Goal: Feedback & Contribution: Contribute content

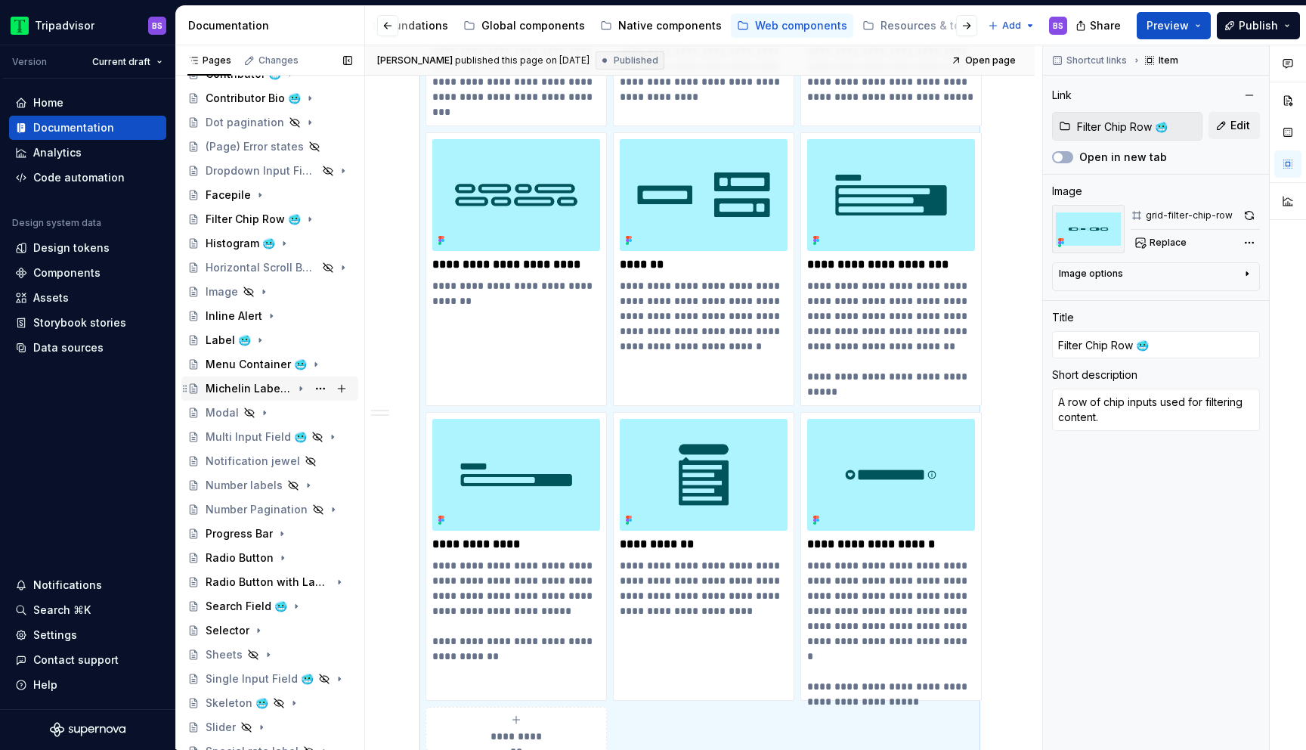
scroll to position [231, 0]
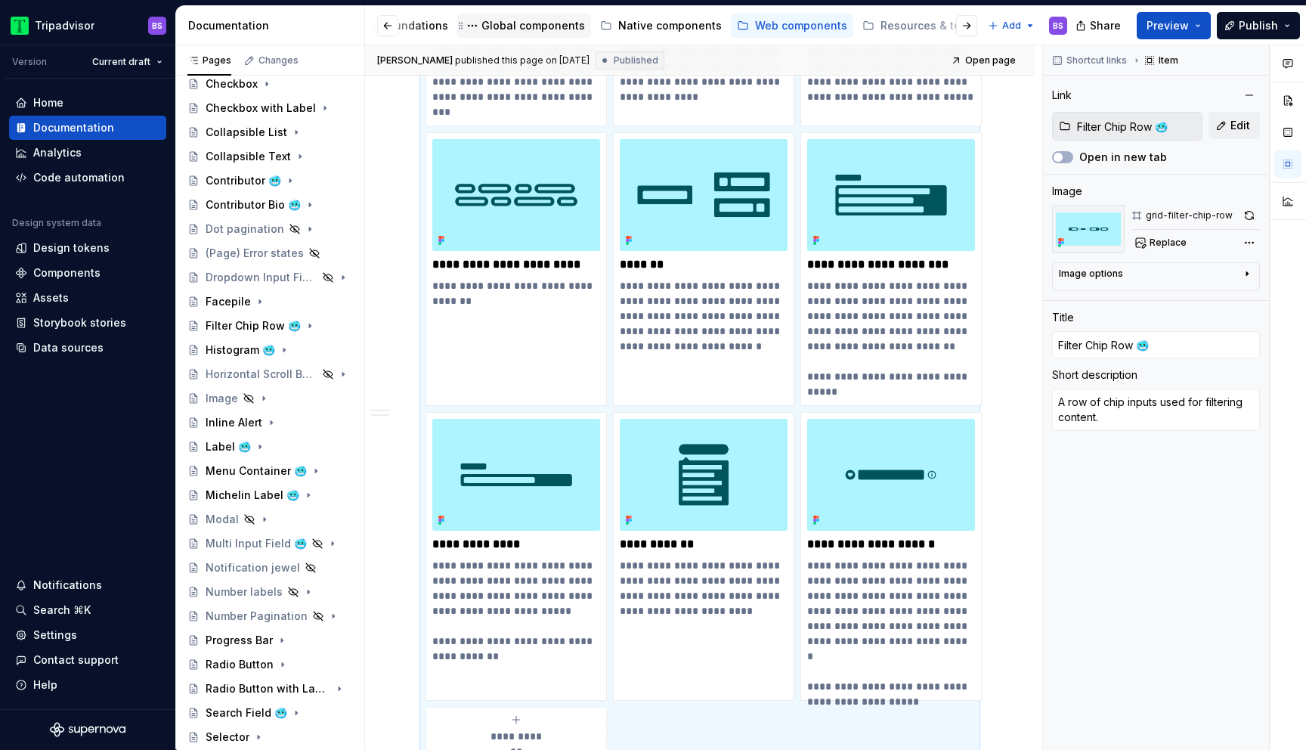
click at [504, 20] on div "Global components" at bounding box center [533, 25] width 104 height 15
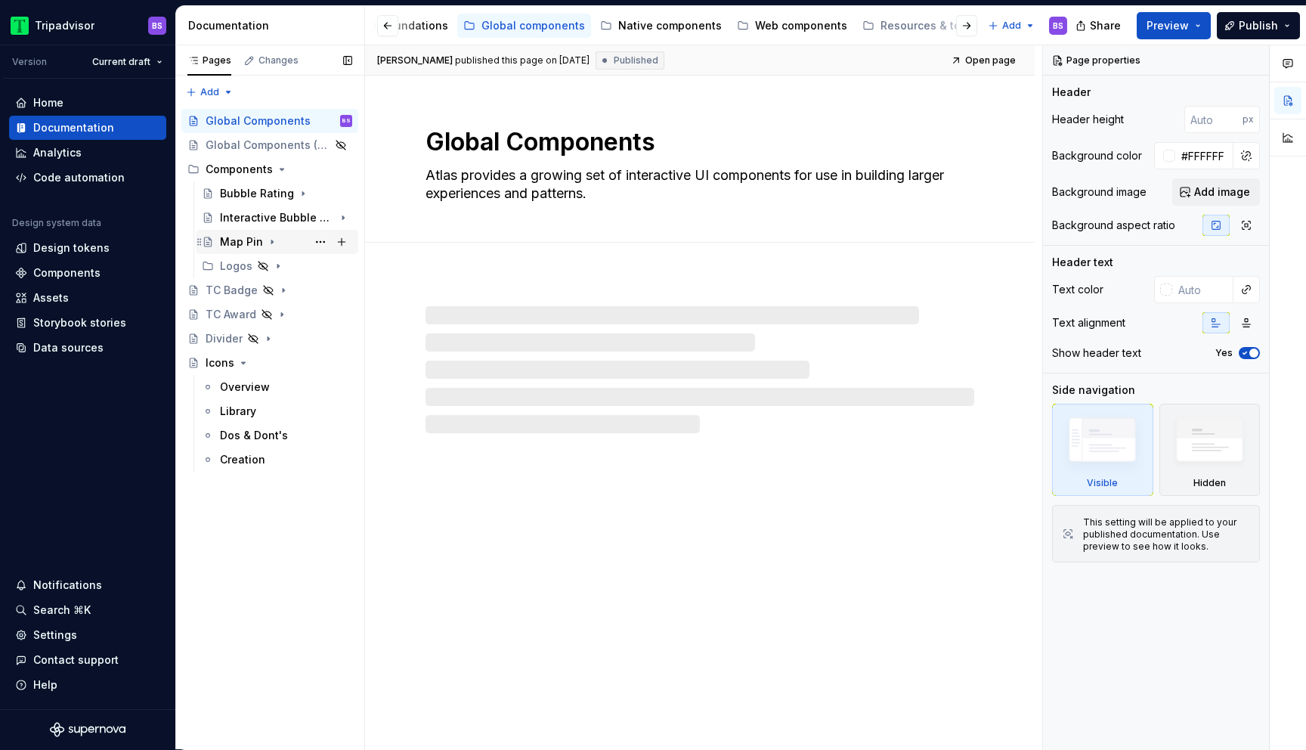
click at [280, 246] on div "Map Pin" at bounding box center [286, 241] width 132 height 21
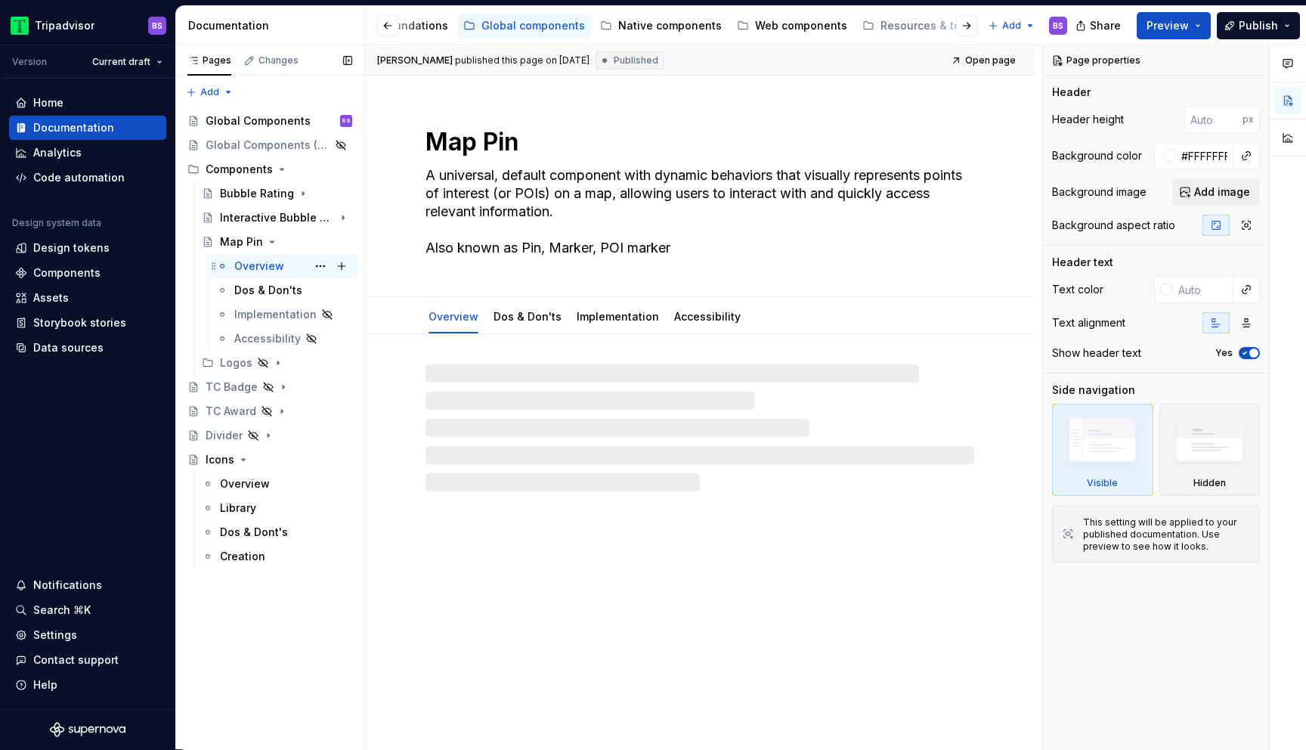
click at [278, 268] on div "Overview" at bounding box center [259, 265] width 50 height 15
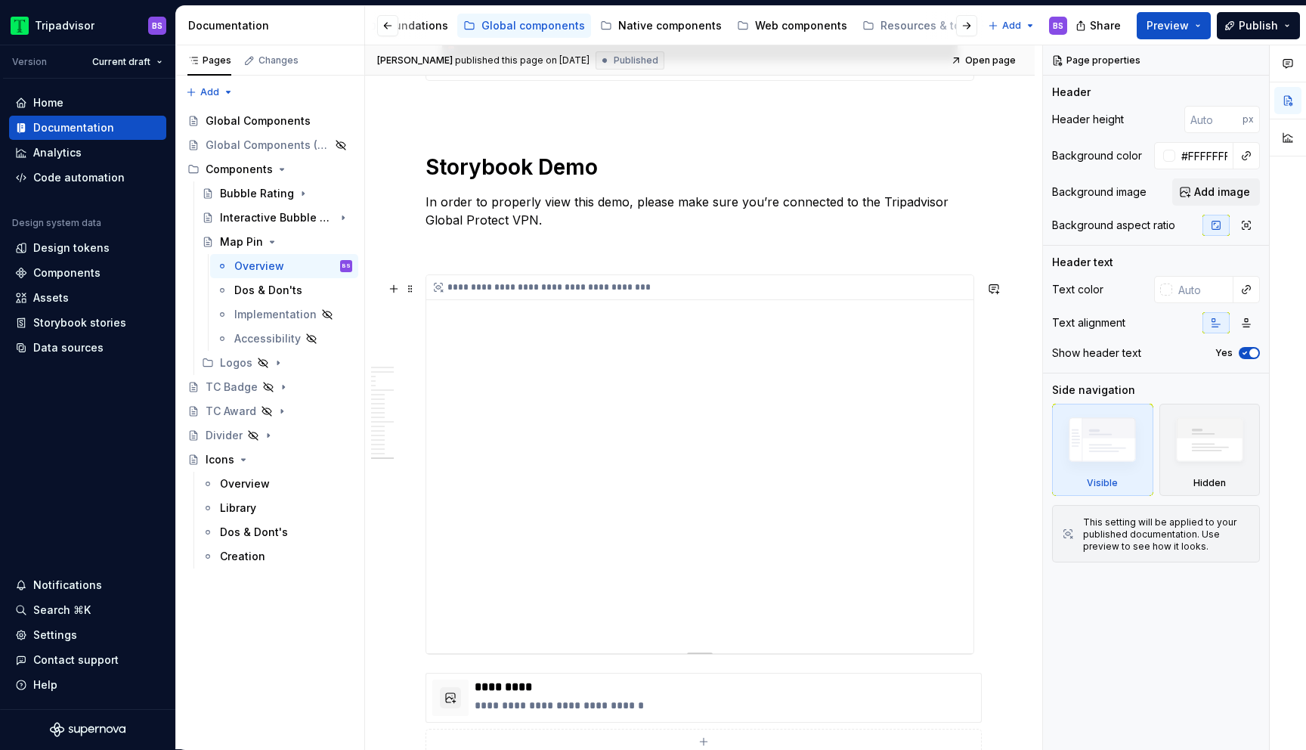
scroll to position [5576, 0]
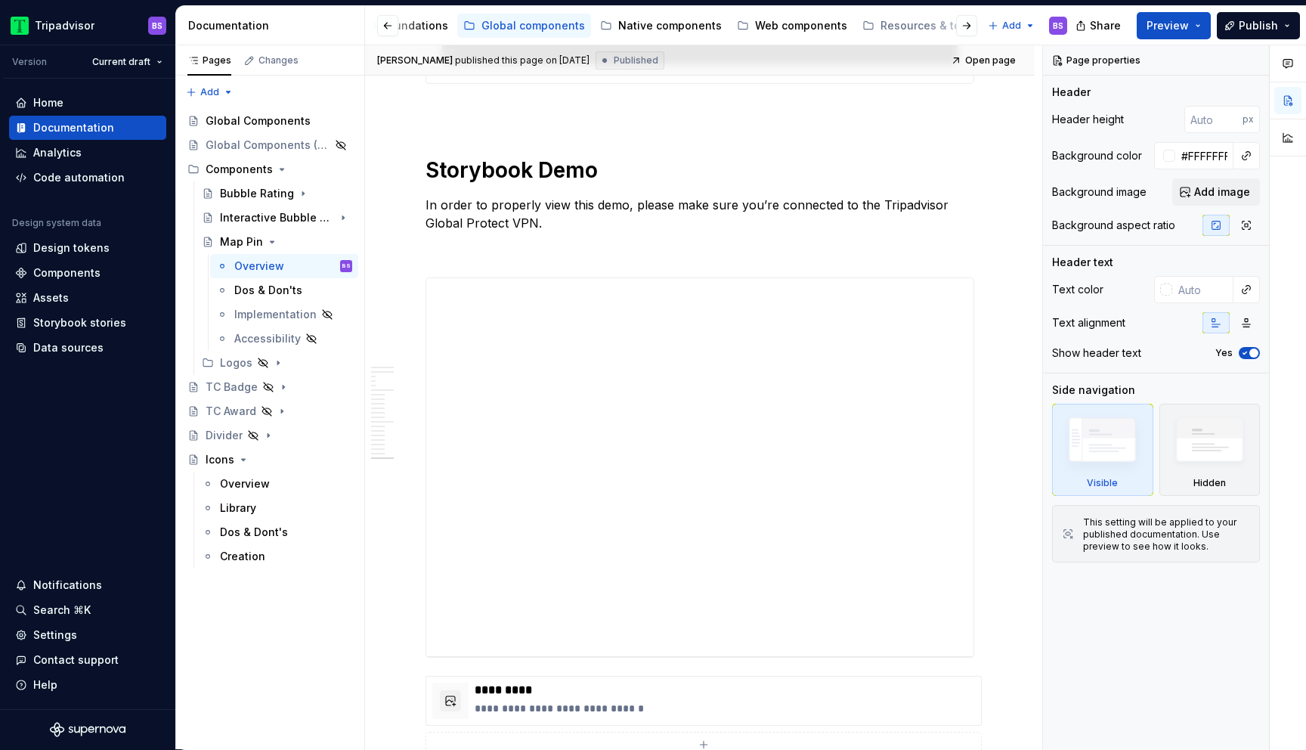
click at [770, 42] on div "Accessibility guide for tree Page tree. Navigate the tree with the arrow keys. …" at bounding box center [722, 25] width 714 height 39
click at [769, 27] on div "Web components" at bounding box center [801, 25] width 92 height 15
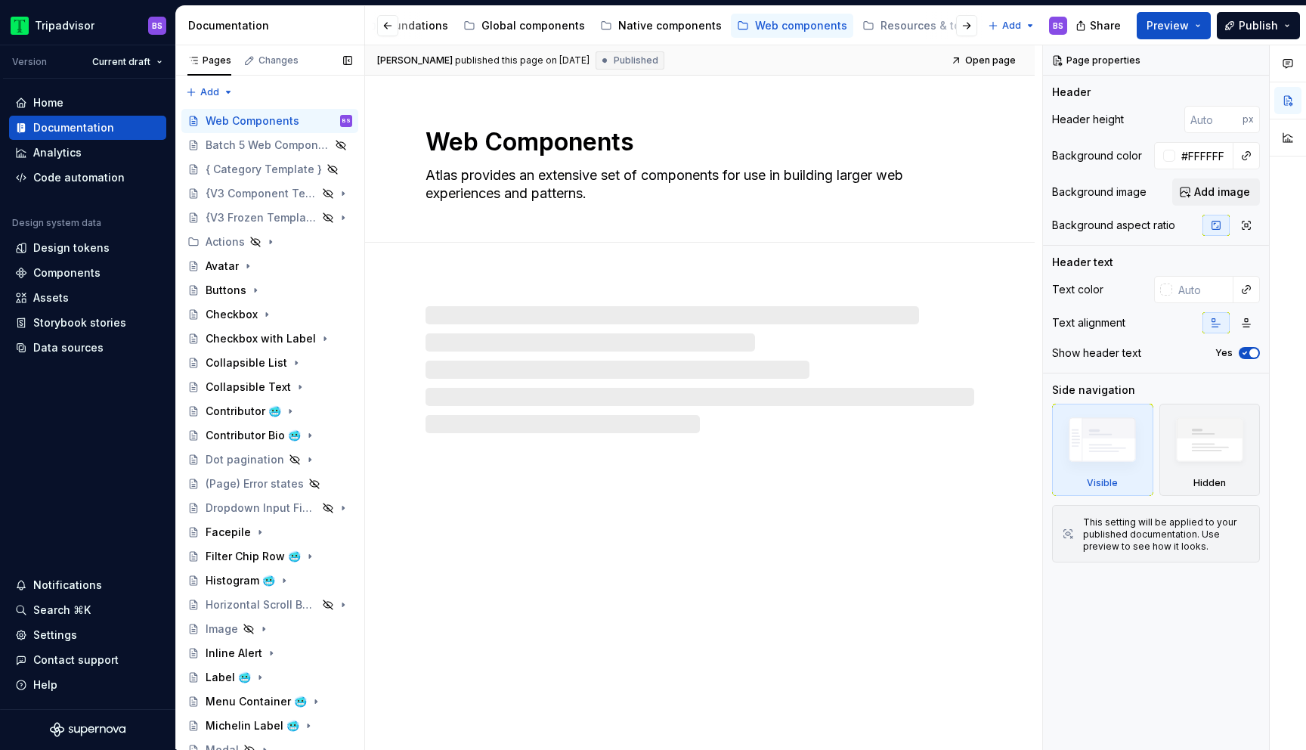
scroll to position [880, 0]
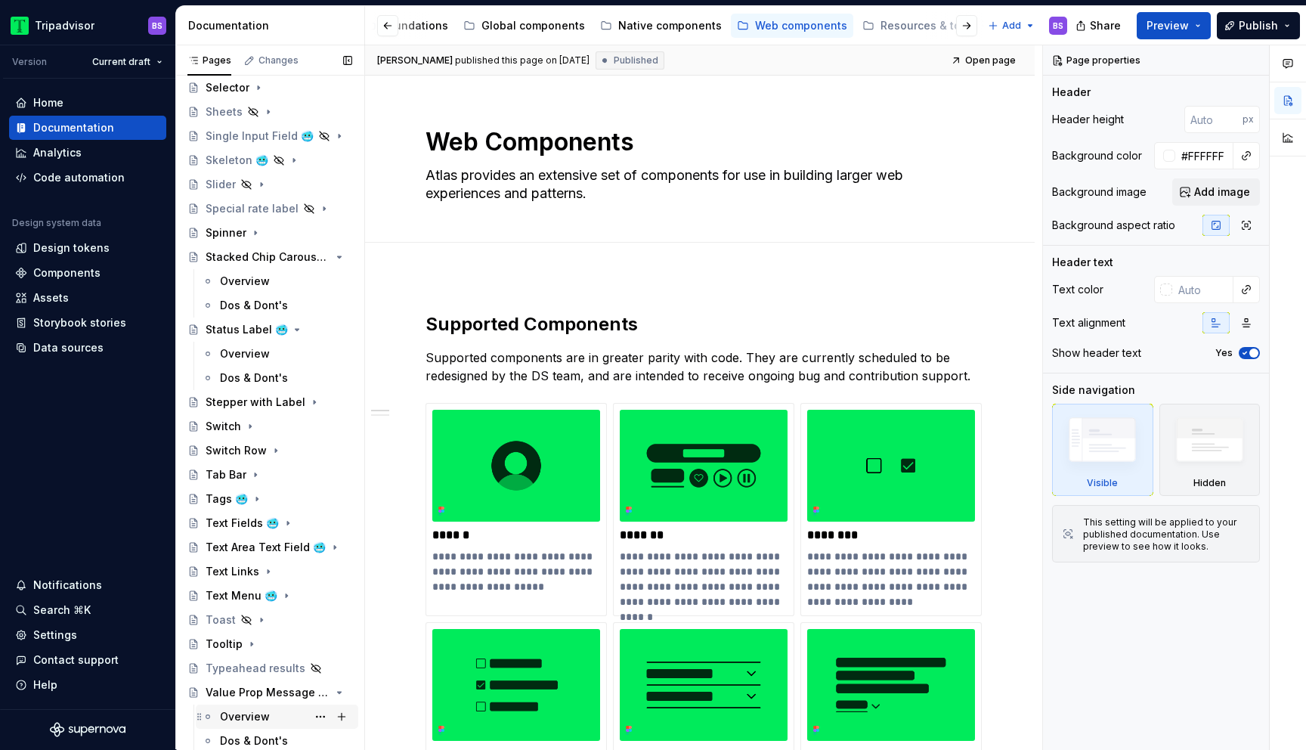
click at [249, 712] on div "Overview" at bounding box center [245, 716] width 50 height 15
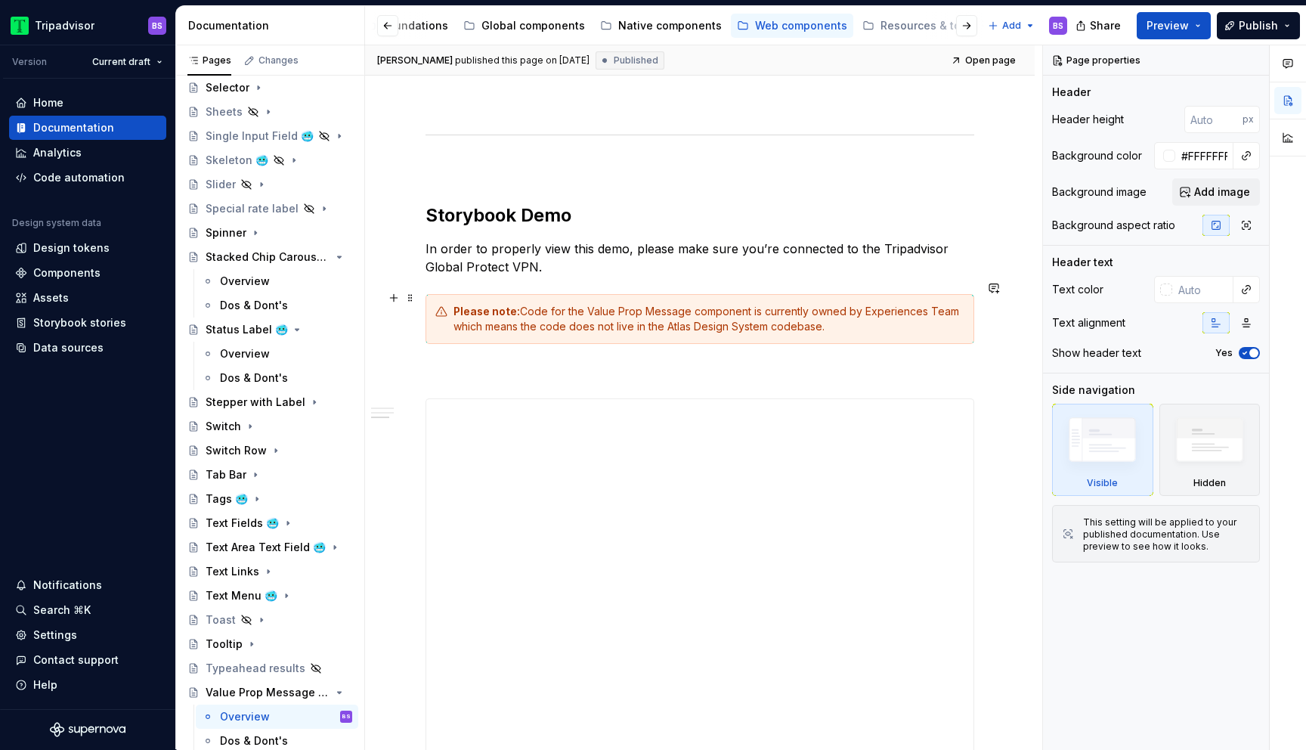
scroll to position [1497, 0]
click at [410, 295] on span at bounding box center [410, 295] width 12 height 21
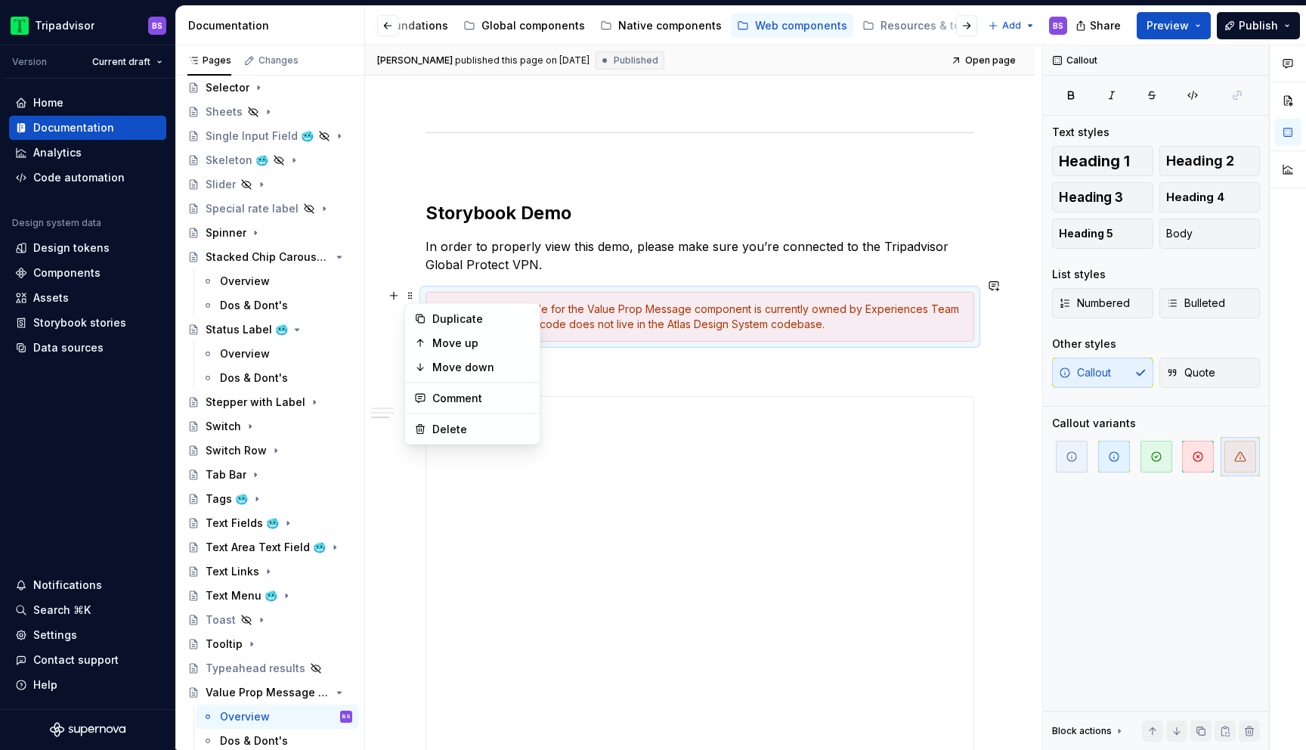
click at [741, 237] on p "In order to properly view this demo, please make sure you’re connected to the T…" at bounding box center [700, 255] width 549 height 36
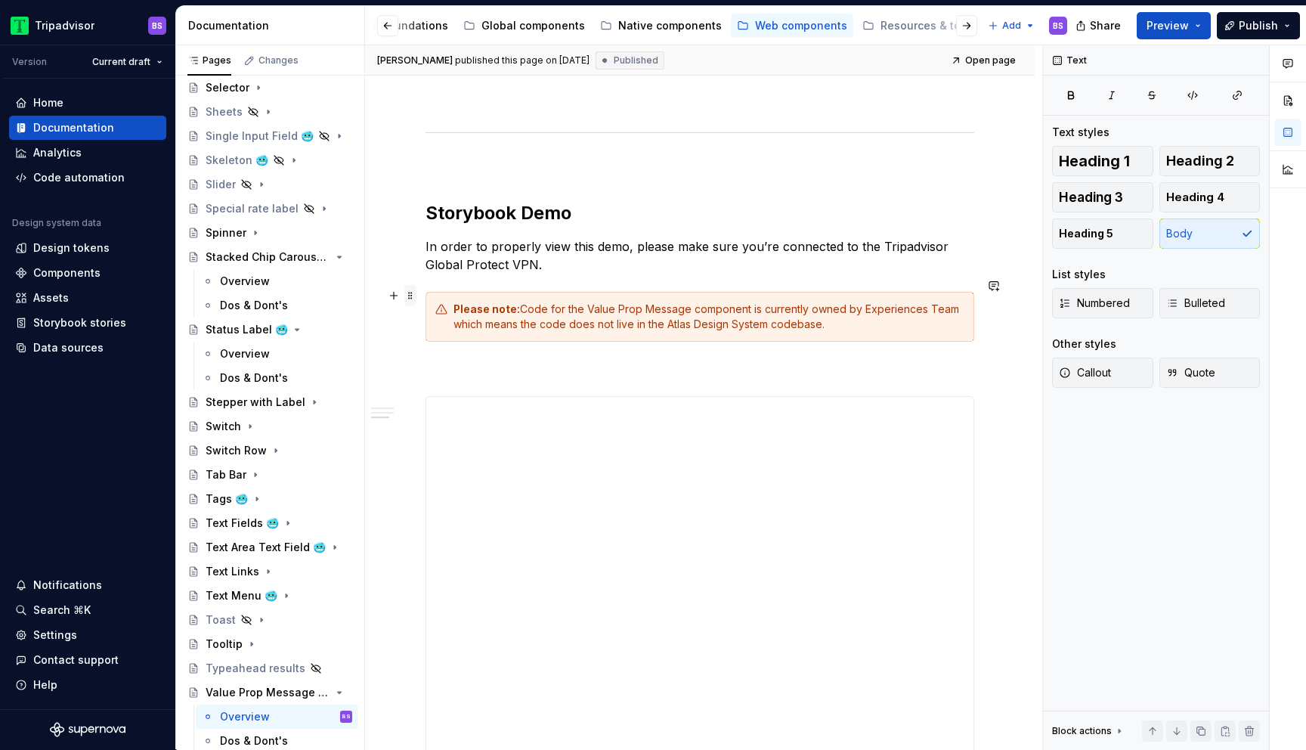
click at [413, 300] on span at bounding box center [410, 295] width 12 height 21
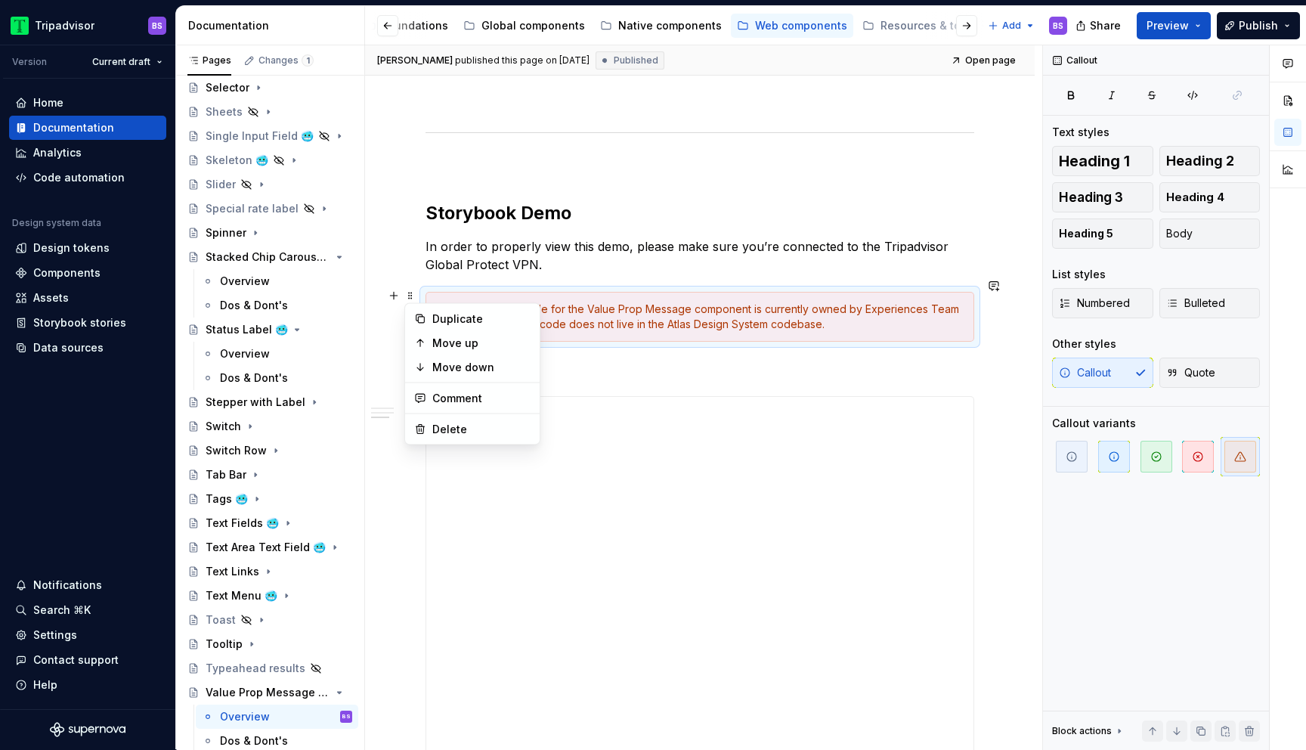
click at [398, 247] on div "**********" at bounding box center [703, 397] width 677 height 704
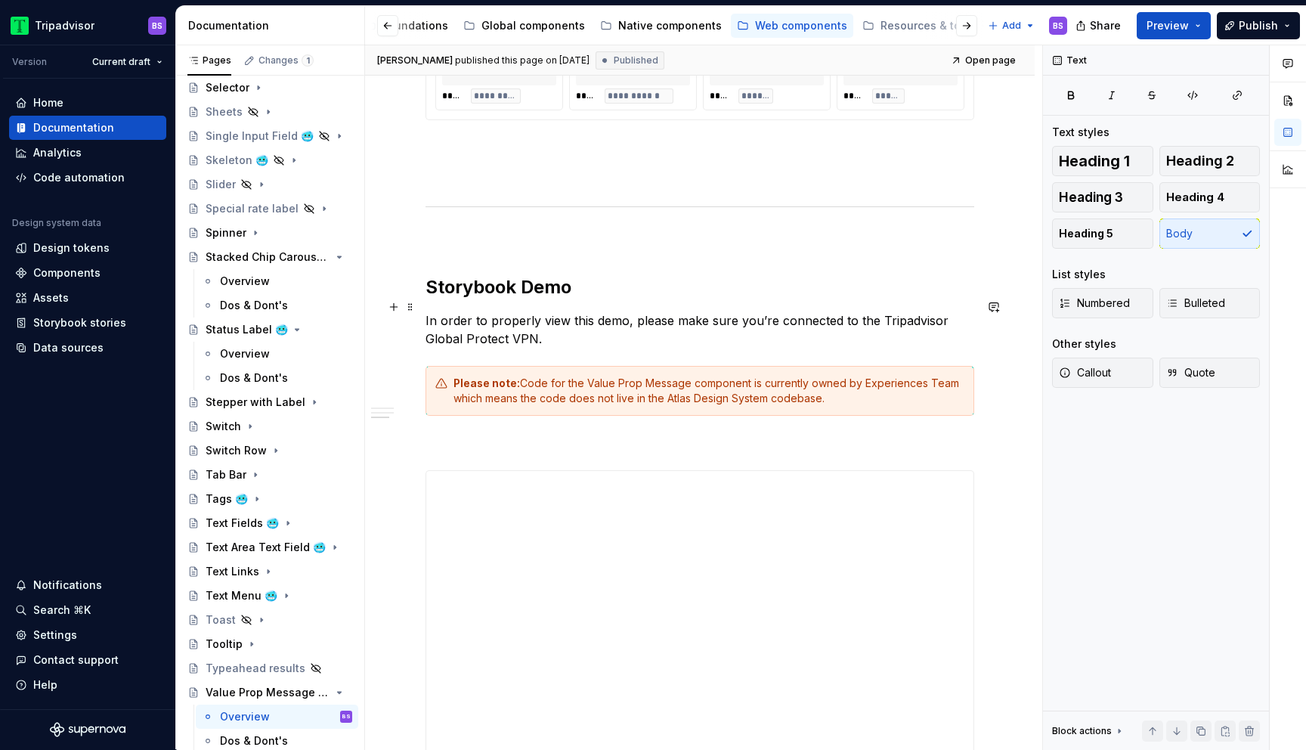
scroll to position [1347, 0]
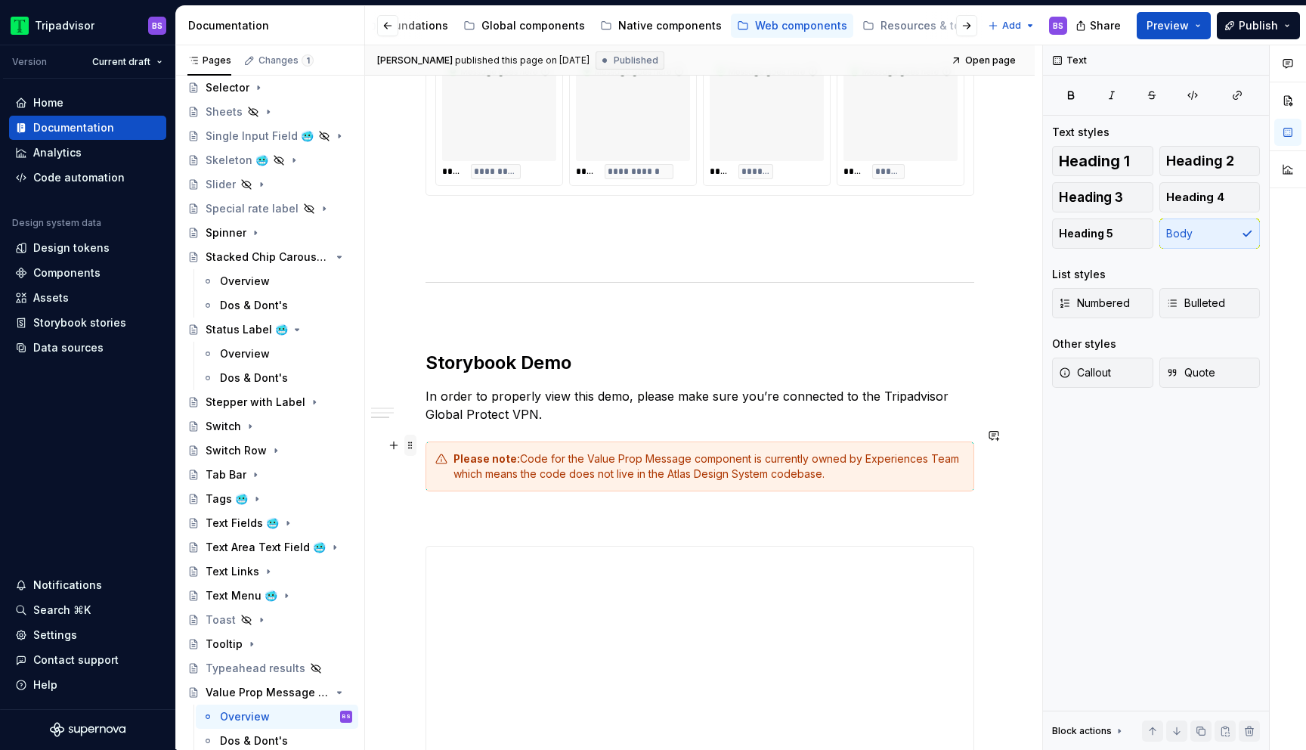
click at [412, 442] on span at bounding box center [410, 445] width 12 height 21
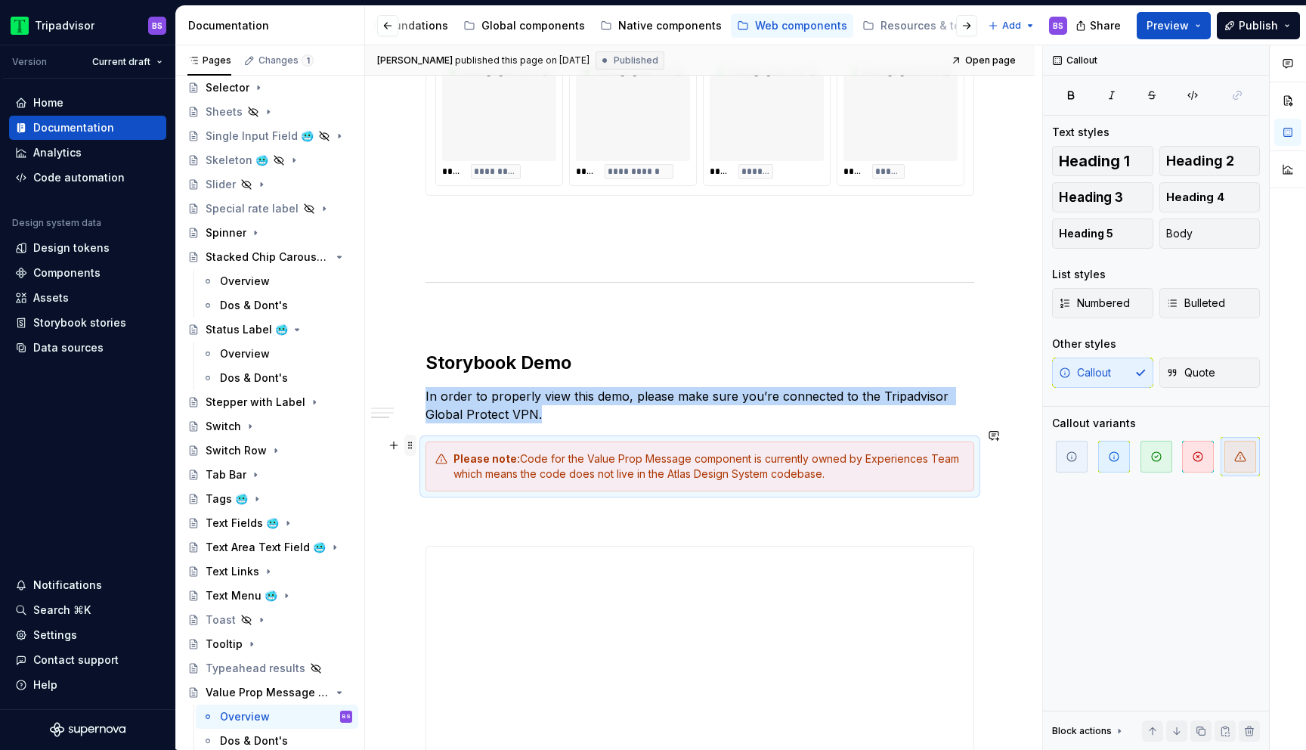
click at [410, 444] on span at bounding box center [410, 445] width 12 height 21
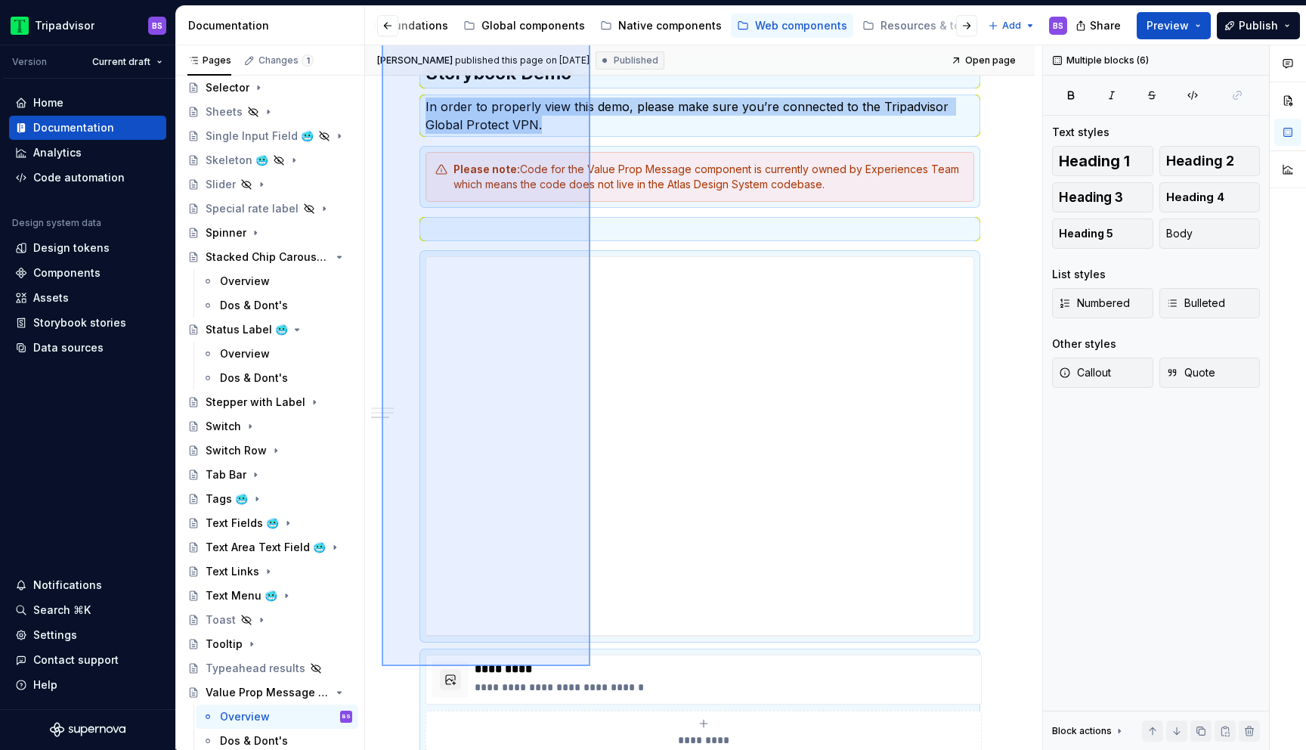
scroll to position [1636, 0]
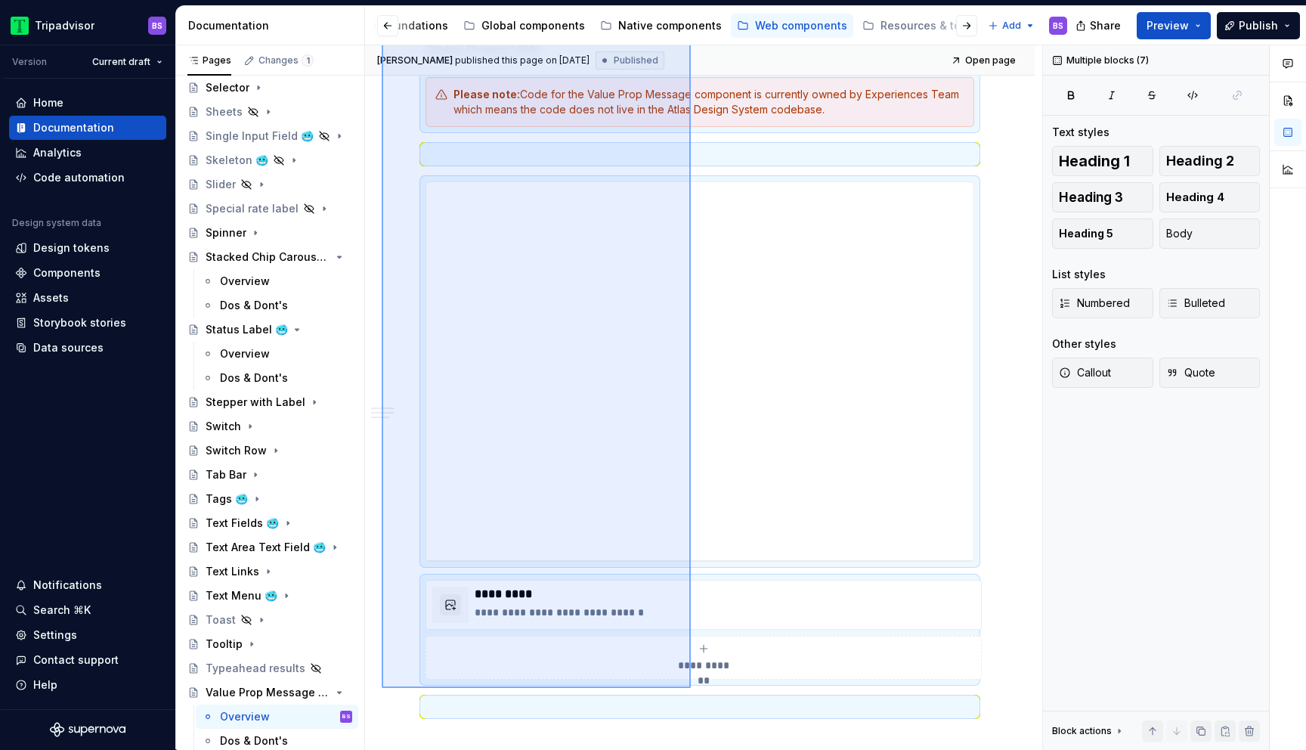
drag, startPoint x: 382, startPoint y: 323, endPoint x: 691, endPoint y: 688, distance: 478.4
click at [691, 688] on div "**********" at bounding box center [703, 397] width 677 height 704
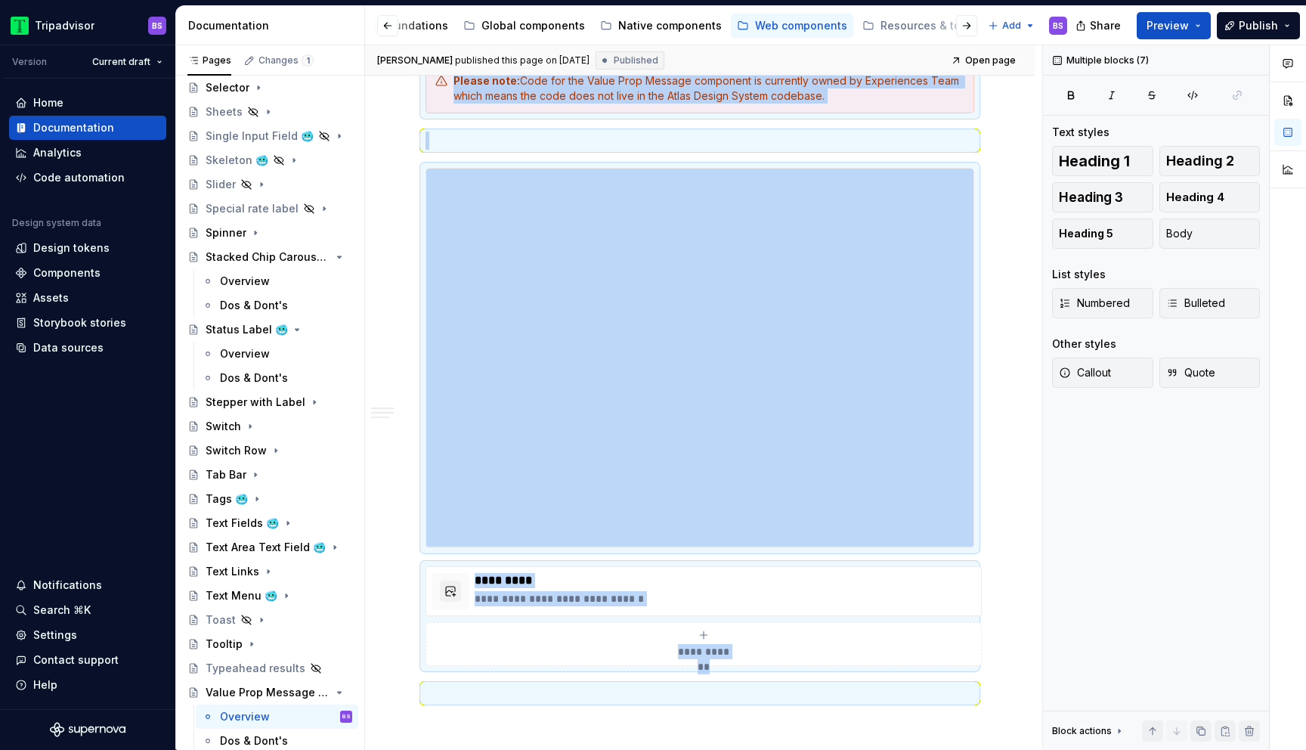
copy div "**********"
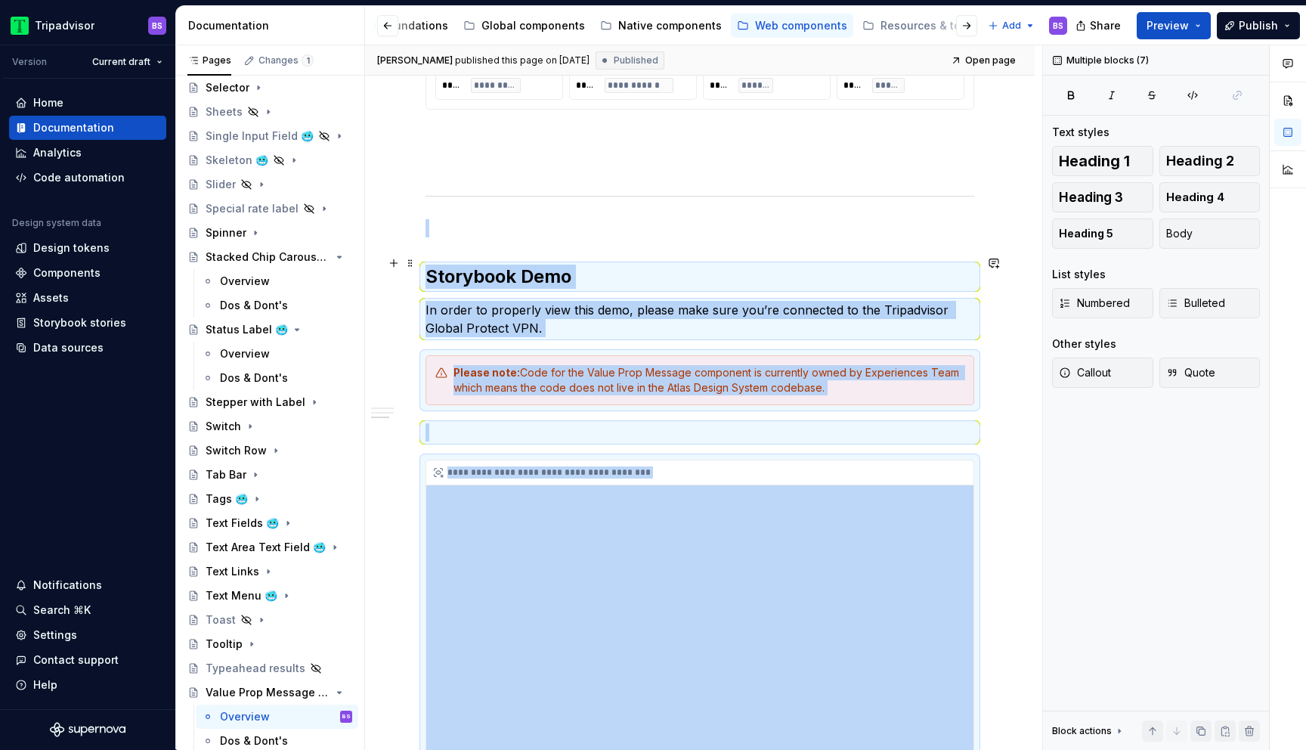
scroll to position [1422, 0]
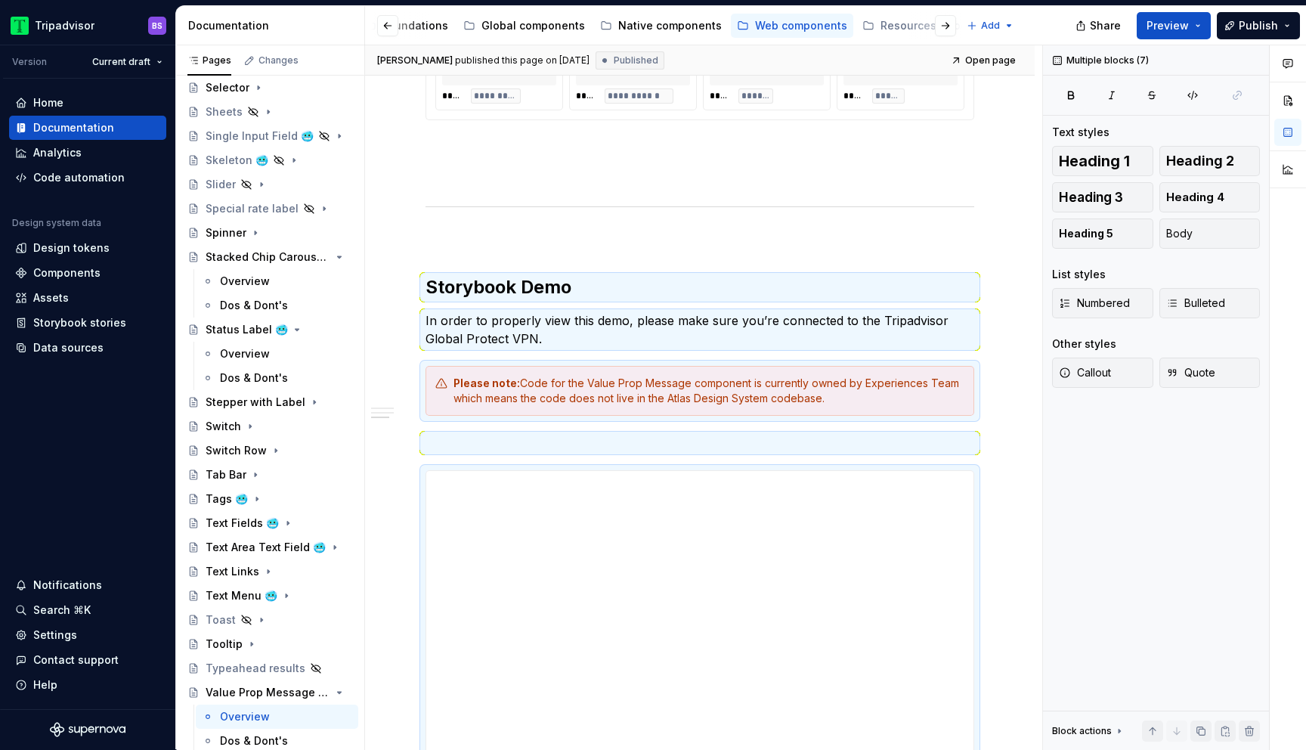
type textarea "*"
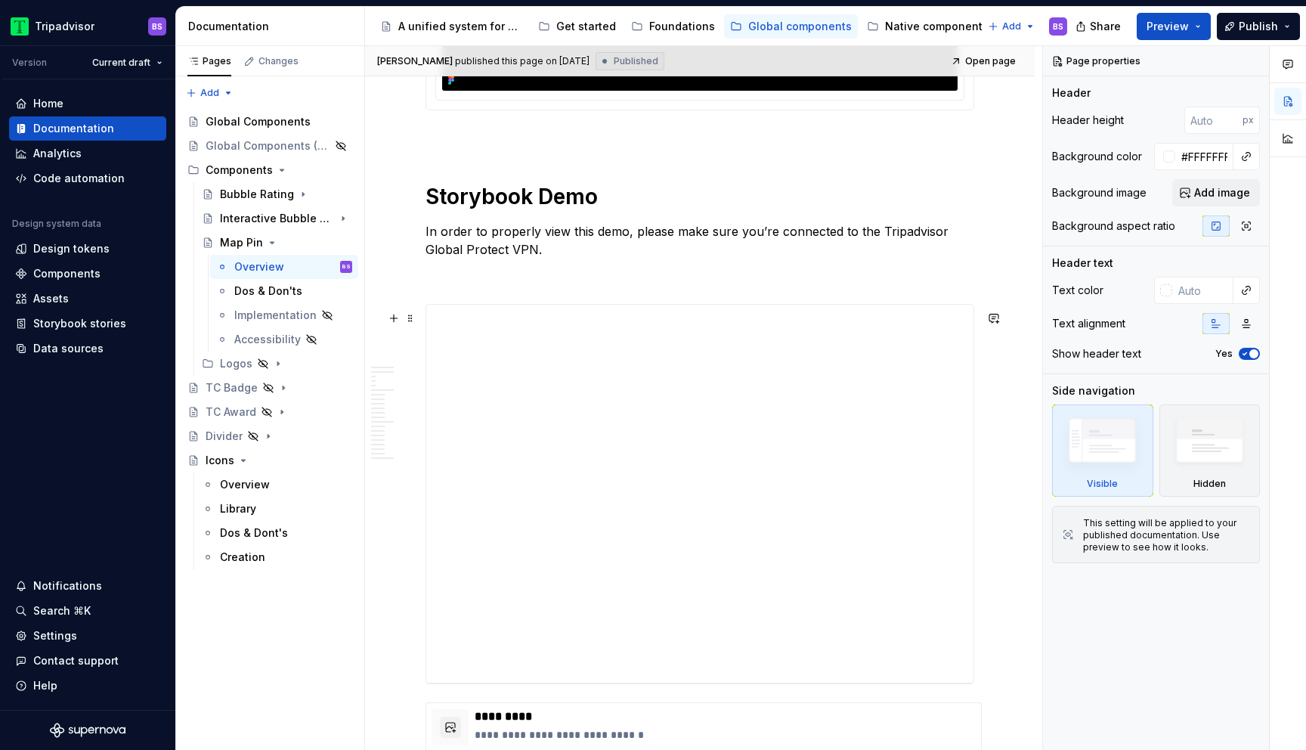
scroll to position [5375, 0]
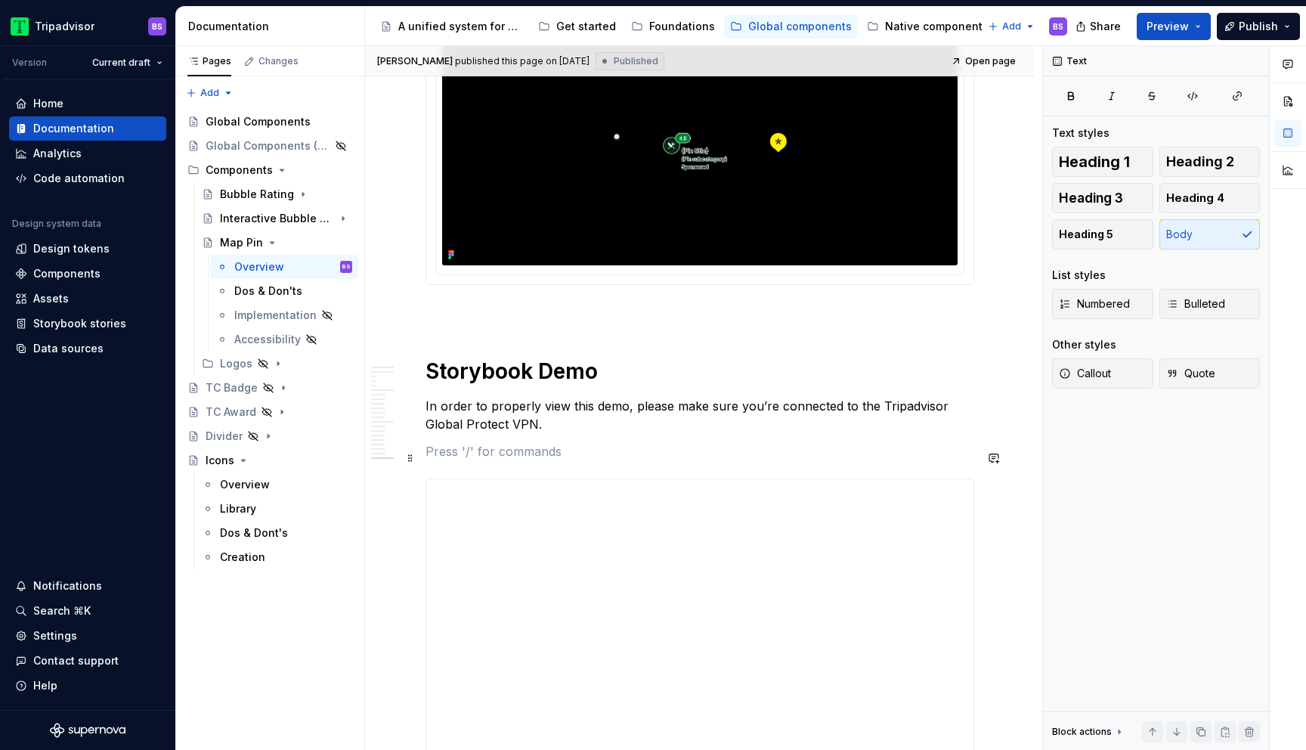
click at [472, 460] on p at bounding box center [700, 451] width 549 height 18
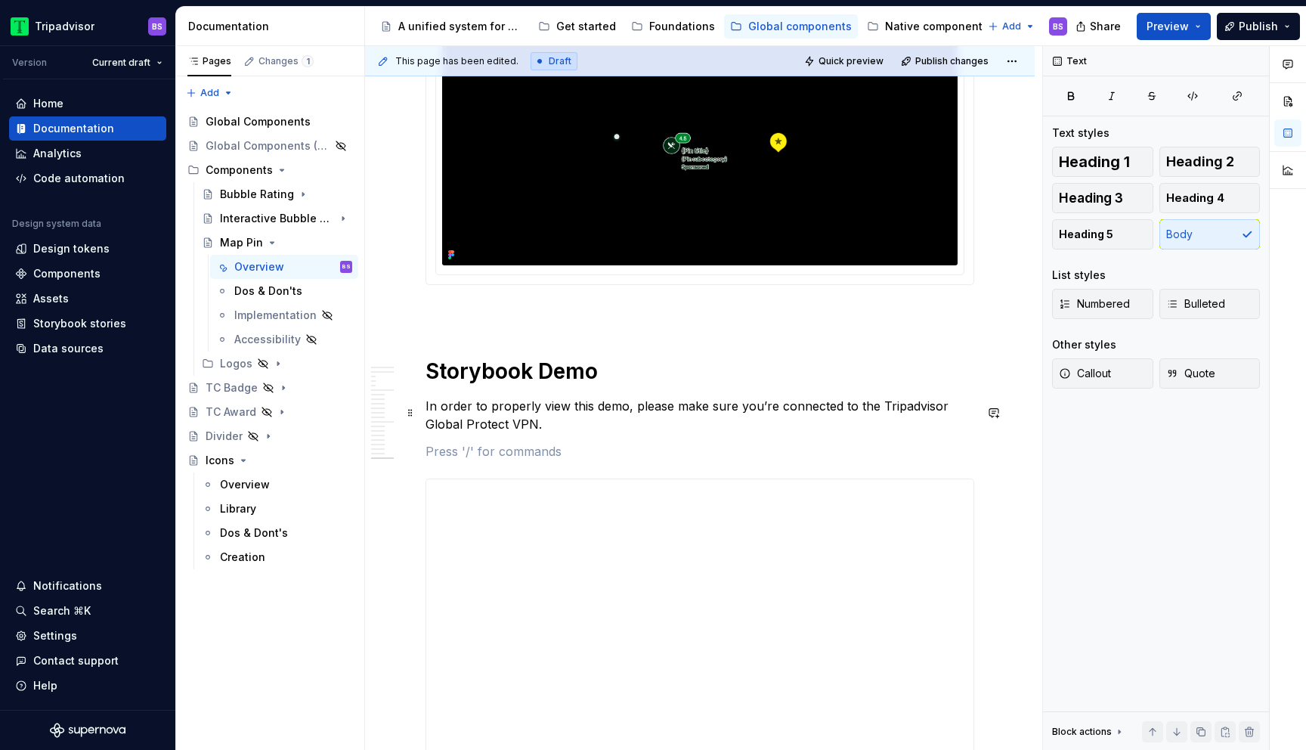
click at [549, 433] on p "In order to properly view this demo, please make sure you’re connected to the T…" at bounding box center [700, 415] width 549 height 36
click at [437, 487] on p at bounding box center [700, 478] width 549 height 18
type textarea "*"
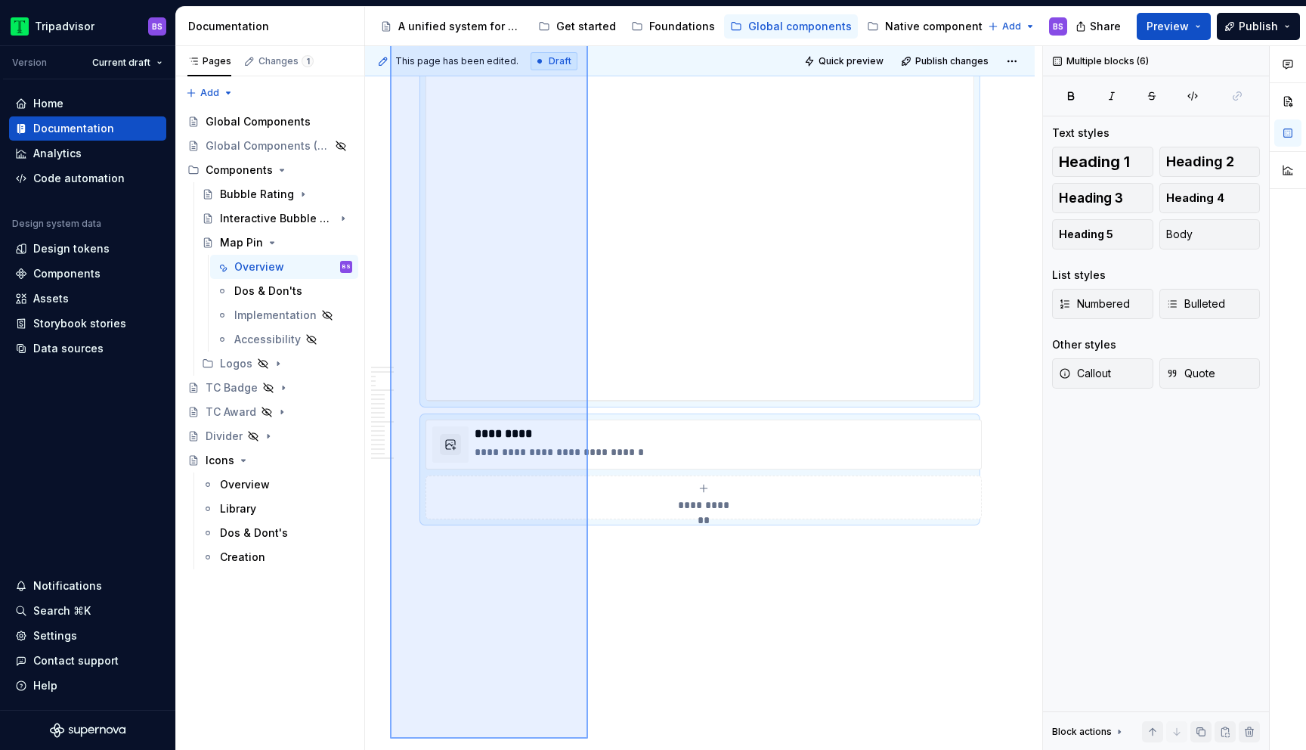
scroll to position [5879, 0]
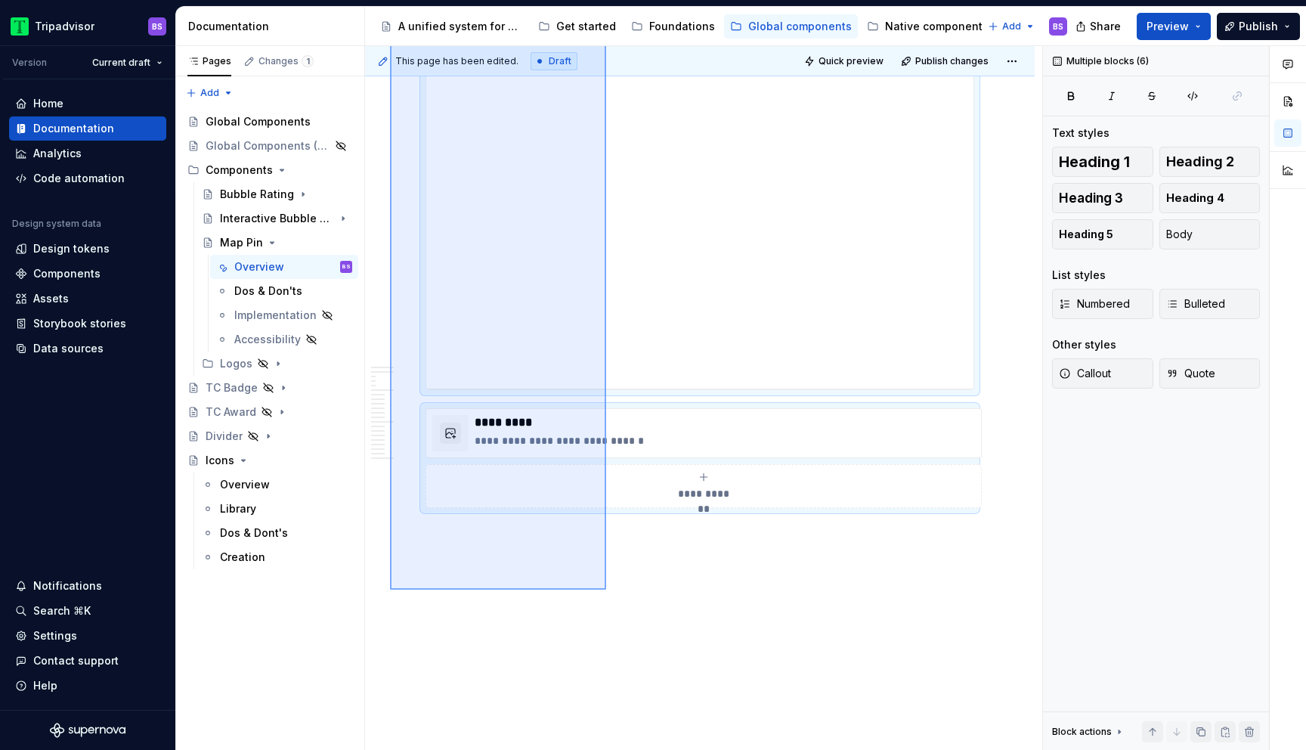
drag, startPoint x: 390, startPoint y: 341, endPoint x: 606, endPoint y: 590, distance: 329.5
click at [606, 590] on div "This page has been edited. Draft Quick preview Publish changes Map Pin A univer…" at bounding box center [703, 398] width 677 height 704
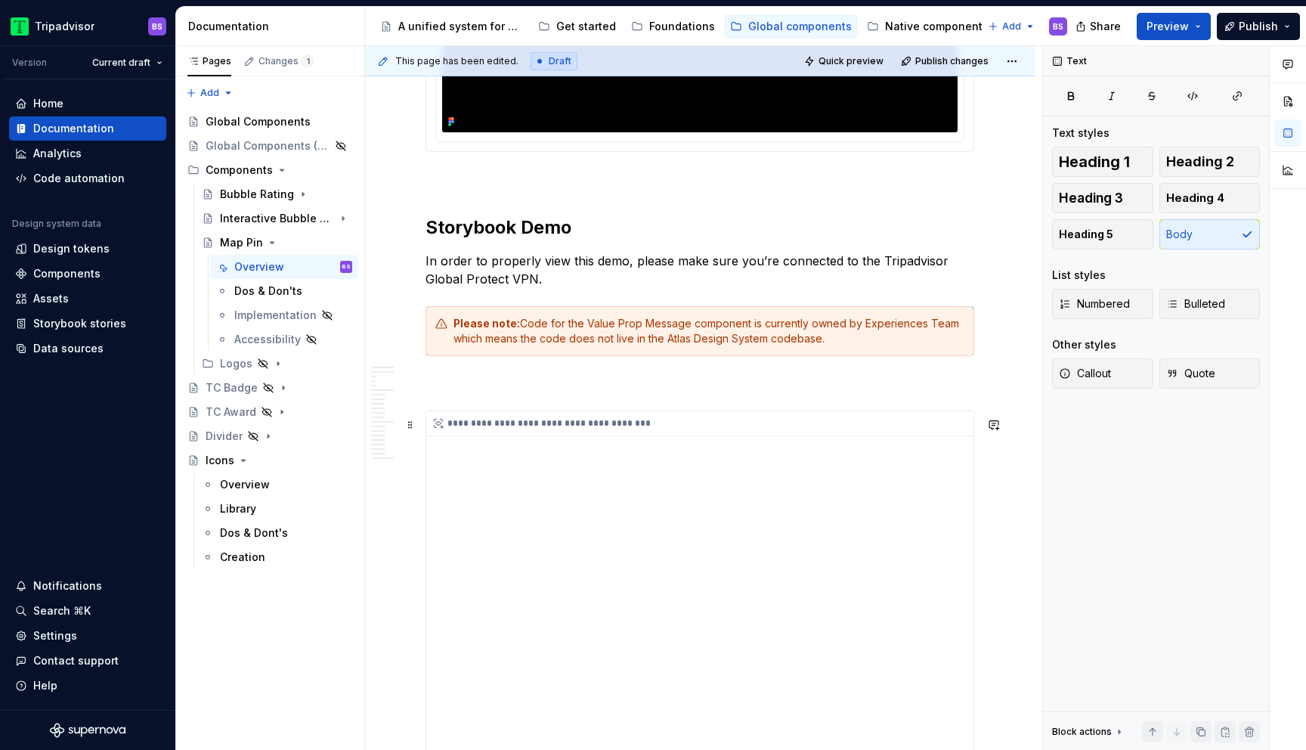
scroll to position [5498, 0]
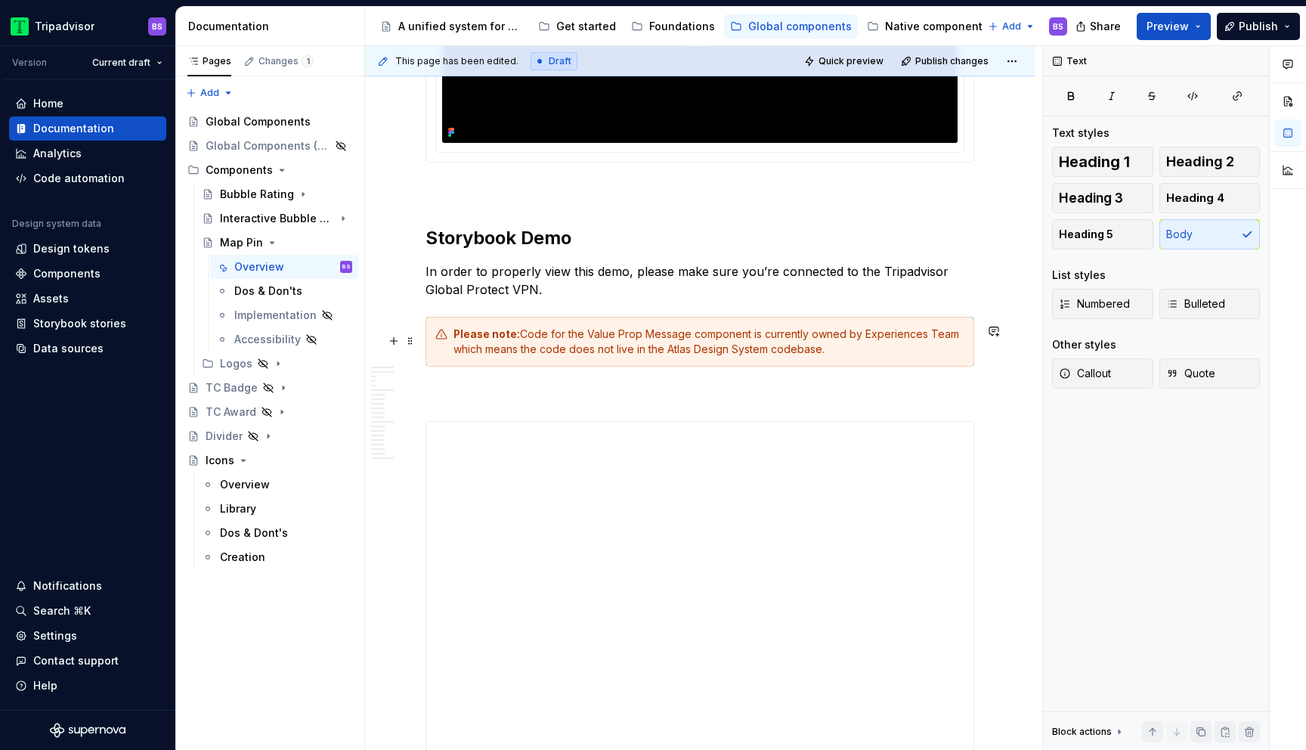
click at [555, 349] on div "Please note: Code for the Value Prop Message component is currently owned by Ex…" at bounding box center [708, 342] width 511 height 30
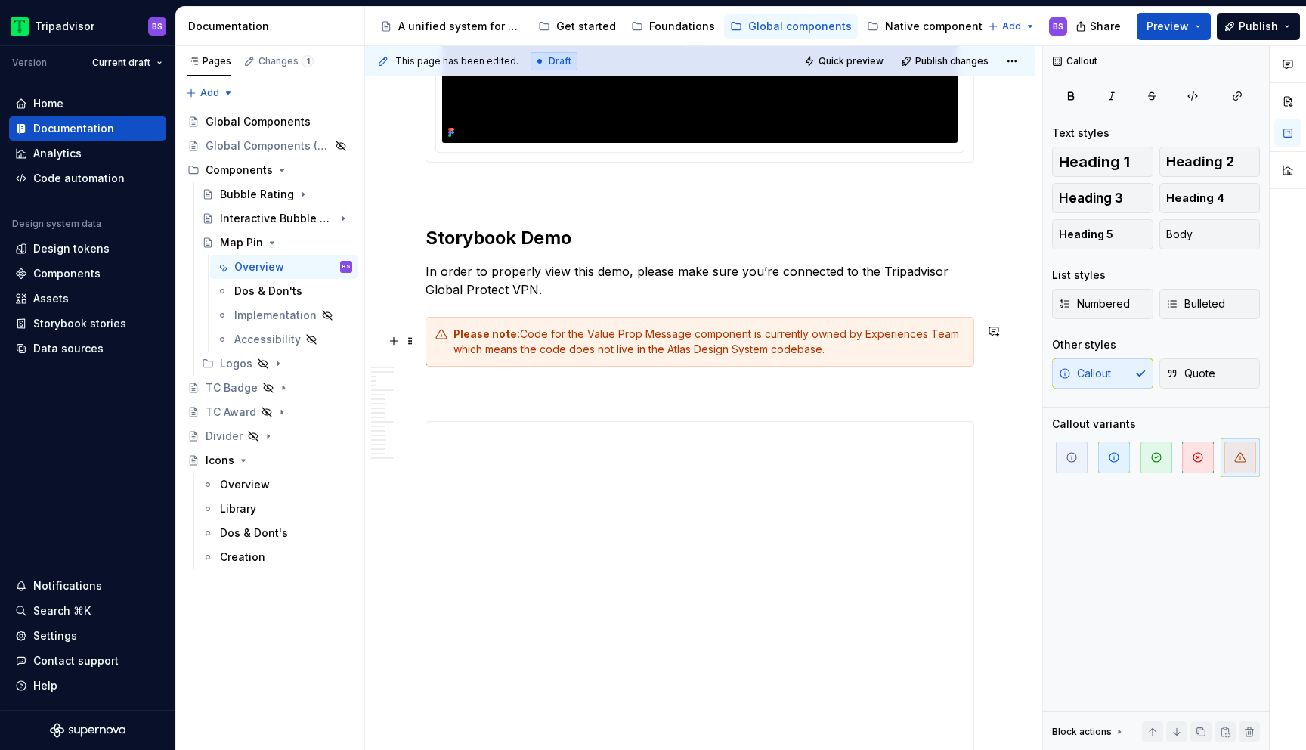
click at [588, 341] on div "Please note: Code for the Value Prop Message component is currently owned by Ex…" at bounding box center [708, 342] width 511 height 30
click at [606, 505] on div "**********" at bounding box center [699, 611] width 547 height 378
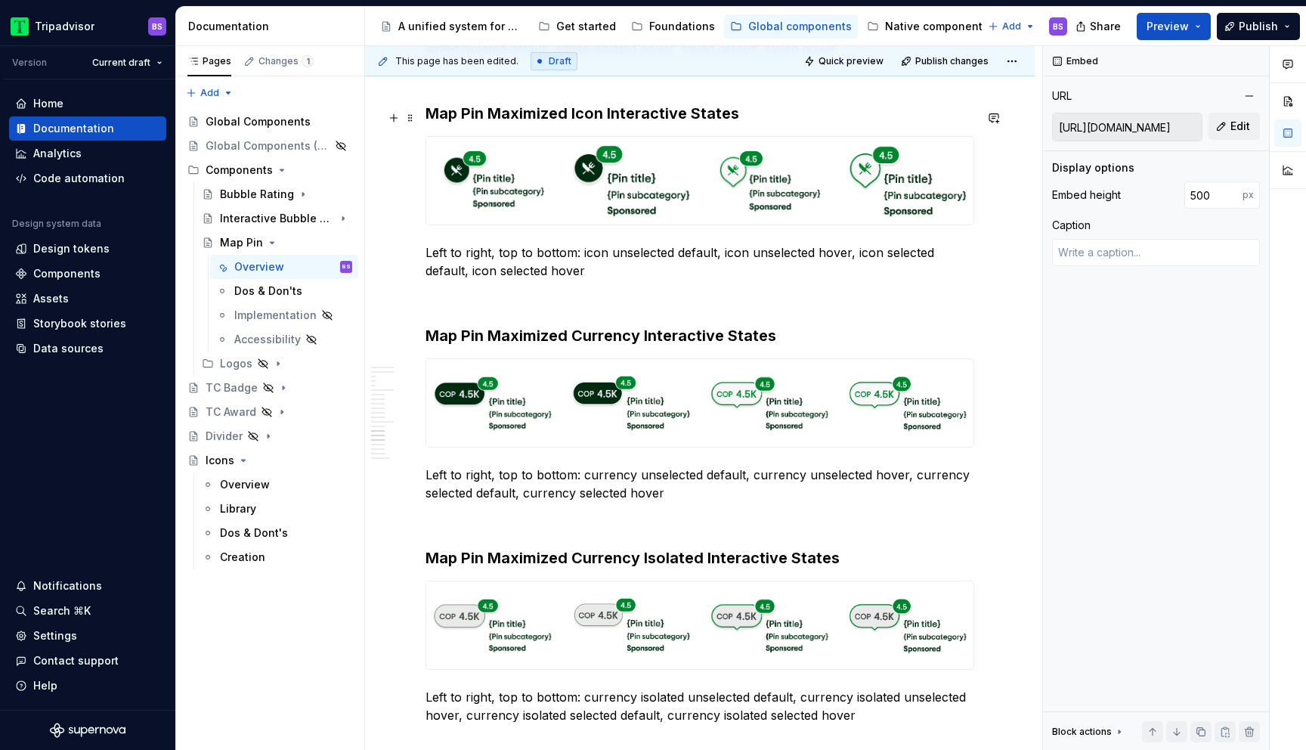
scroll to position [4003, 0]
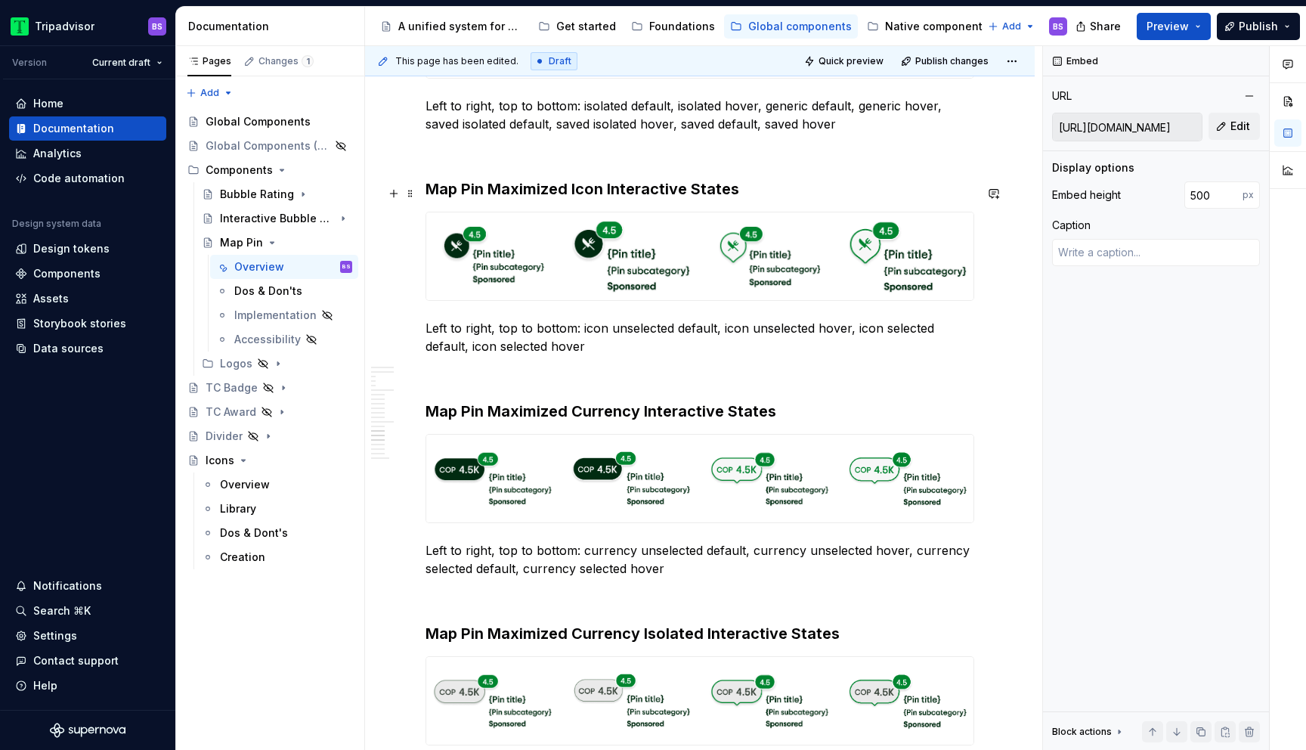
click at [408, 186] on span at bounding box center [410, 193] width 12 height 21
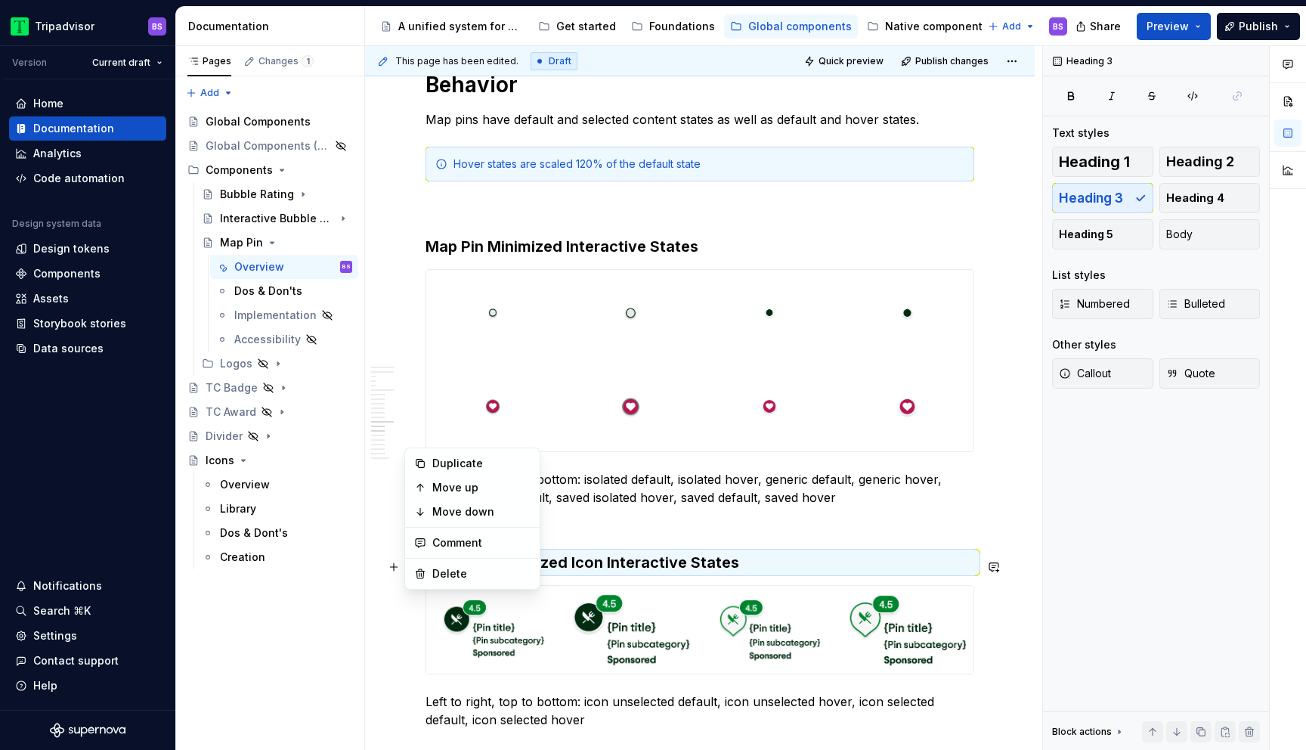
scroll to position [3648, 0]
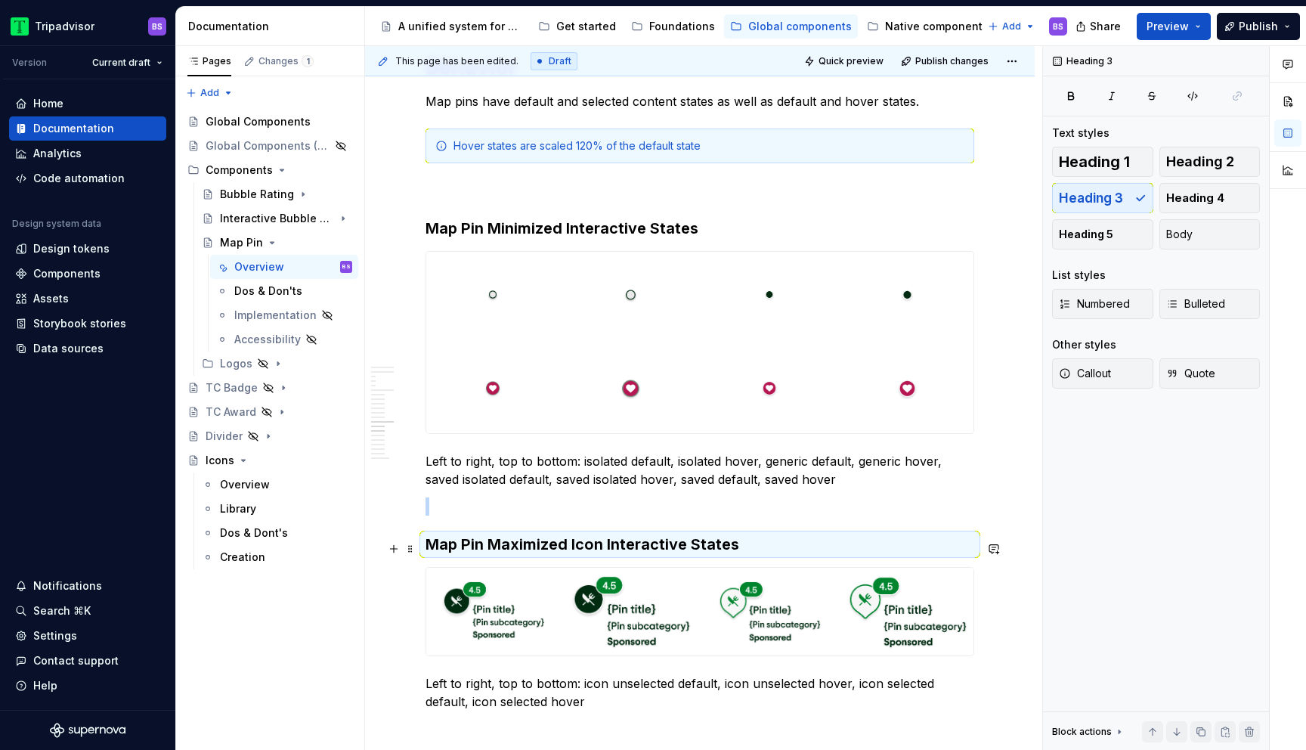
click at [408, 234] on span at bounding box center [410, 232] width 12 height 21
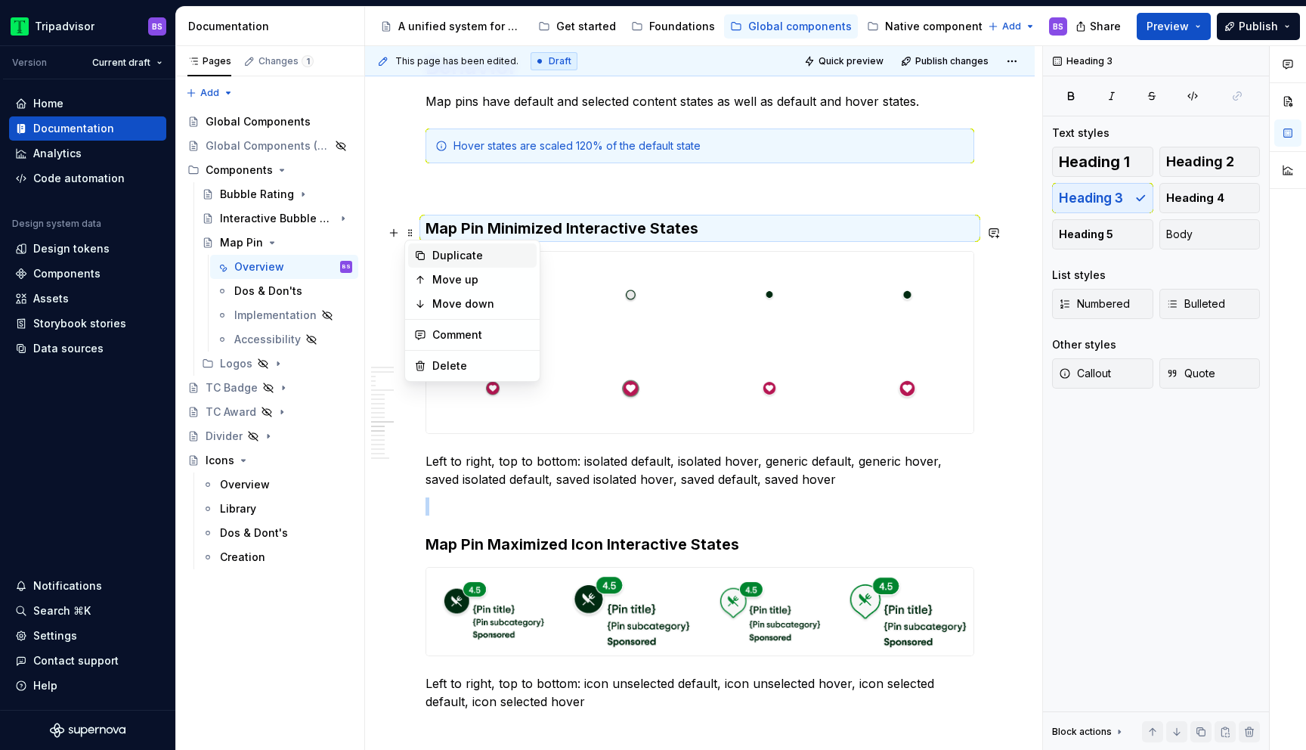
copy br
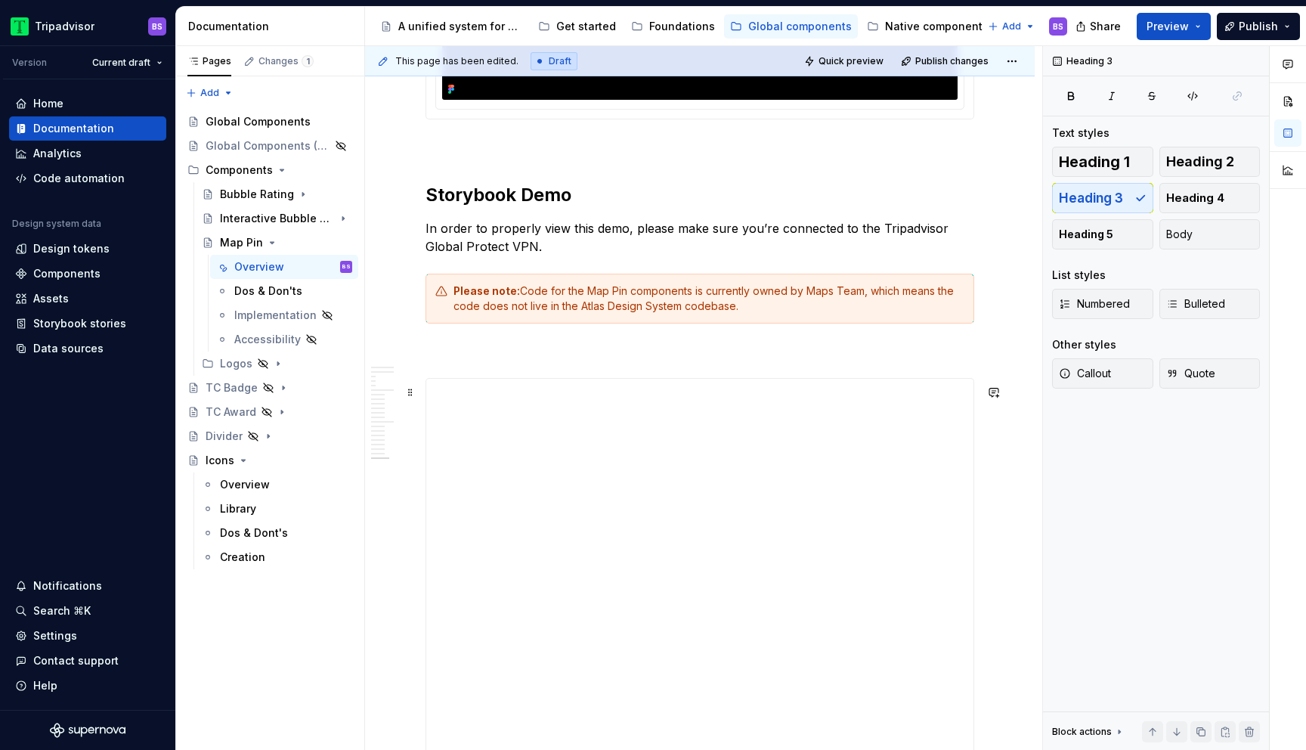
scroll to position [5539, 0]
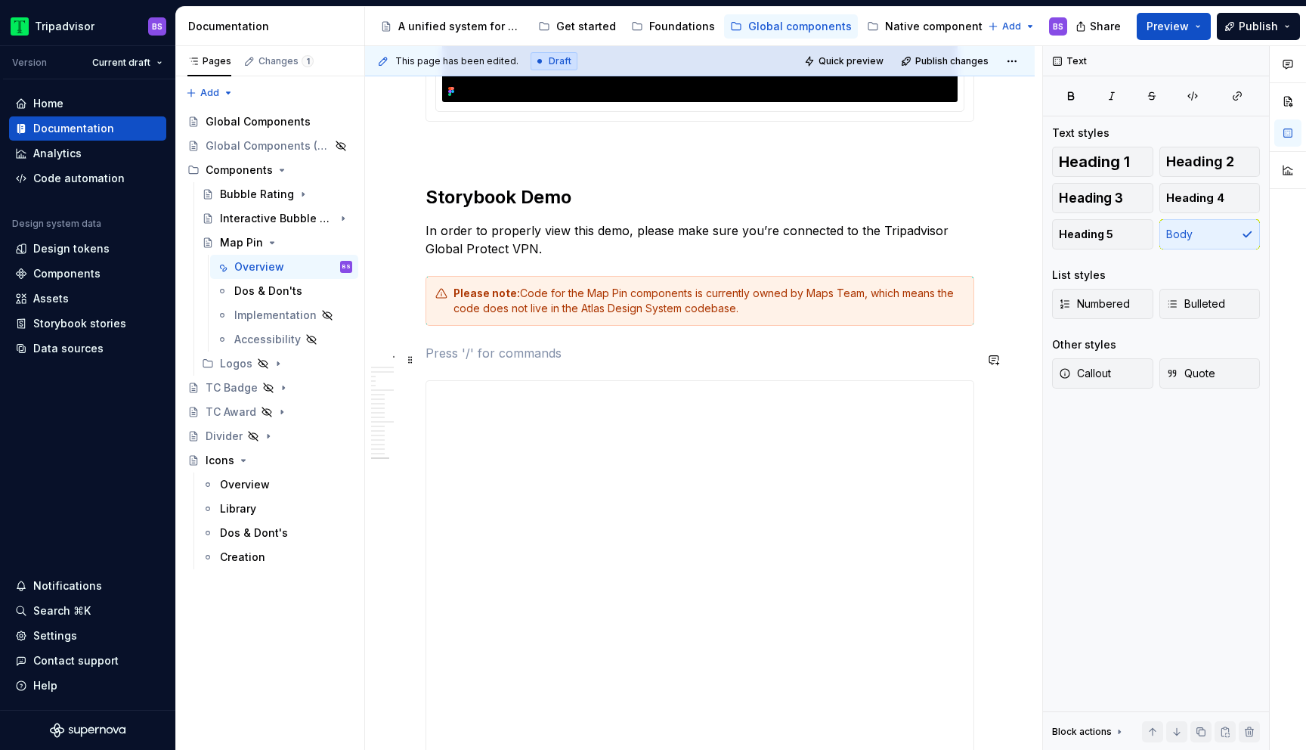
click at [528, 356] on p at bounding box center [700, 353] width 549 height 18
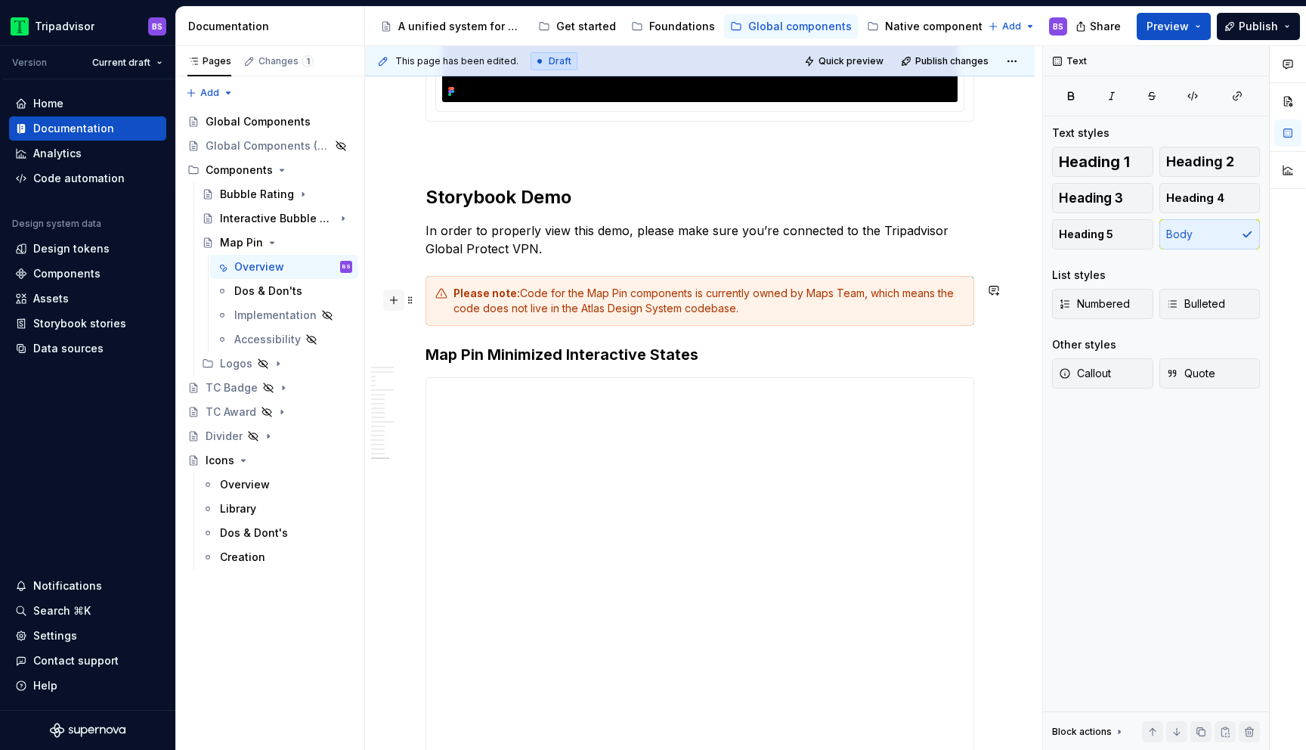
click at [395, 302] on button "button" at bounding box center [393, 299] width 21 height 21
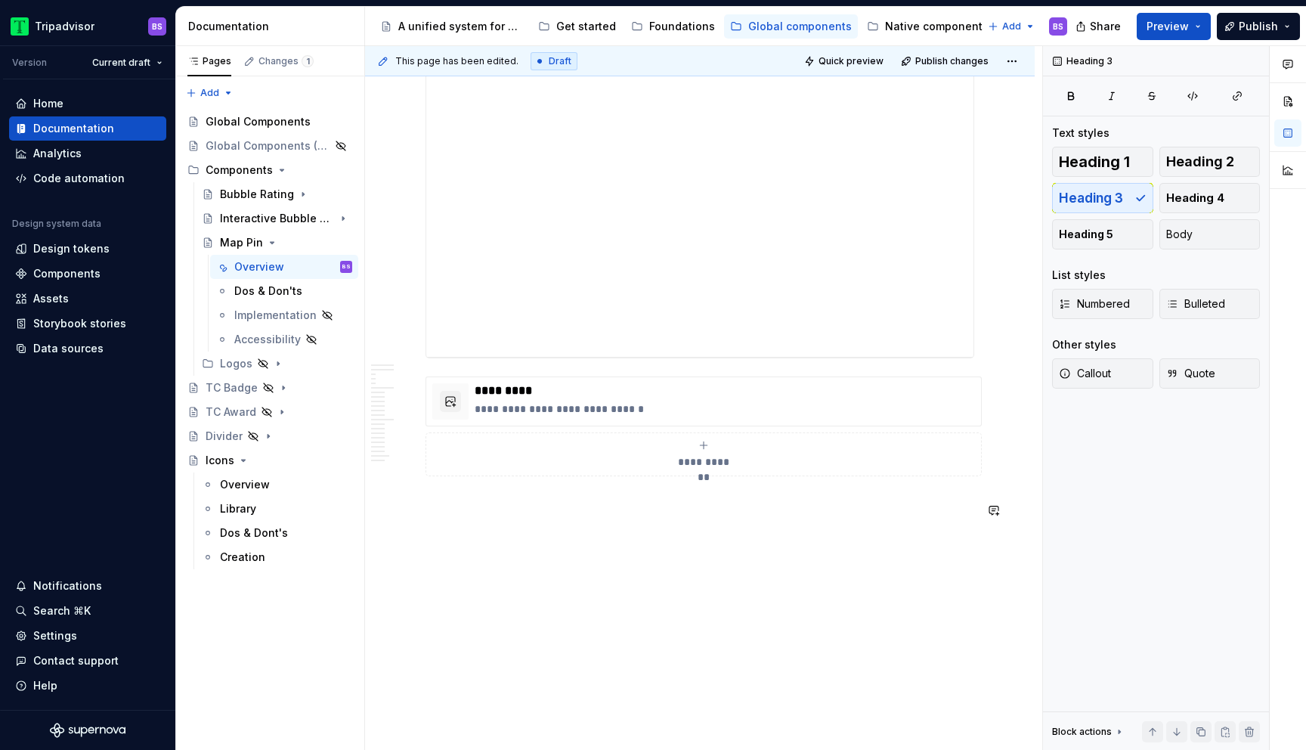
scroll to position [5986, 0]
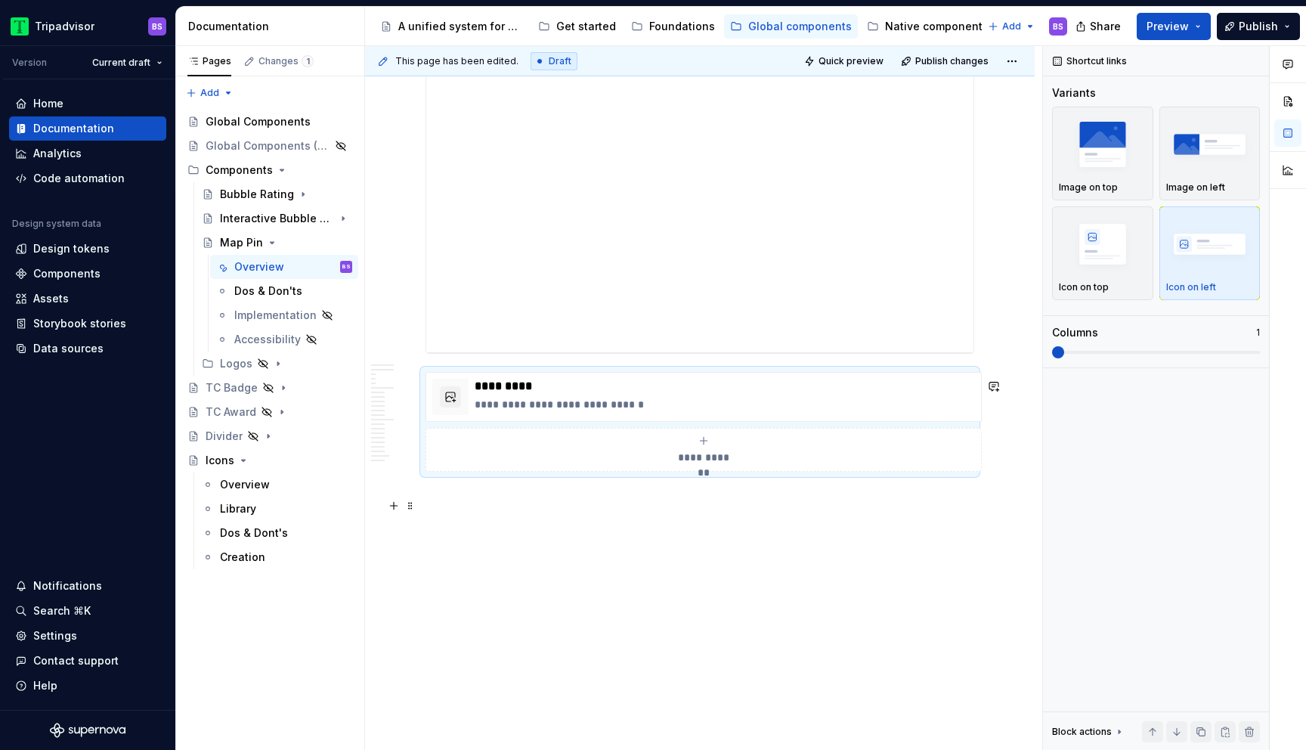
click at [468, 490] on p at bounding box center [700, 499] width 549 height 18
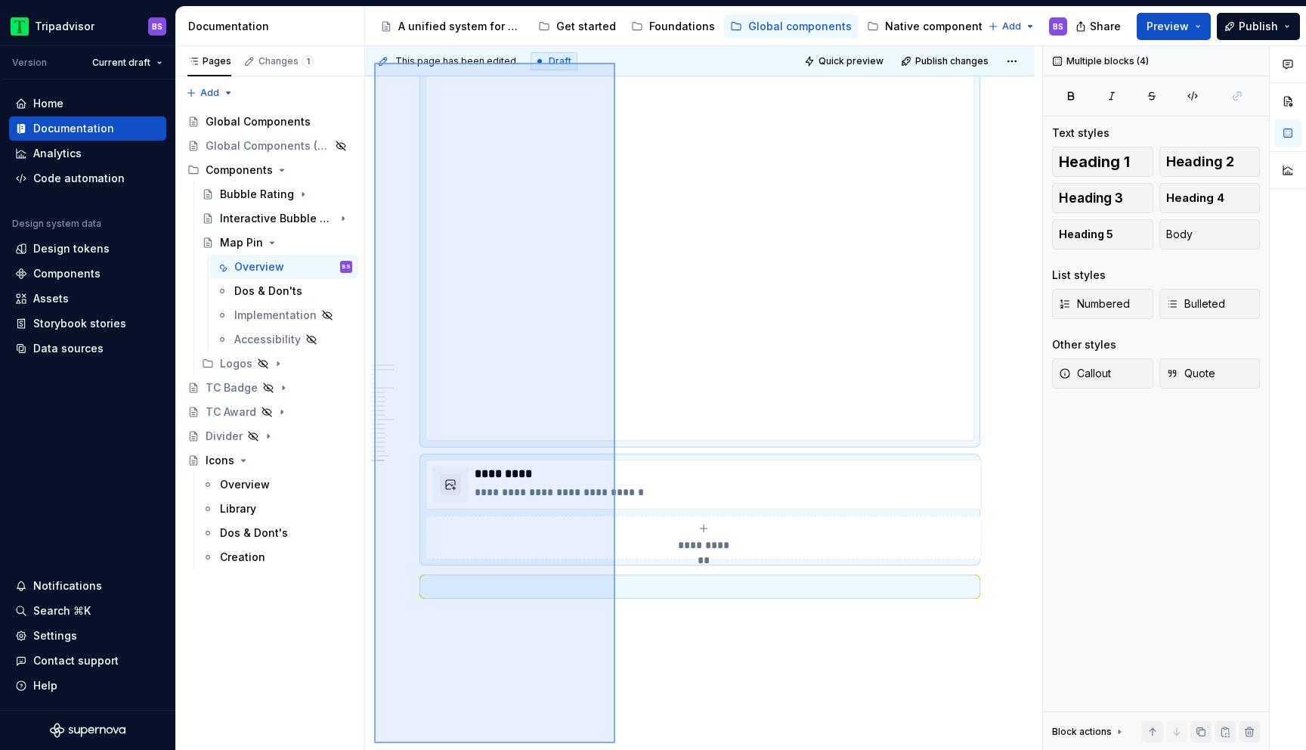
scroll to position [5962, 0]
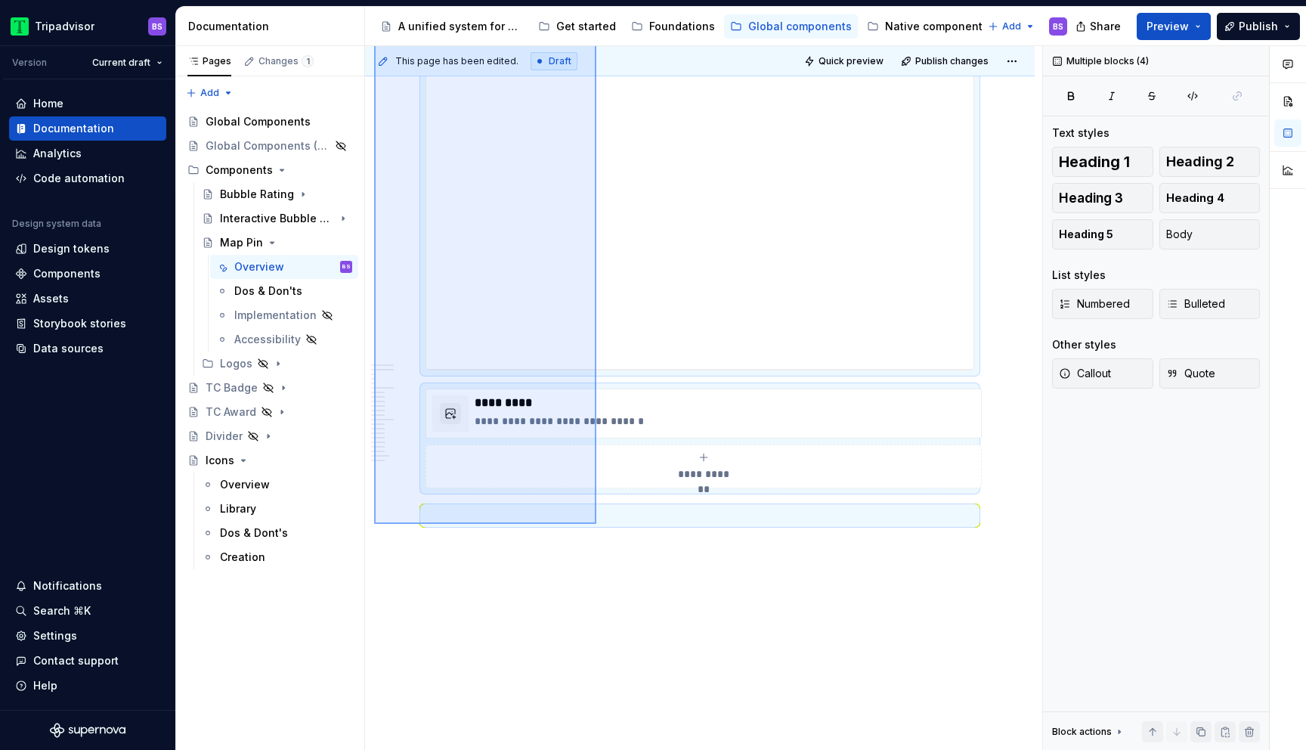
drag, startPoint x: 374, startPoint y: 189, endPoint x: 596, endPoint y: 524, distance: 401.4
click at [596, 524] on div "This page has been edited. Draft Quick preview Publish changes Map Pin A univer…" at bounding box center [703, 398] width 677 height 704
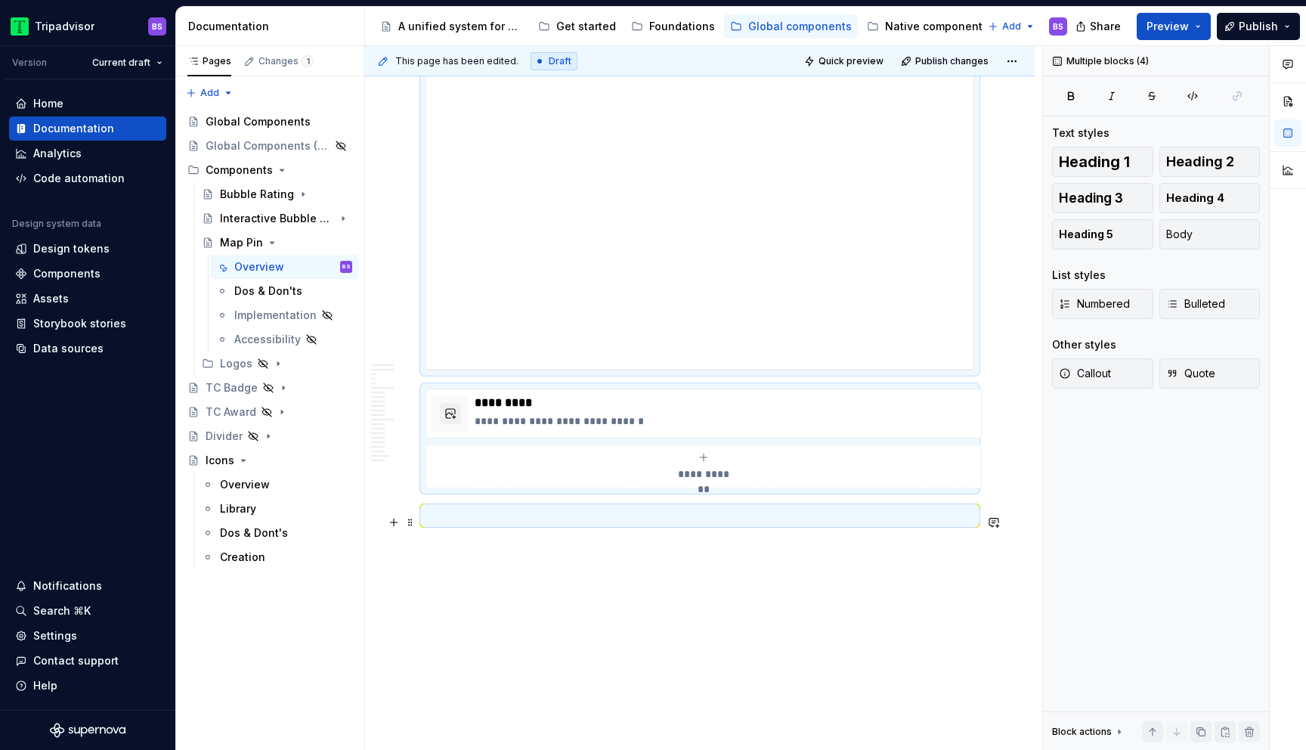
click at [536, 525] on p at bounding box center [700, 515] width 549 height 18
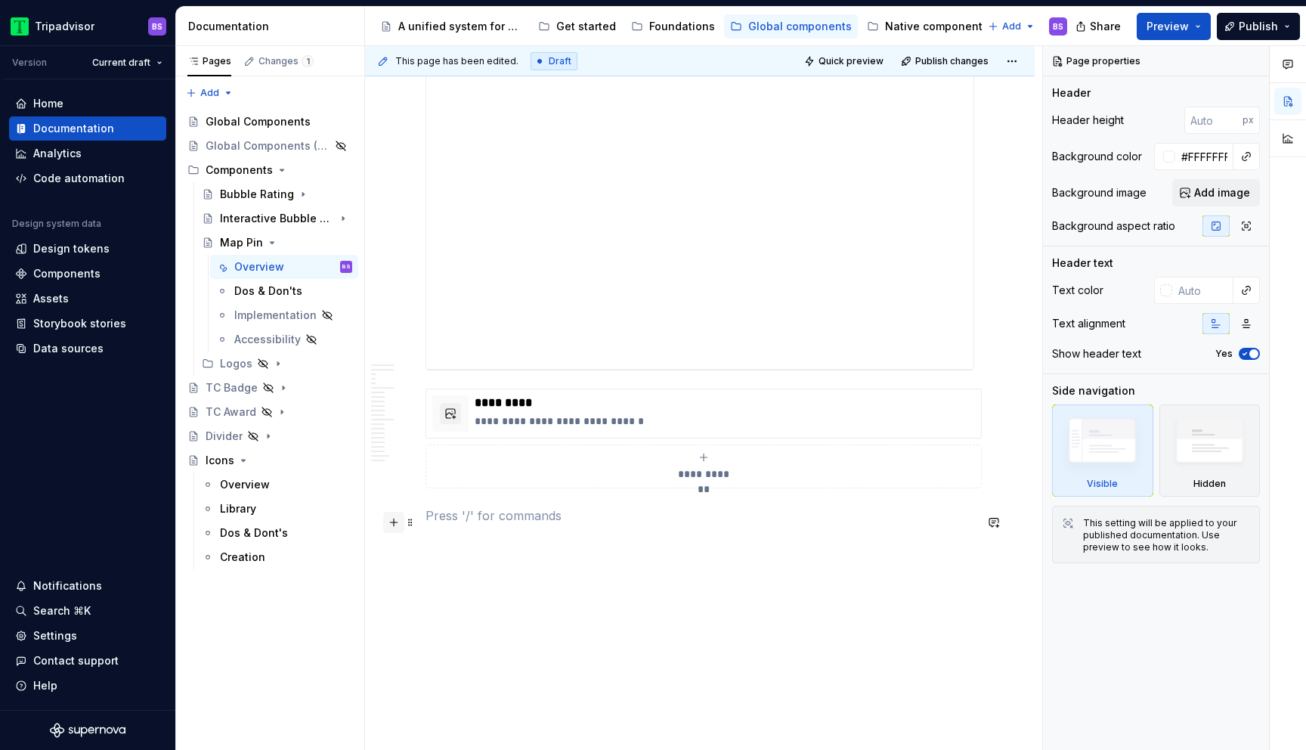
click at [396, 526] on button "button" at bounding box center [393, 522] width 21 height 21
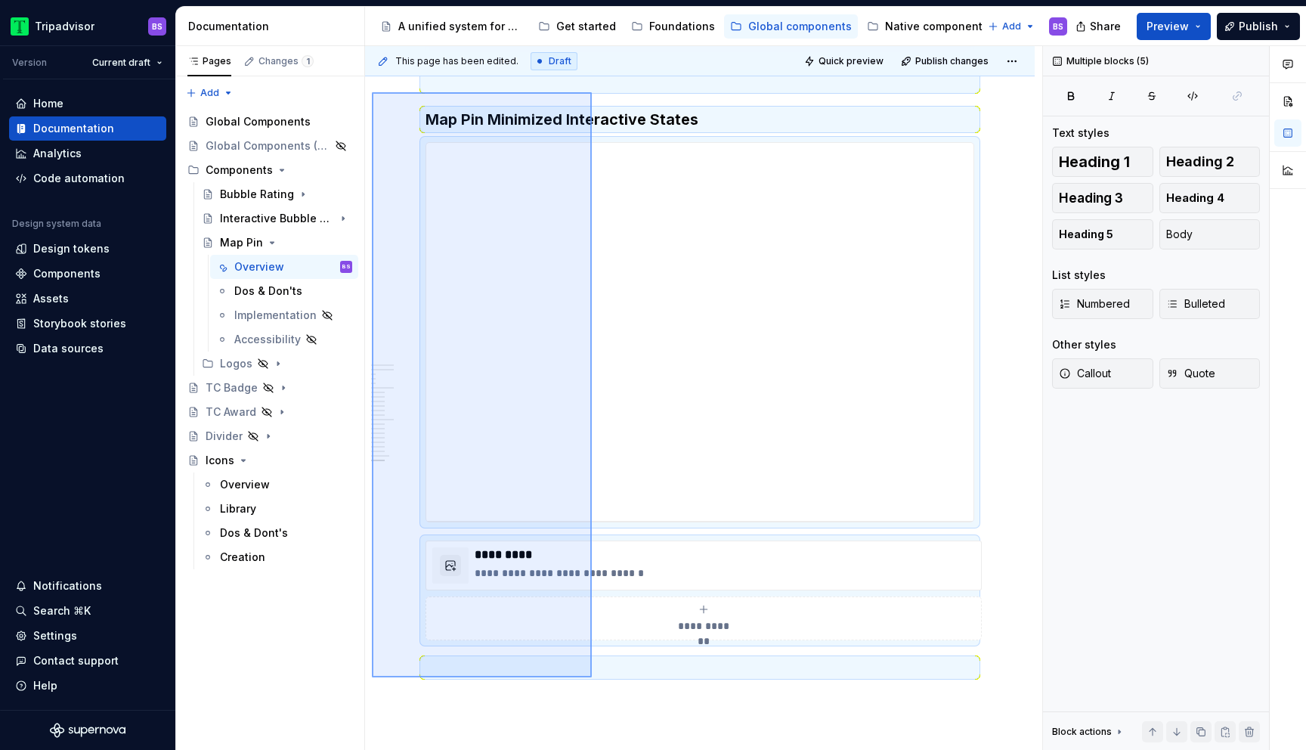
scroll to position [5813, 0]
drag, startPoint x: 372, startPoint y: 98, endPoint x: 584, endPoint y: 674, distance: 613.8
click at [584, 674] on div "This page has been edited. Draft Quick preview Publish changes Map Pin A univer…" at bounding box center [703, 398] width 677 height 704
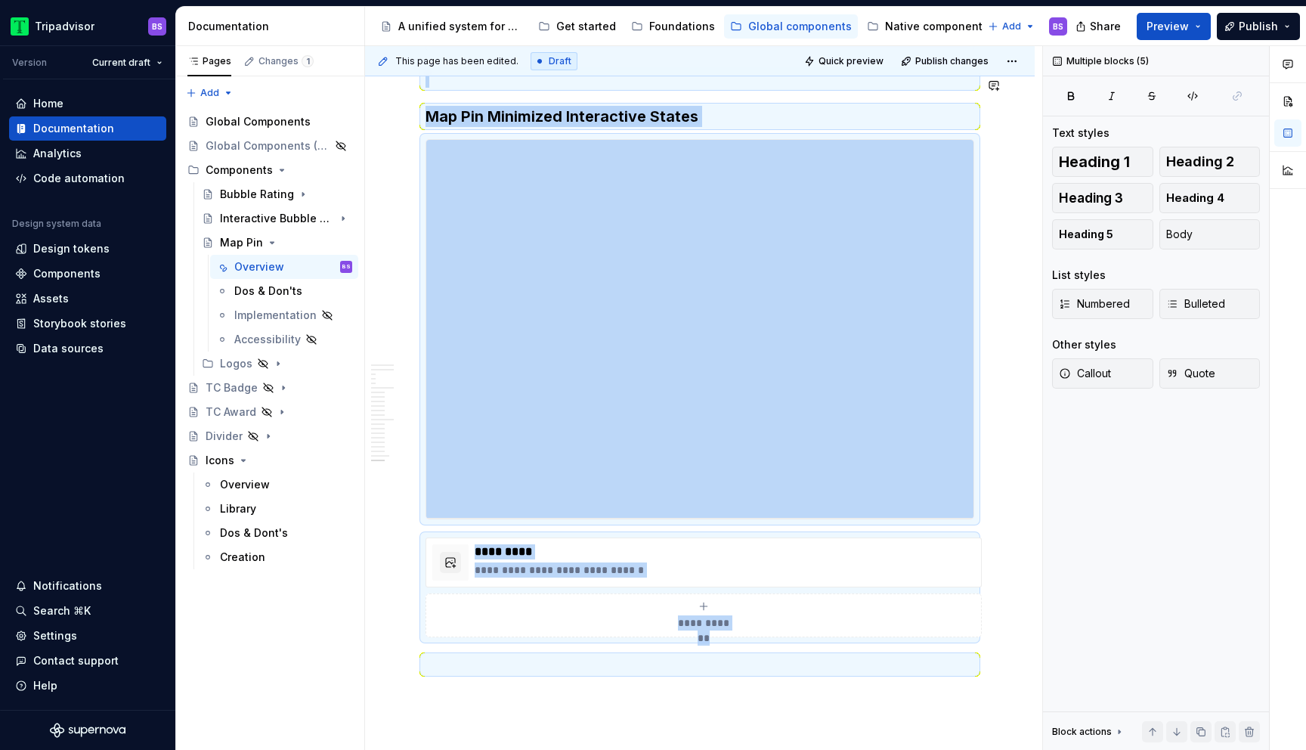
copy div "**********"
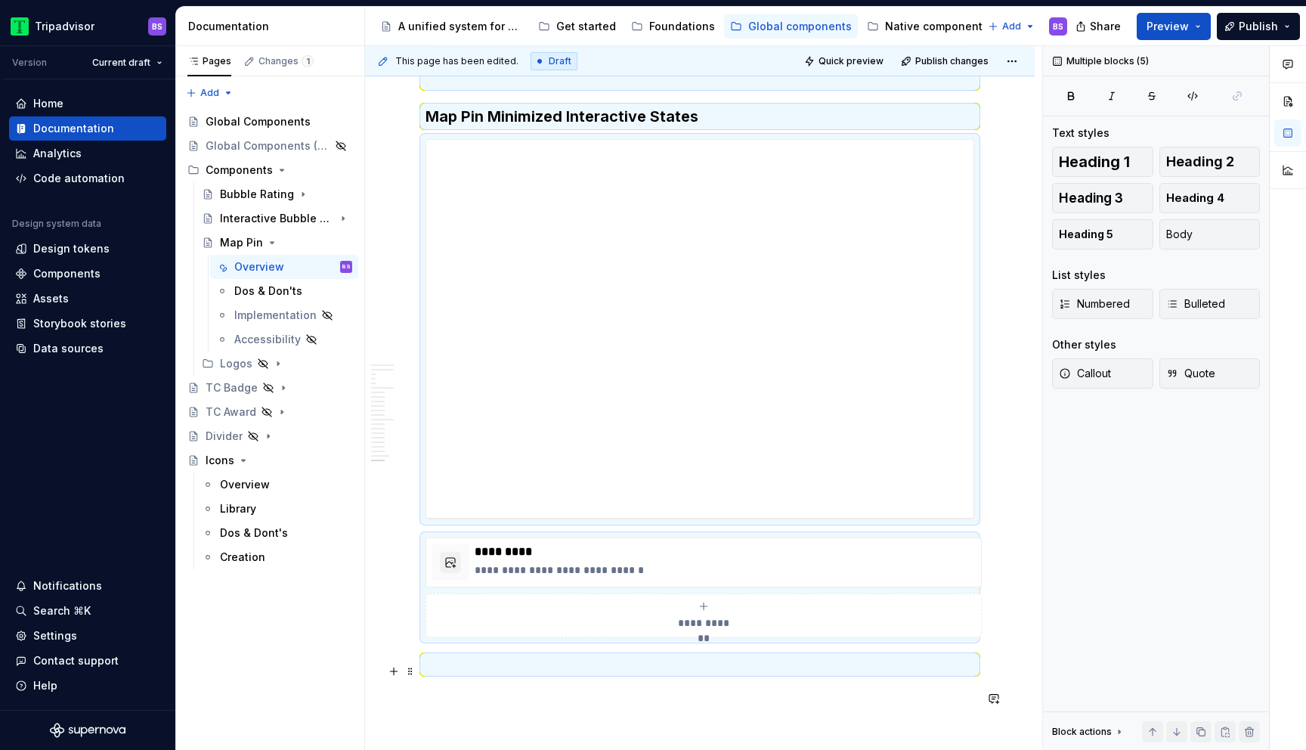
click at [511, 673] on p at bounding box center [700, 664] width 549 height 18
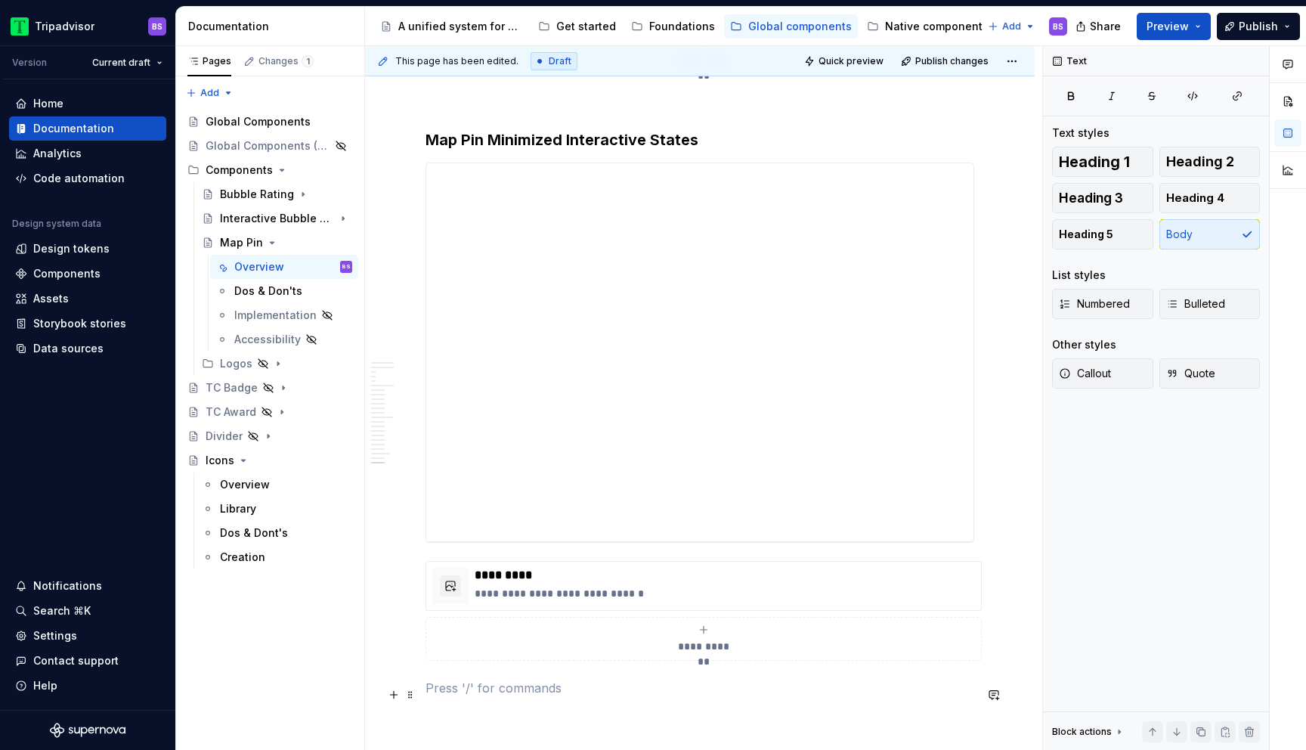
scroll to position [6423, 0]
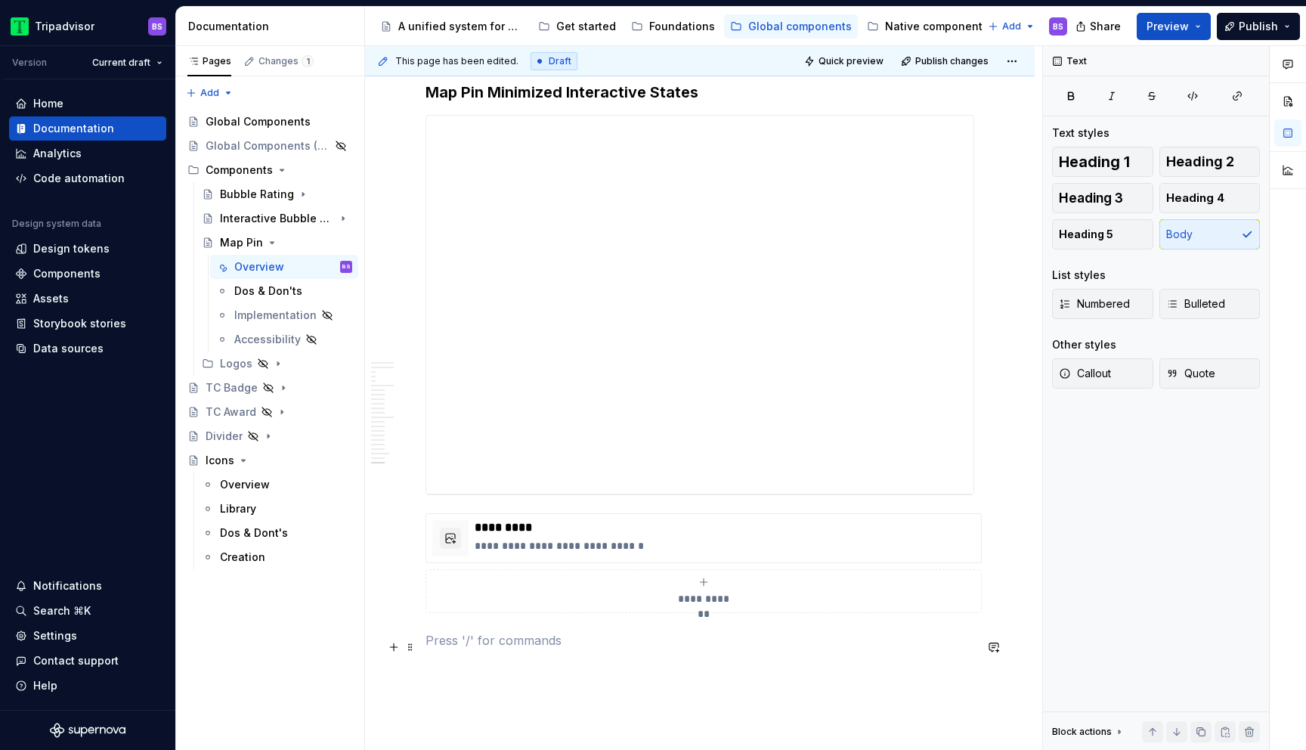
click at [474, 649] on p at bounding box center [700, 640] width 549 height 18
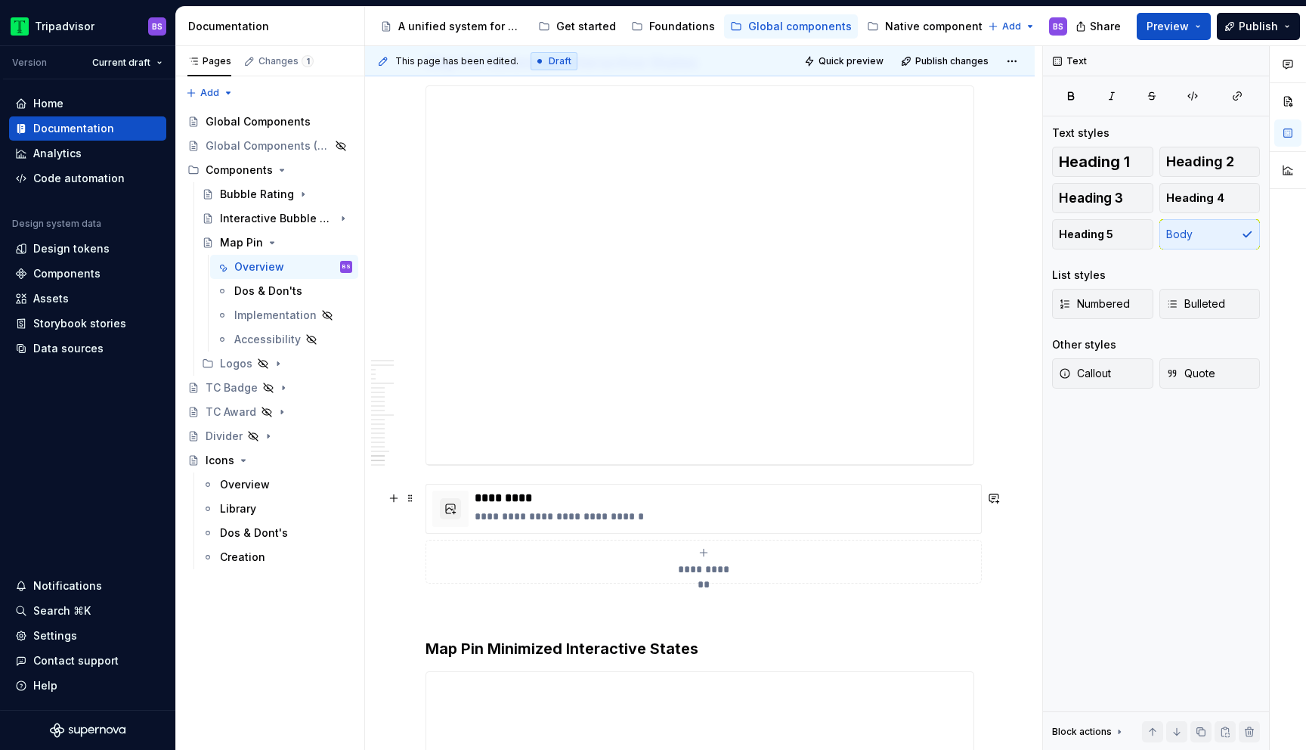
scroll to position [5835, 0]
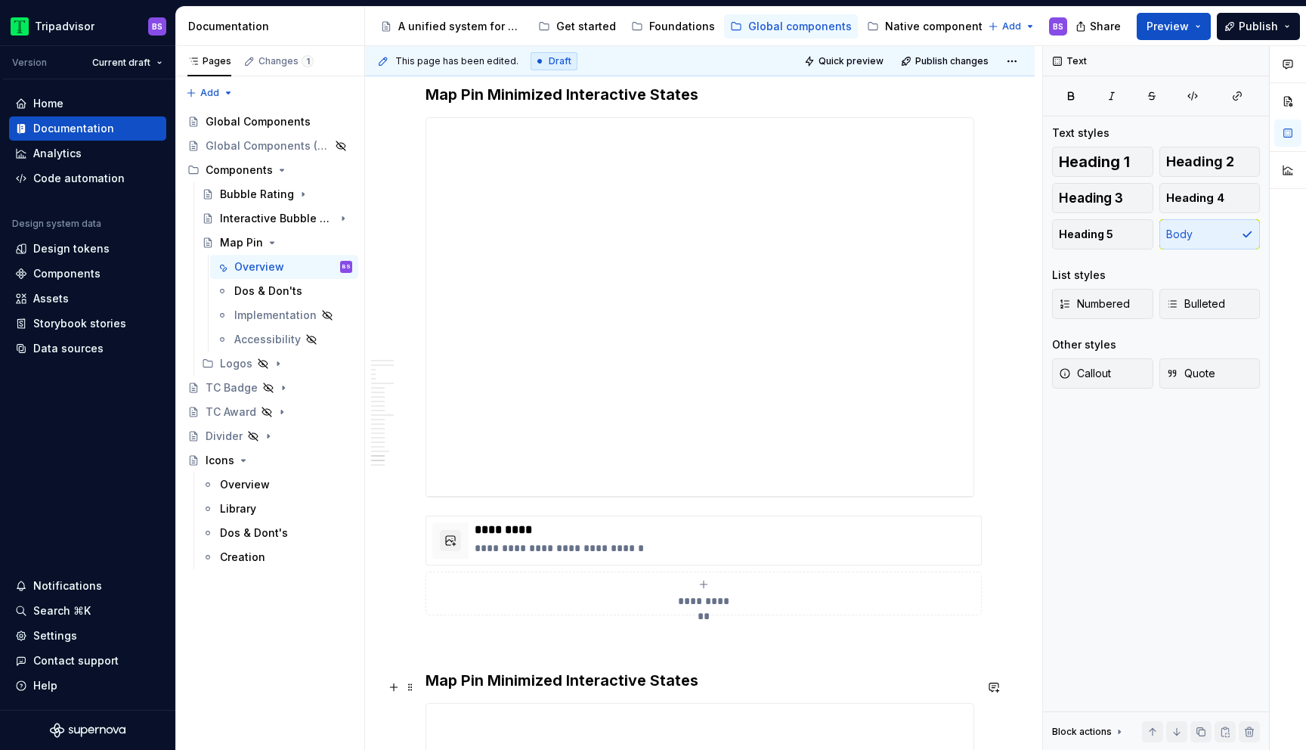
click at [500, 687] on h3 "Map Pin Minimized Interactive States" at bounding box center [700, 680] width 549 height 21
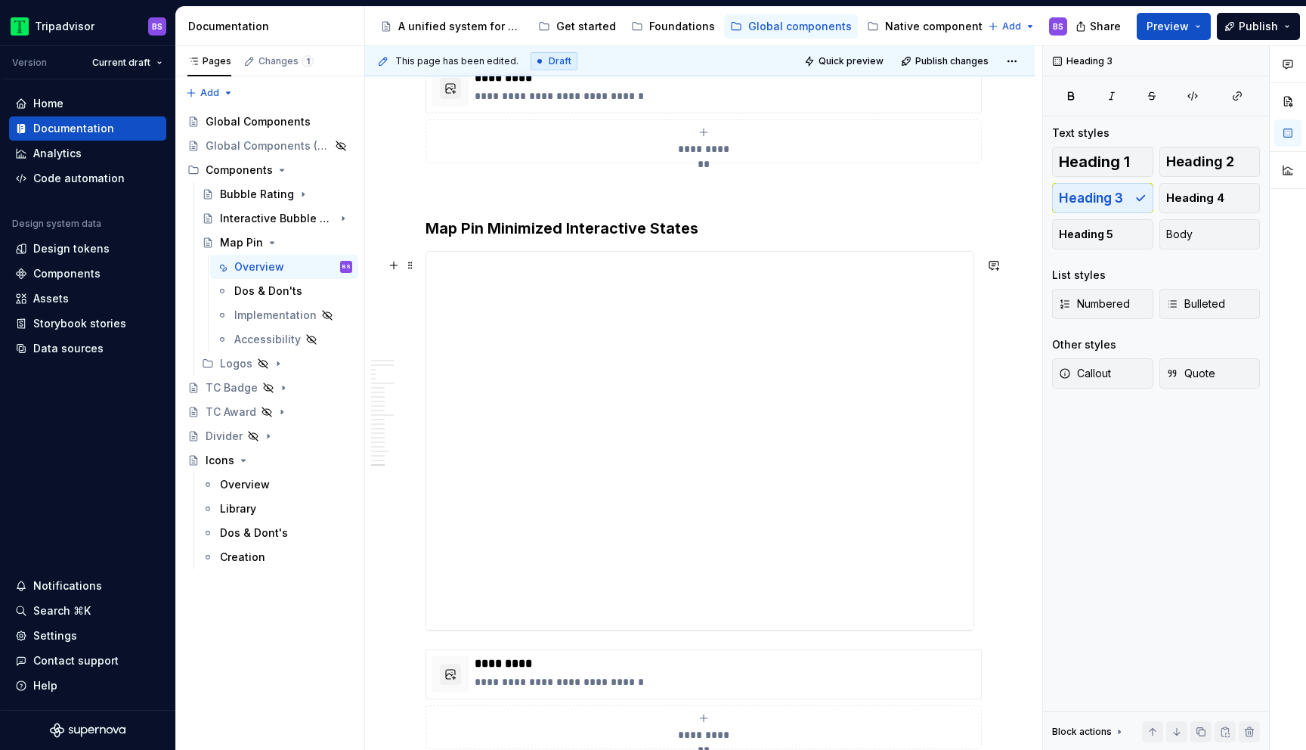
scroll to position [6857, 0]
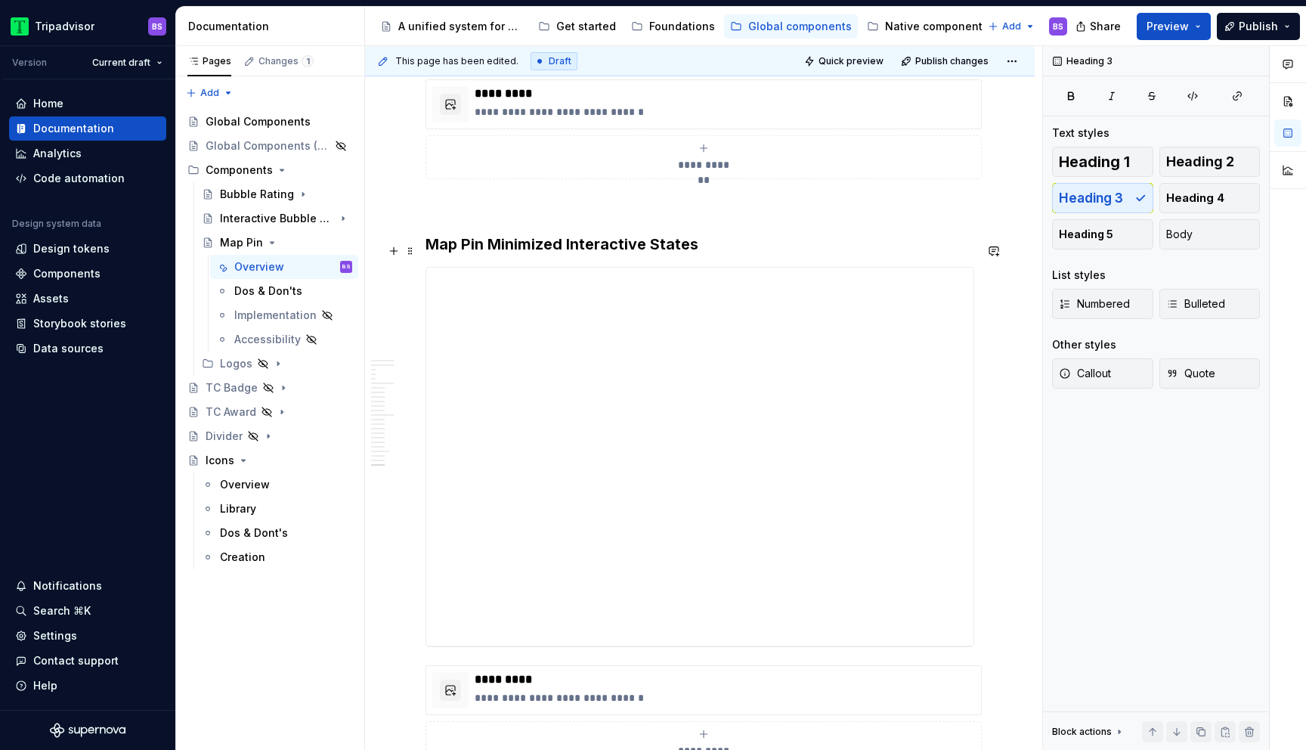
click at [491, 250] on h3 "Map Pin Minimized Interactive States" at bounding box center [700, 244] width 549 height 21
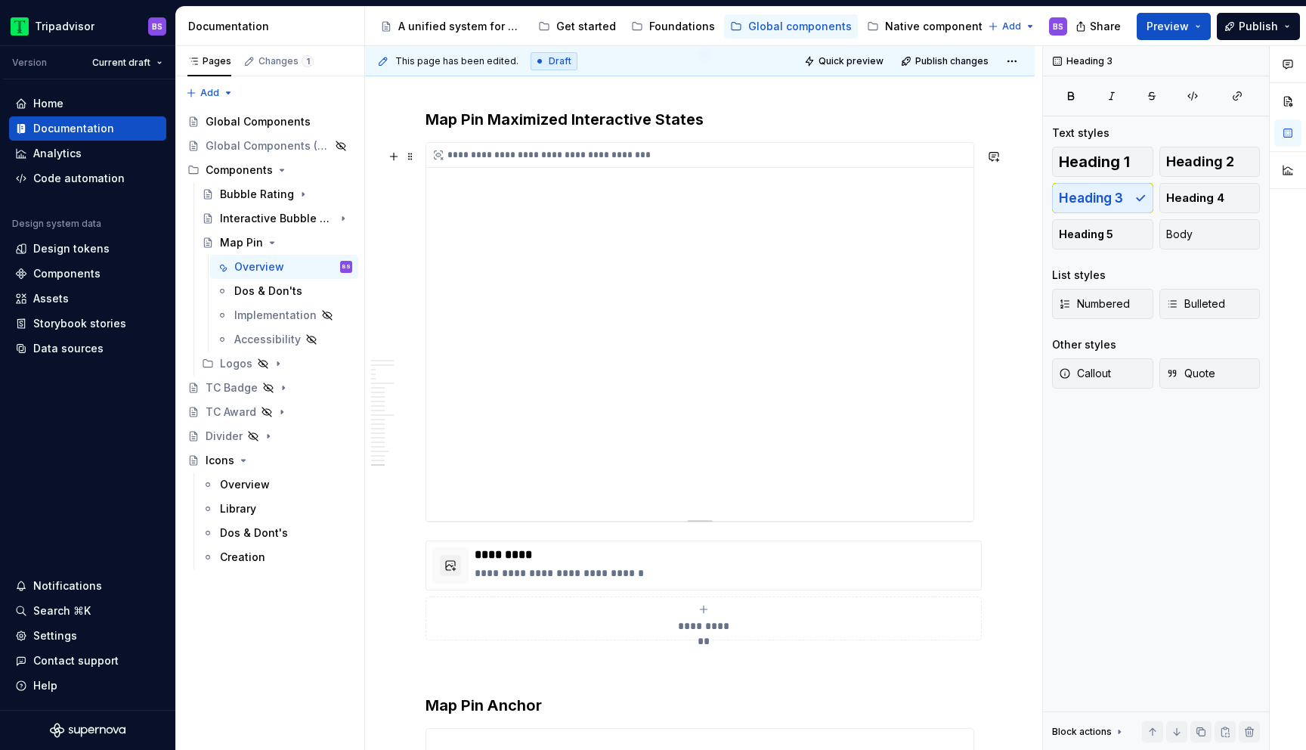
scroll to position [6347, 0]
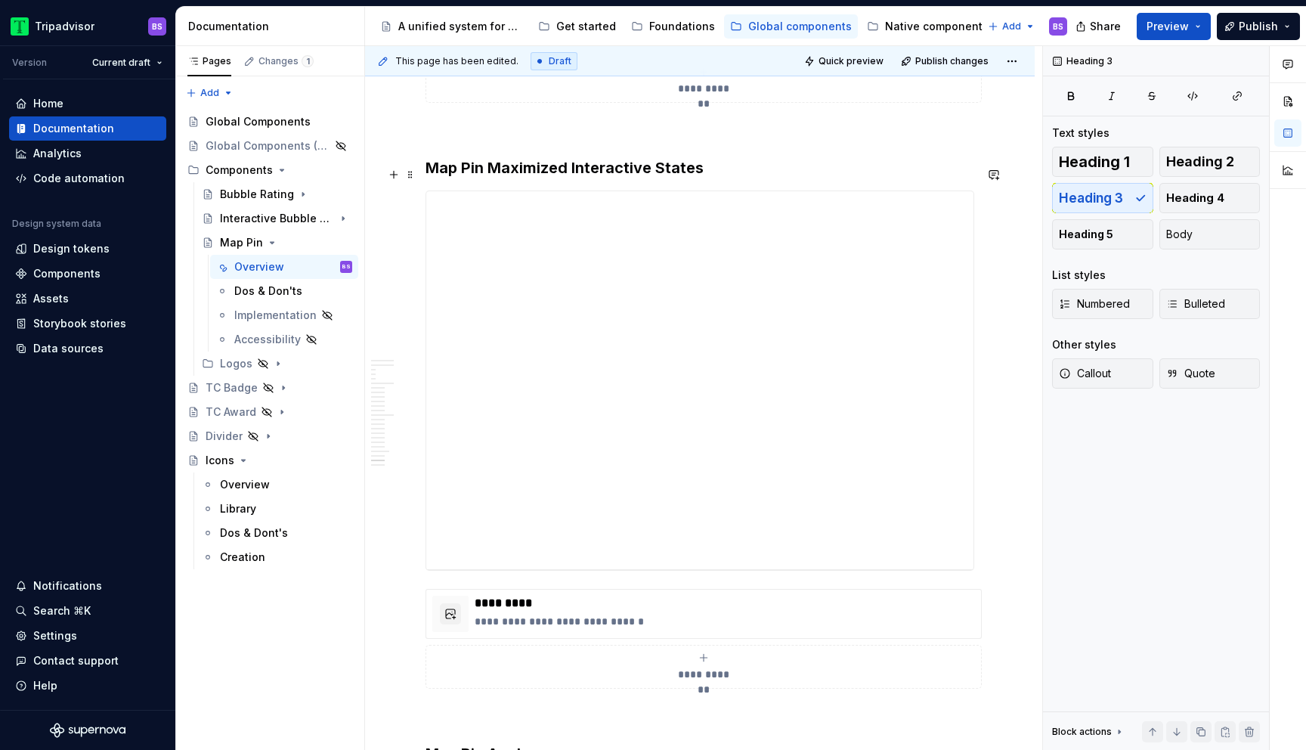
click at [568, 173] on h3 "Map Pin Maximized Interactive States" at bounding box center [700, 167] width 549 height 21
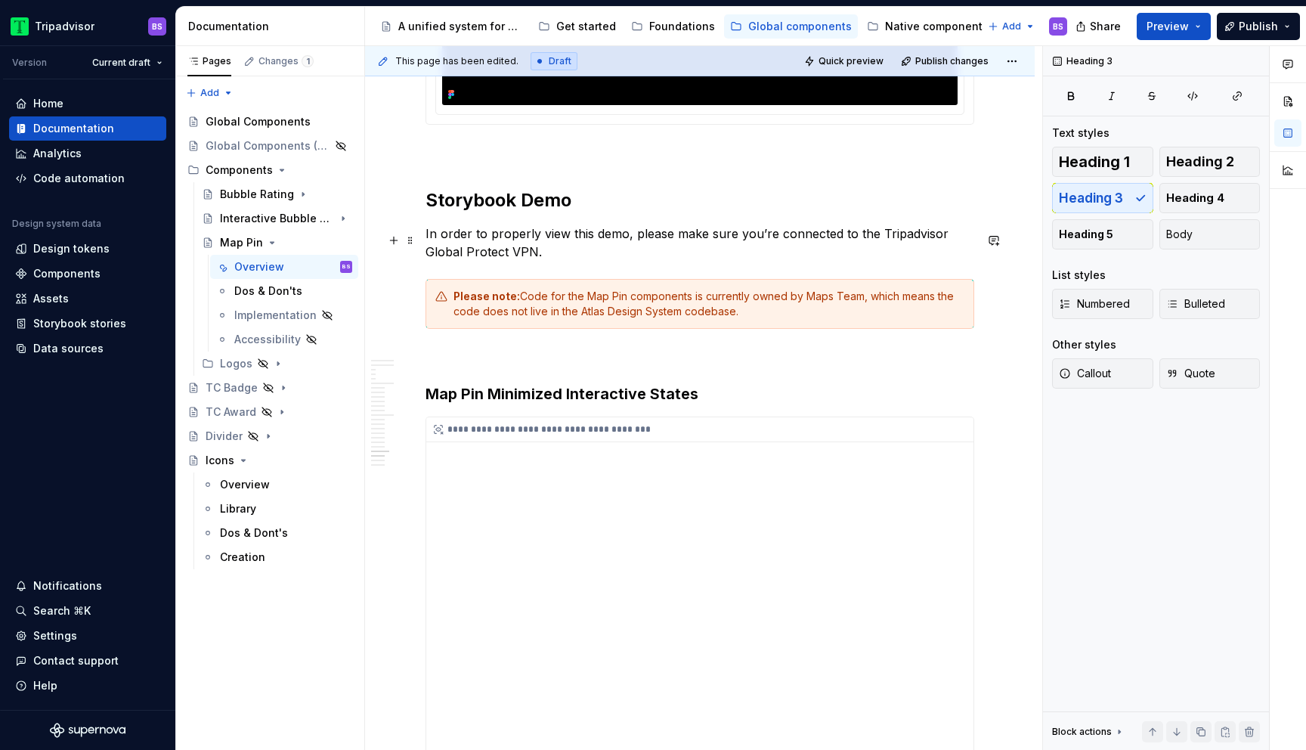
scroll to position [5508, 0]
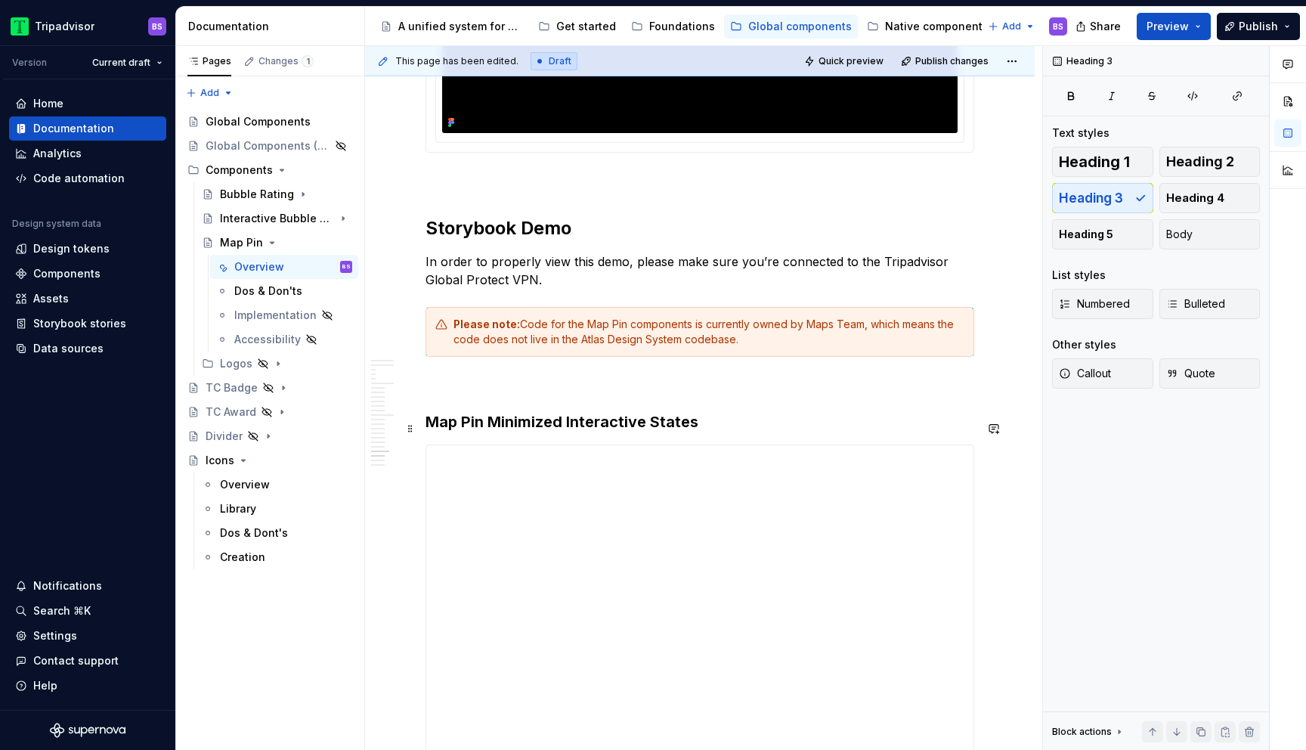
click at [566, 427] on h3 "Map Pin Minimized Interactive States" at bounding box center [700, 421] width 549 height 21
click at [682, 517] on div "**********" at bounding box center [699, 634] width 547 height 378
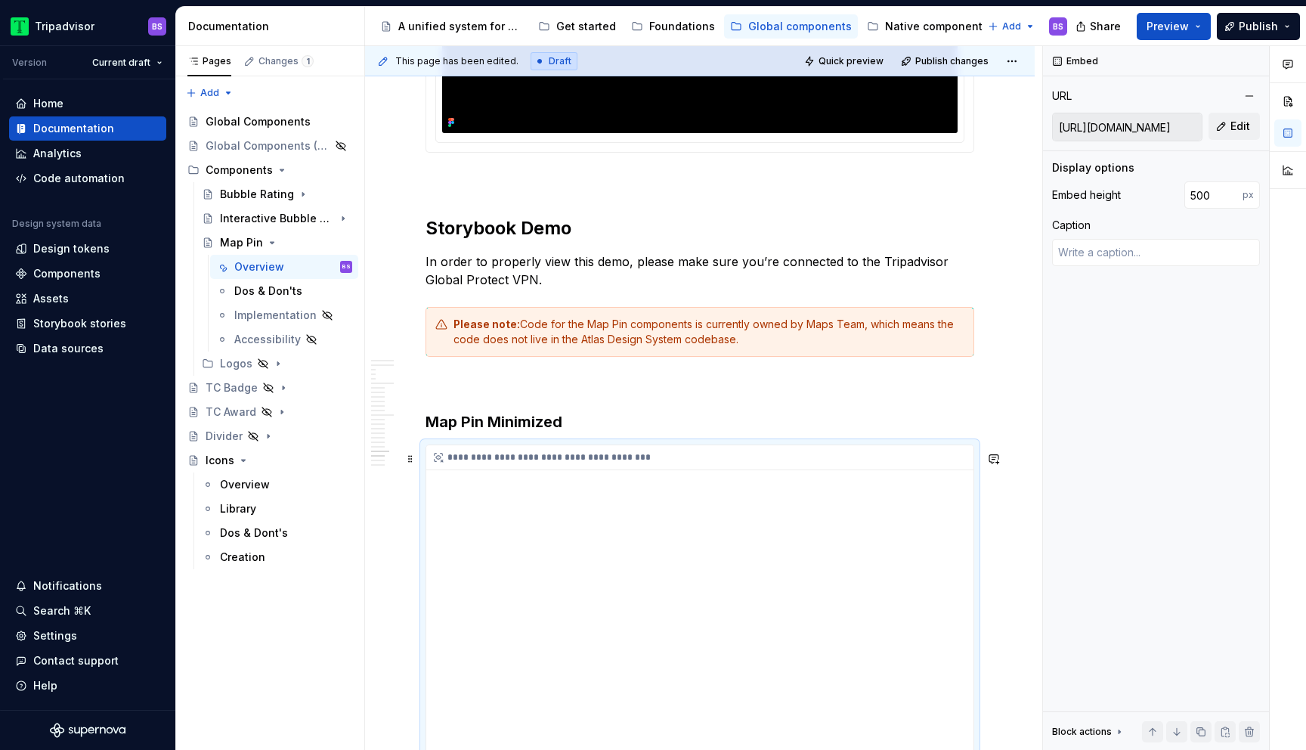
click at [503, 487] on div "**********" at bounding box center [699, 634] width 547 height 378
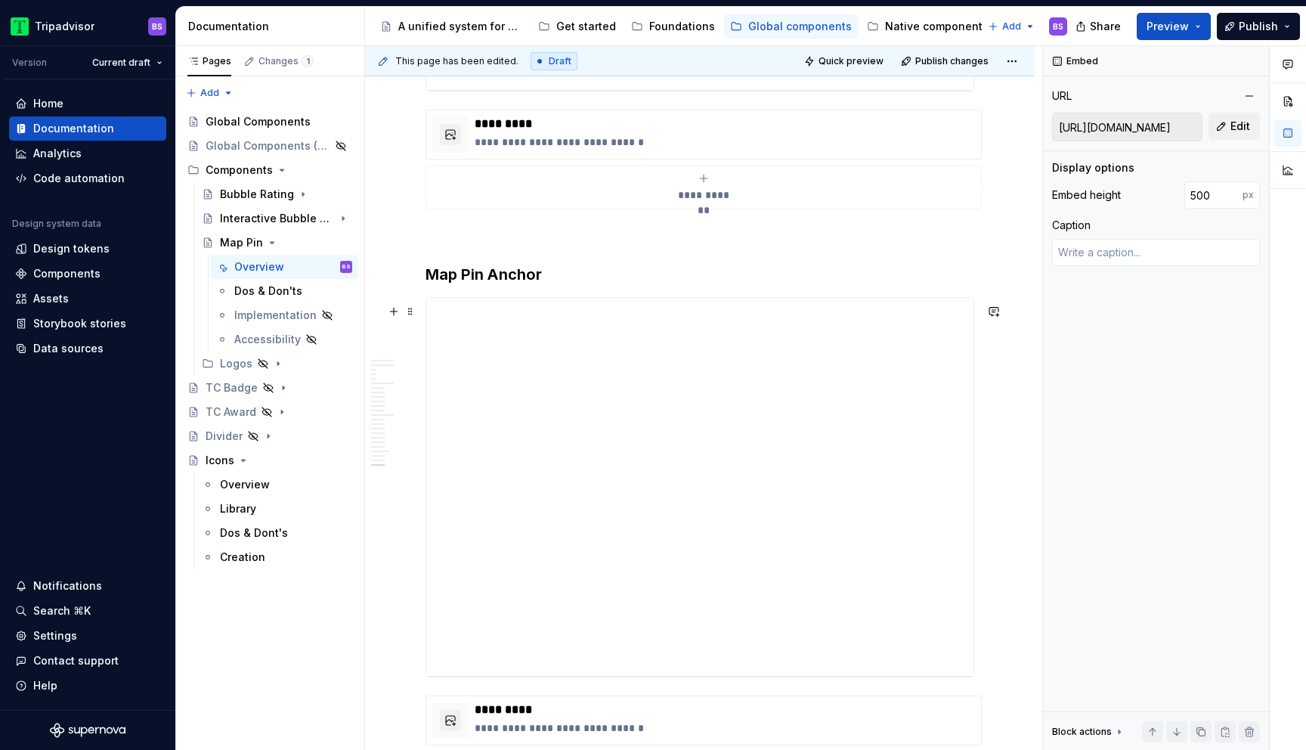
scroll to position [6901, 0]
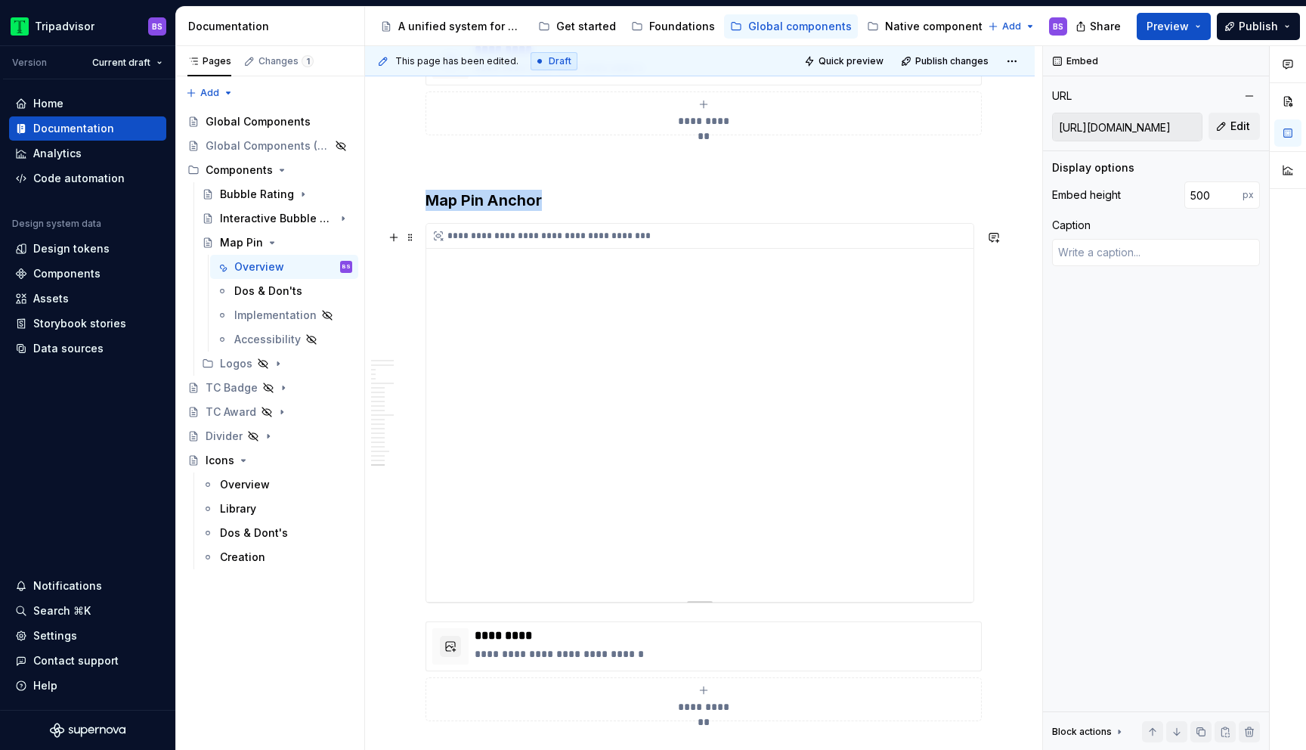
click at [547, 536] on div "**********" at bounding box center [699, 413] width 547 height 378
click at [825, 286] on div "**********" at bounding box center [699, 413] width 547 height 378
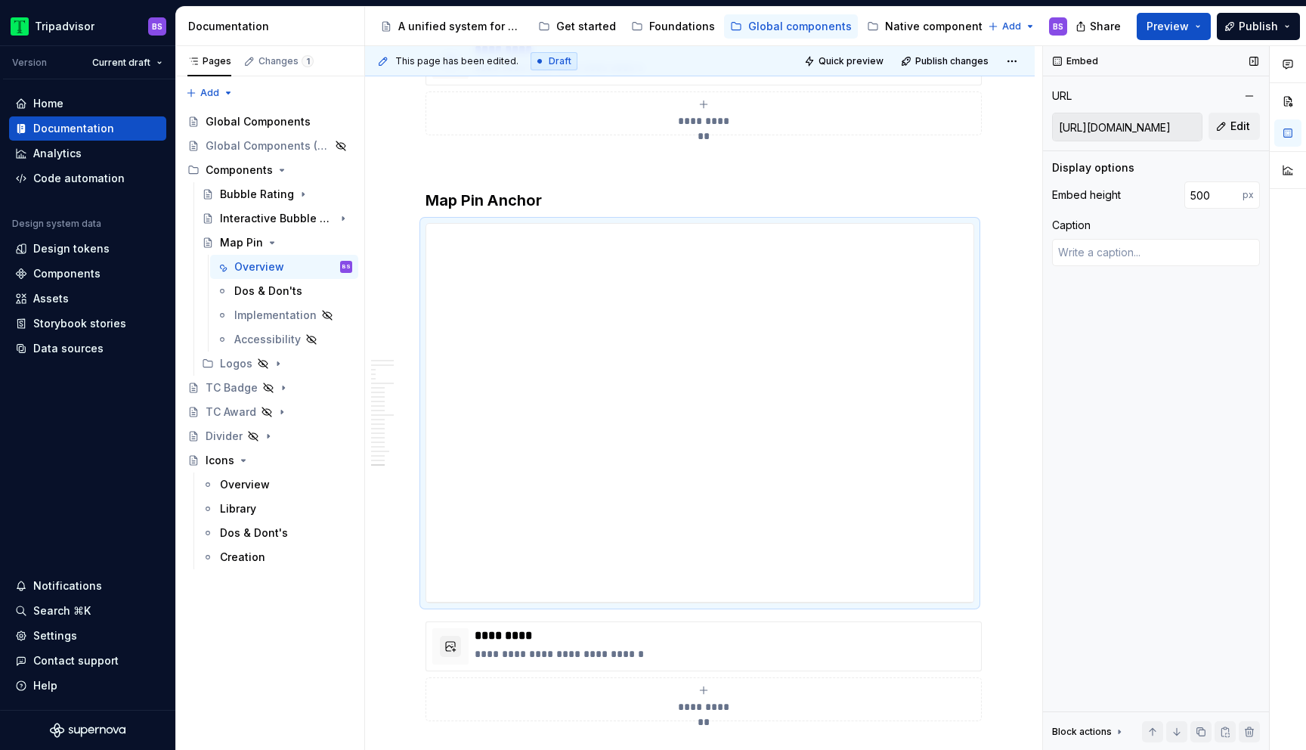
click at [1156, 125] on input "[URL][DOMAIN_NAME]" at bounding box center [1127, 126] width 149 height 27
click at [1258, 125] on button "Edit" at bounding box center [1234, 126] width 51 height 27
type textarea "*"
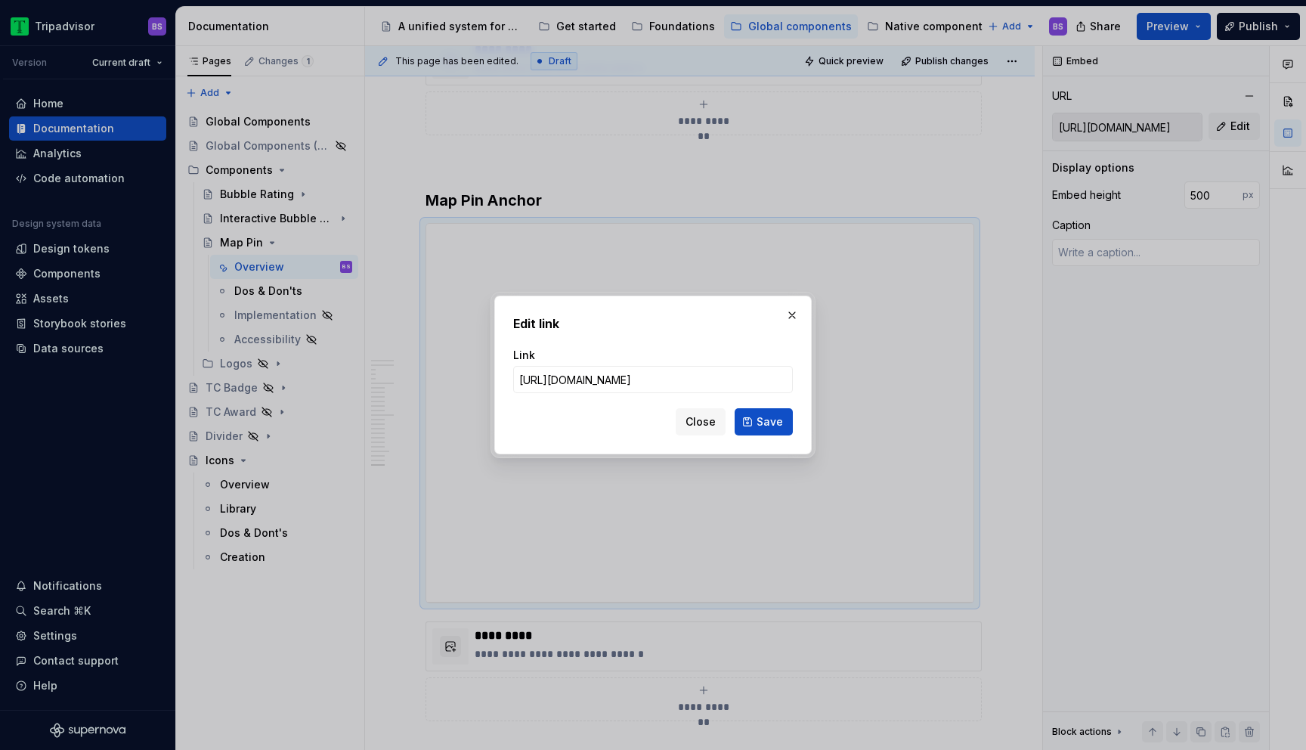
type input "[URL][DOMAIN_NAME]"
click button "Save" at bounding box center [764, 421] width 58 height 27
type textarea "*"
type input "[URL][DOMAIN_NAME]"
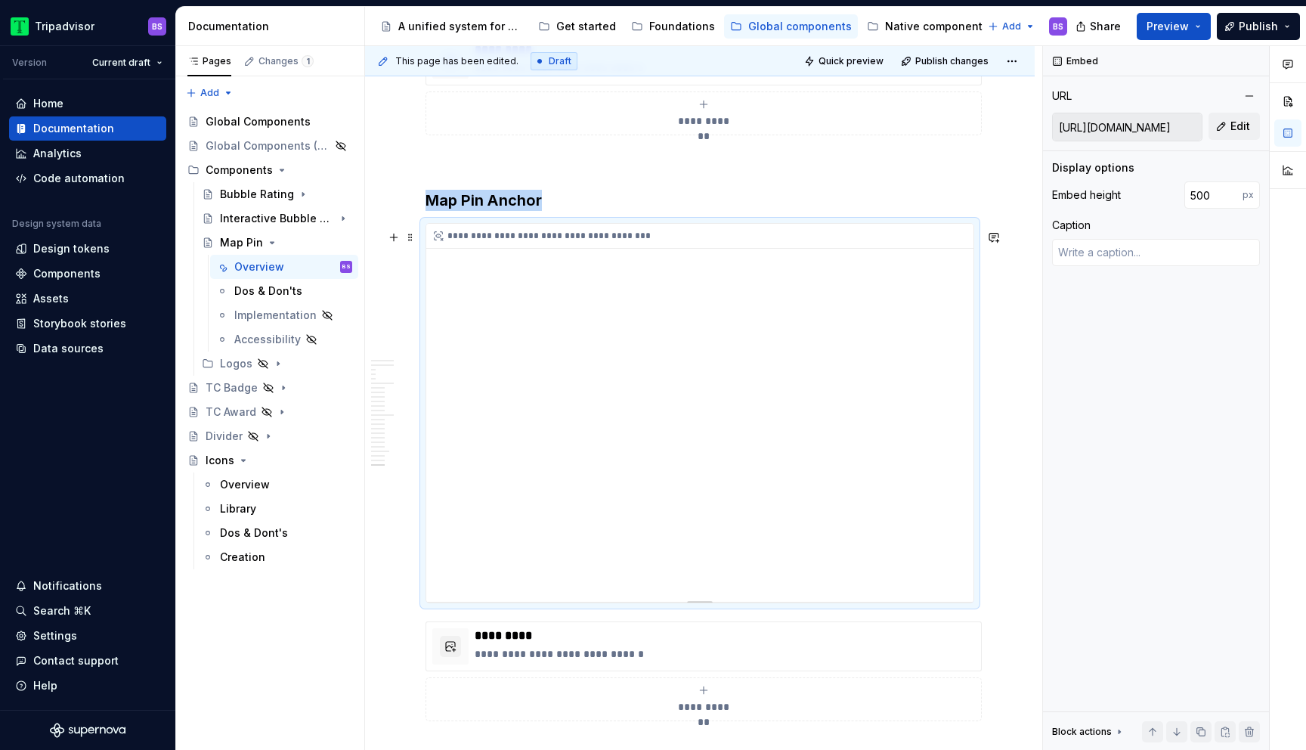
scroll to position [7065, 0]
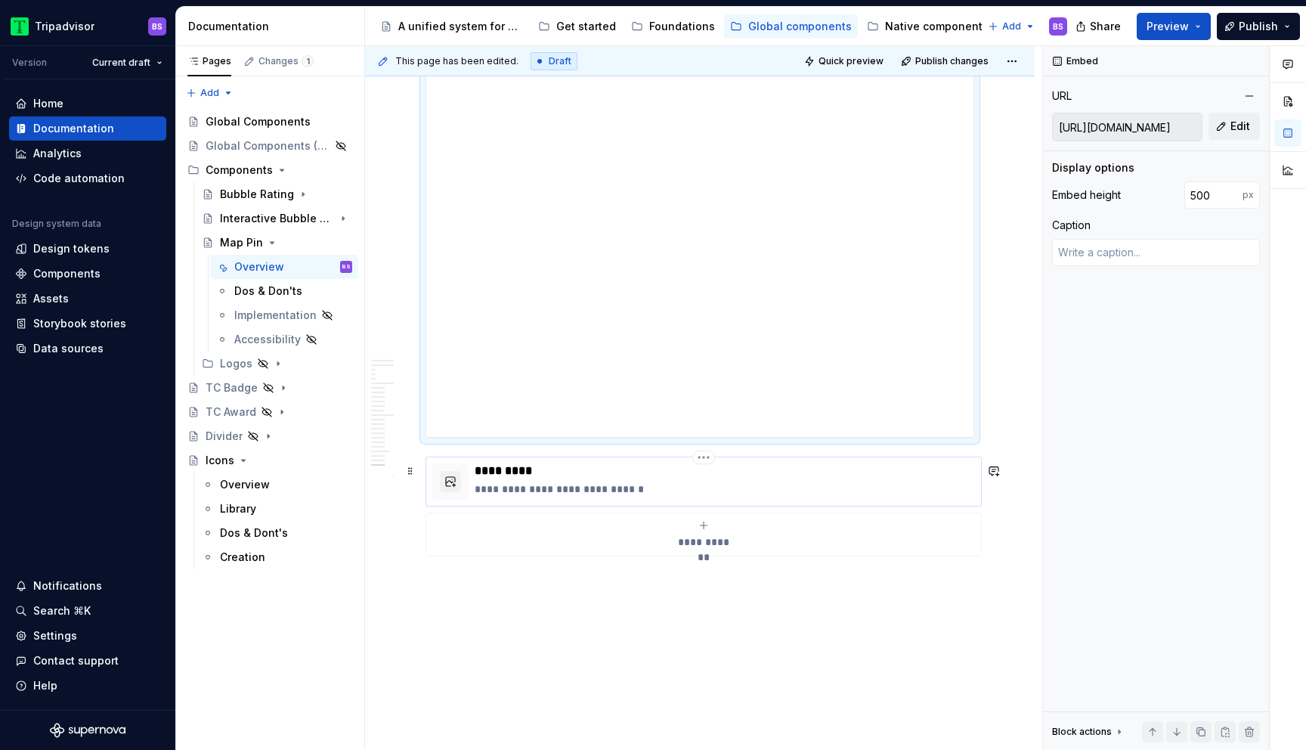
click at [603, 497] on p "**********" at bounding box center [725, 488] width 500 height 15
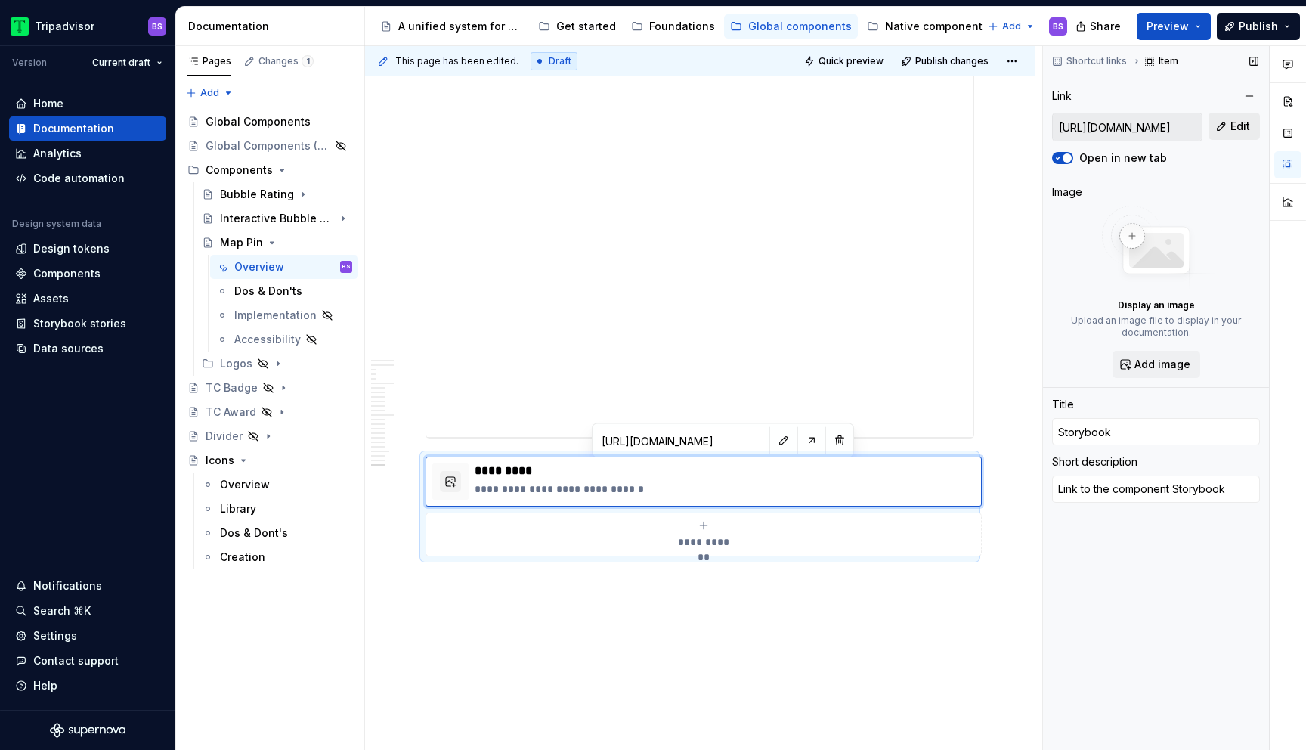
click at [1228, 128] on button "Edit" at bounding box center [1234, 126] width 51 height 27
type textarea "*"
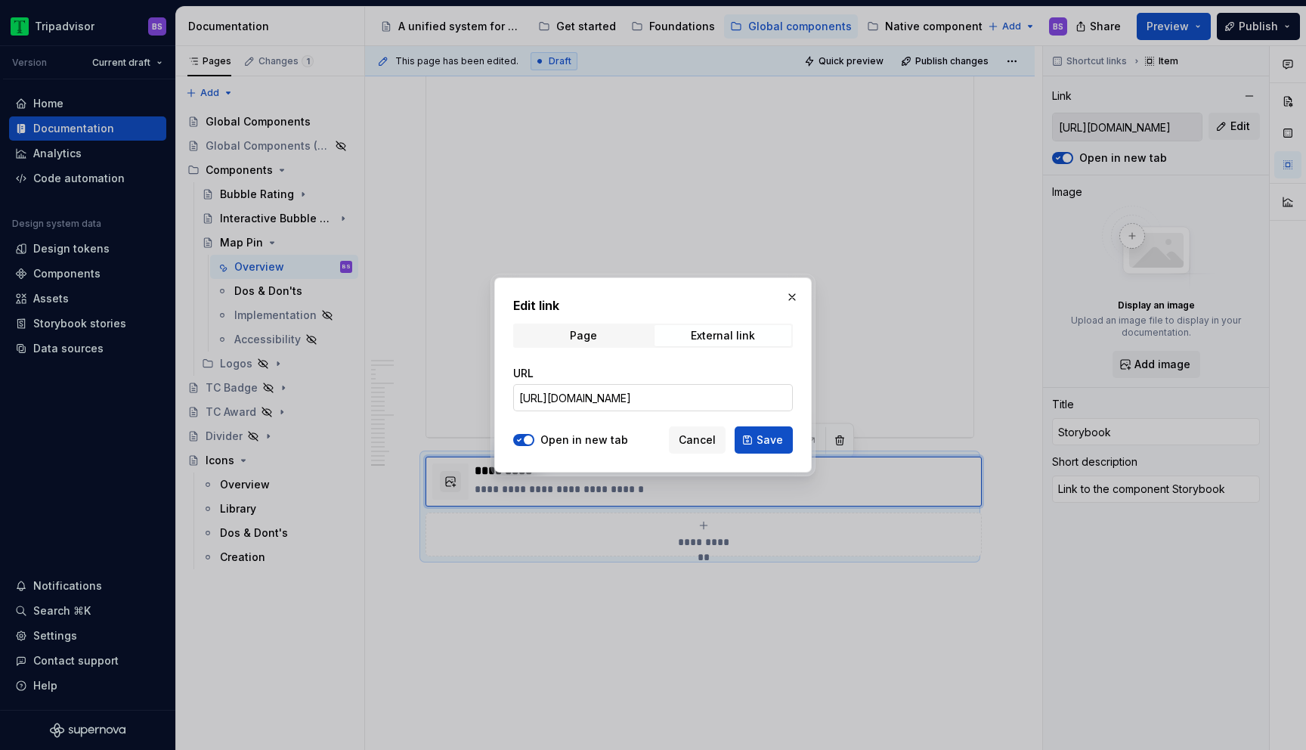
click at [616, 404] on input "[URL][DOMAIN_NAME]" at bounding box center [653, 397] width 280 height 27
paste input "public.maps_packages_public_maps_pin_AnchorPi"
type input "[URL][DOMAIN_NAME]"
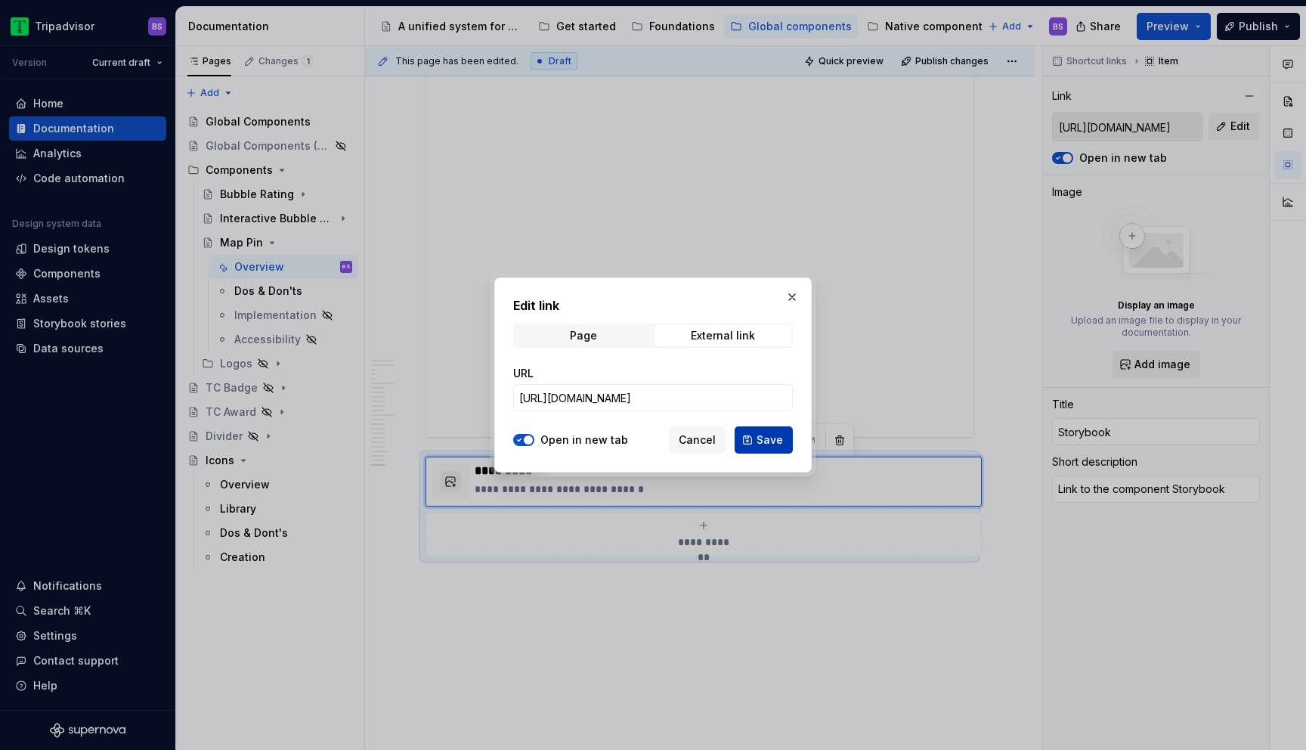
click at [785, 432] on button "Save" at bounding box center [764, 439] width 58 height 27
type textarea "*"
type input "[URL][DOMAIN_NAME]"
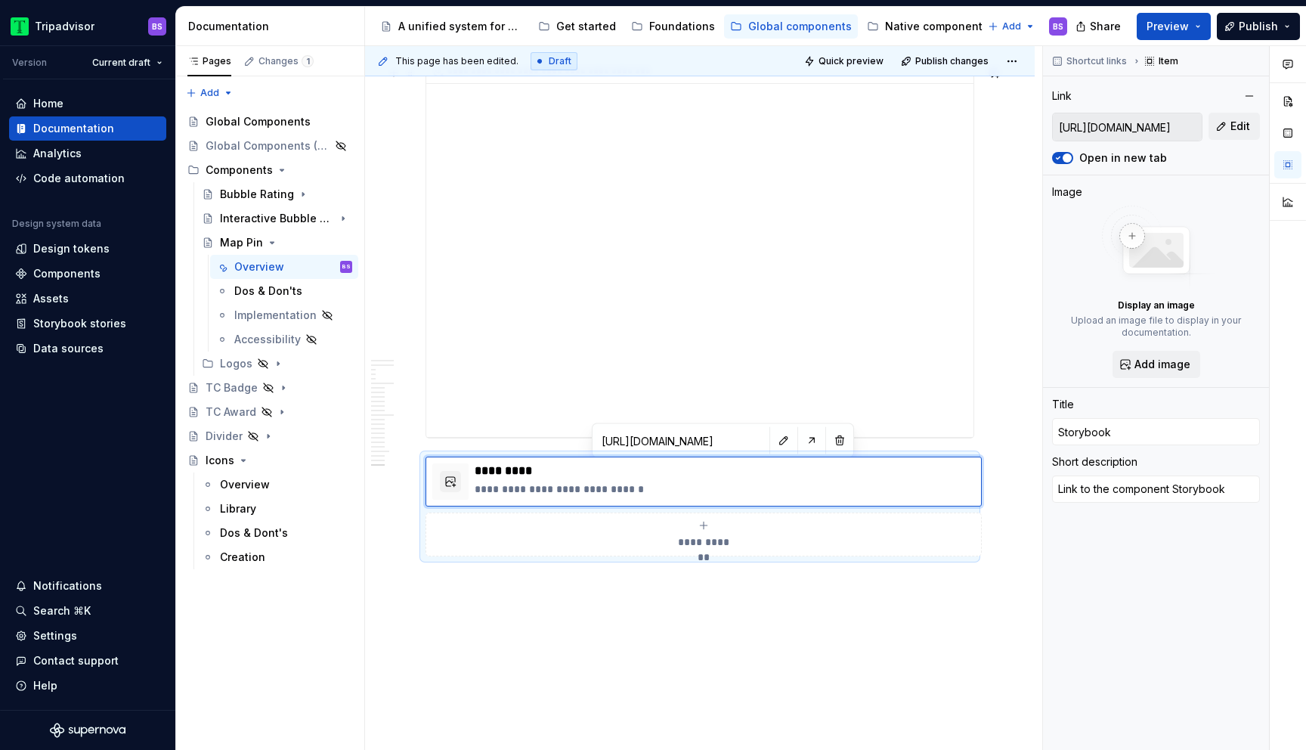
type input "[URL][DOMAIN_NAME]"
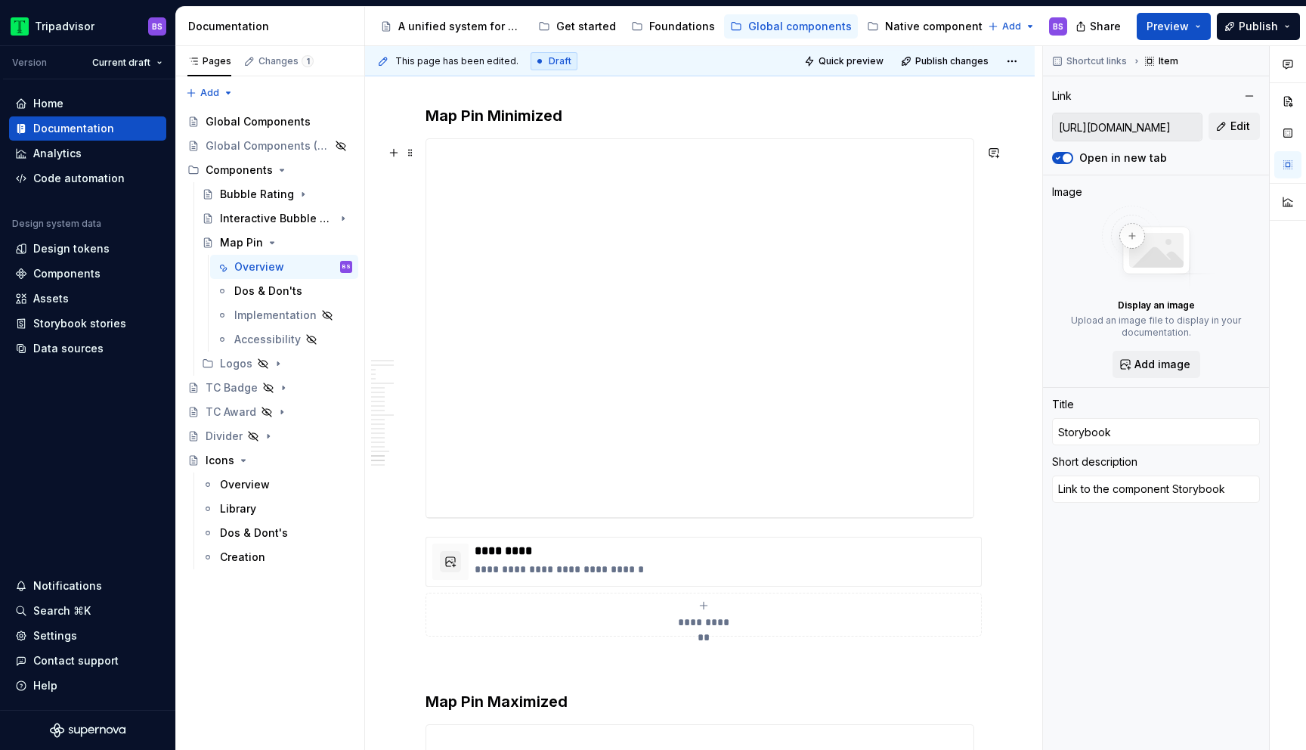
scroll to position [5811, 0]
click at [481, 124] on h3 "Map Pin Minimized" at bounding box center [700, 118] width 549 height 21
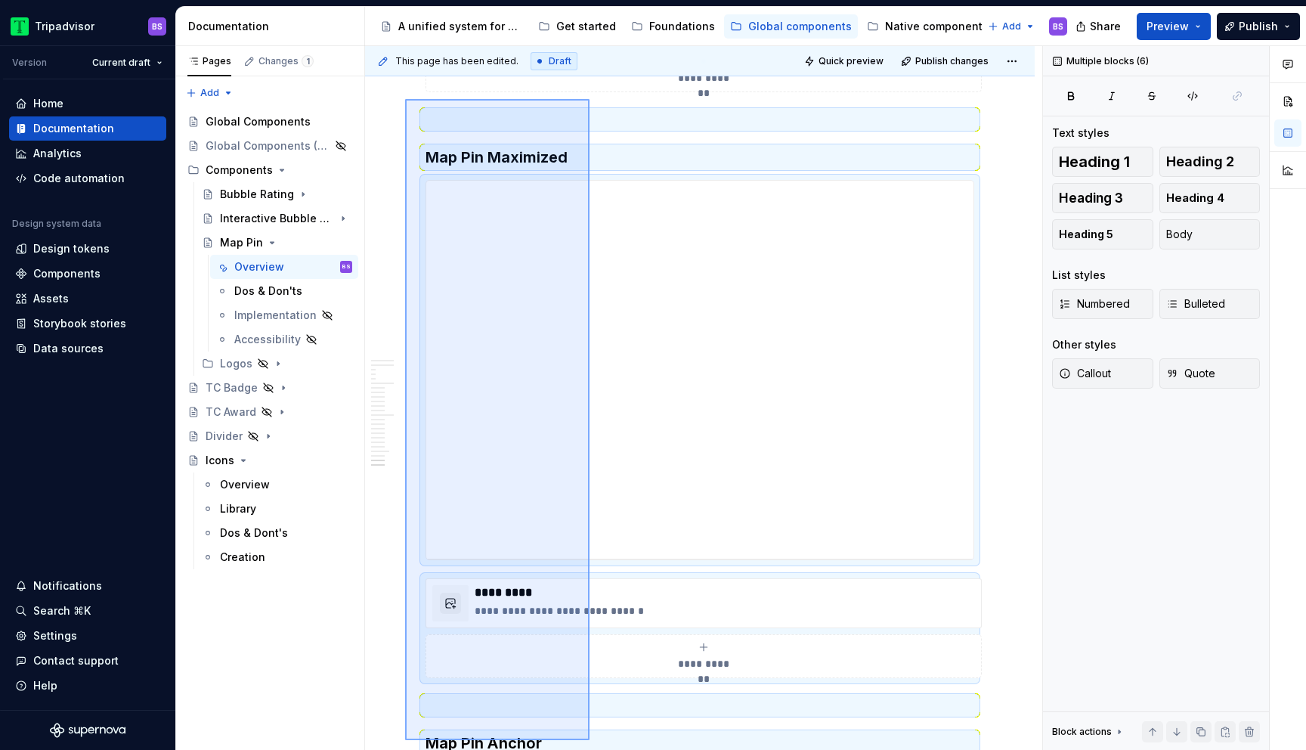
scroll to position [6457, 0]
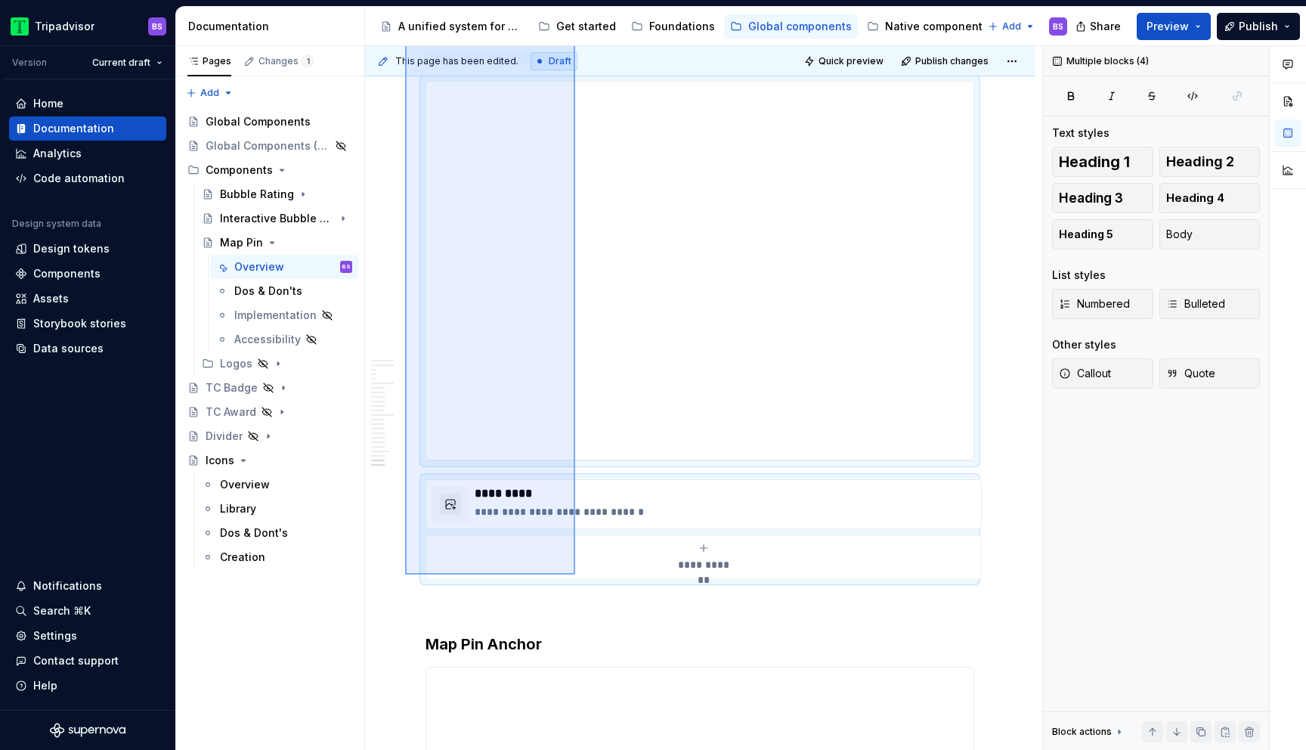
drag, startPoint x: 405, startPoint y: 395, endPoint x: 575, endPoint y: 574, distance: 247.5
click at [575, 574] on div "This page has been edited. Draft Quick preview Publish changes Map Pin A univer…" at bounding box center [703, 398] width 677 height 704
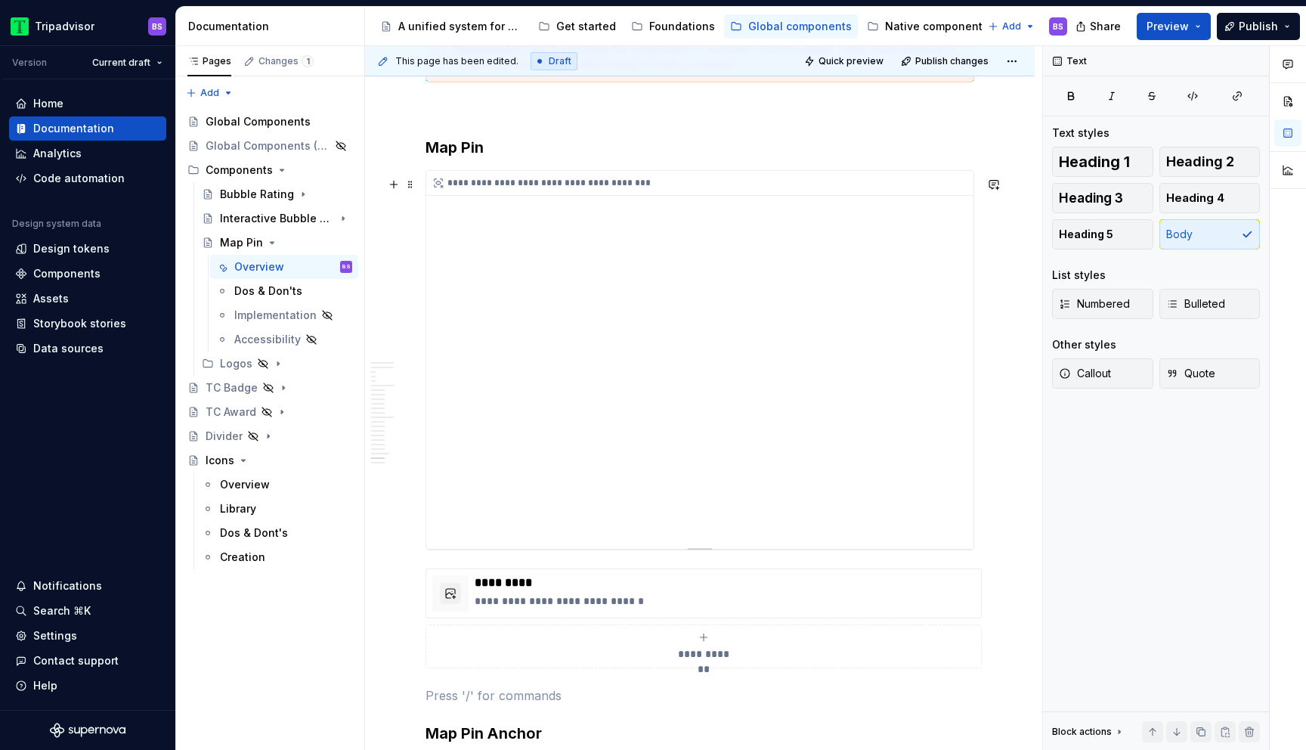
scroll to position [5643, 0]
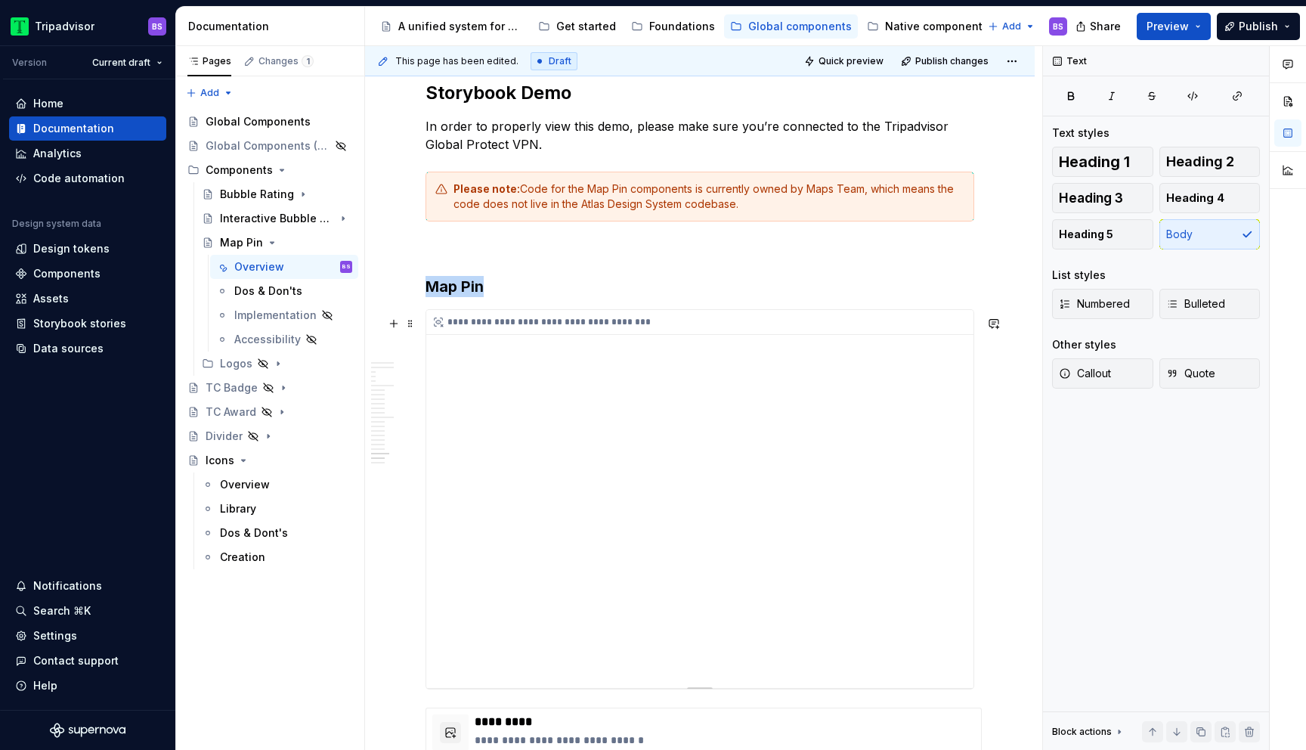
click at [586, 391] on div "**********" at bounding box center [699, 499] width 547 height 378
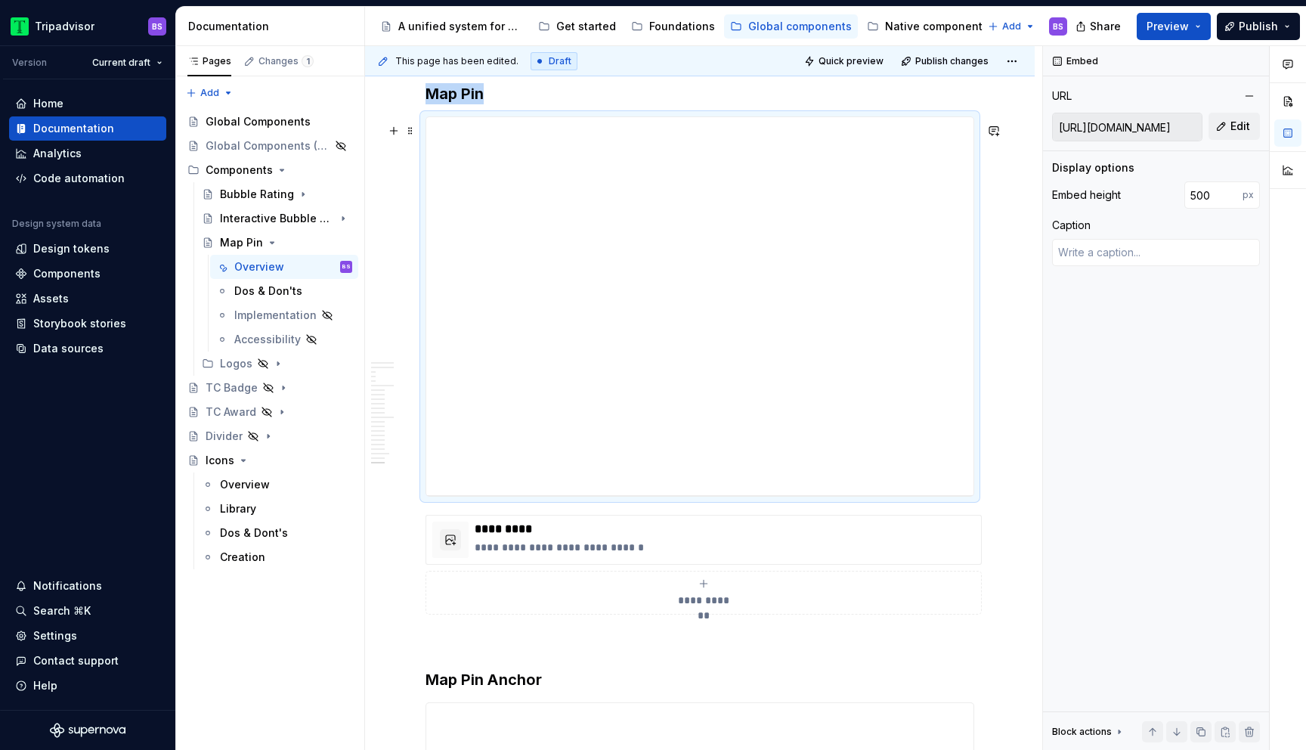
scroll to position [5806, 0]
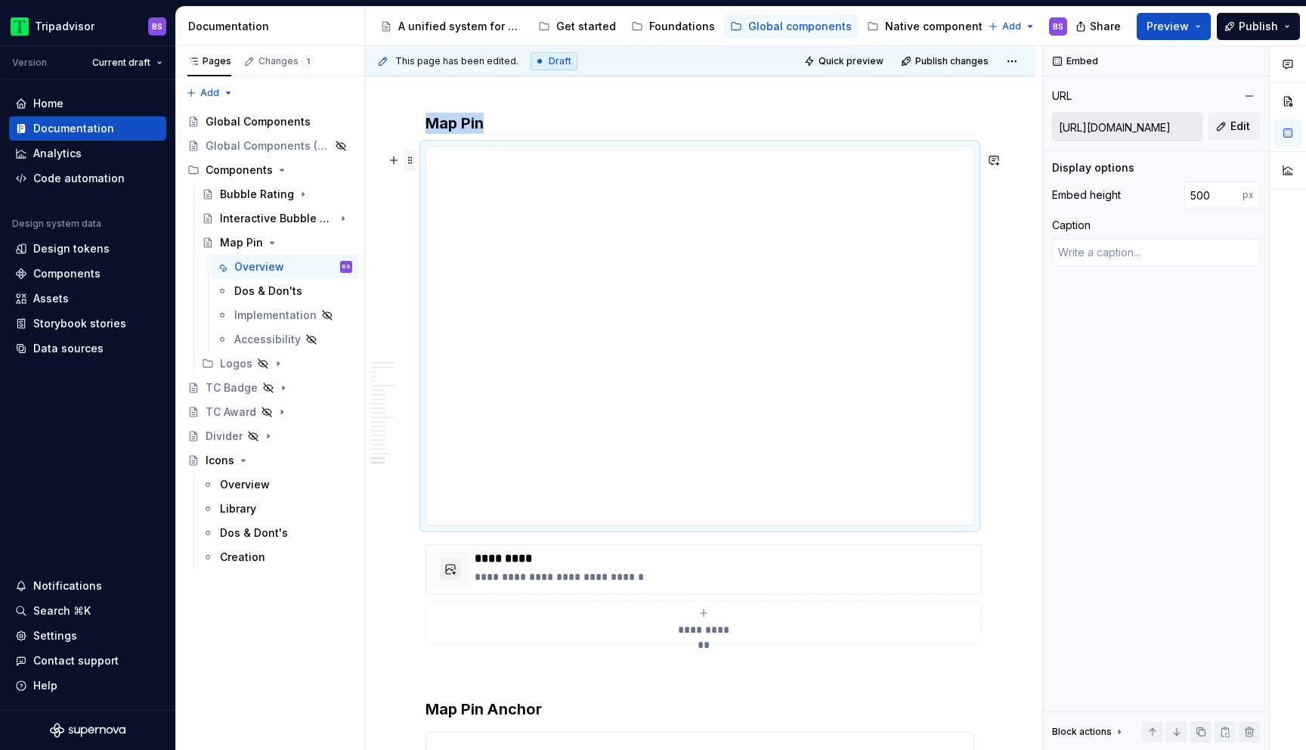
click at [408, 164] on span at bounding box center [410, 160] width 12 height 21
click at [410, 156] on span at bounding box center [410, 160] width 12 height 21
click at [394, 159] on button "button" at bounding box center [393, 160] width 21 height 21
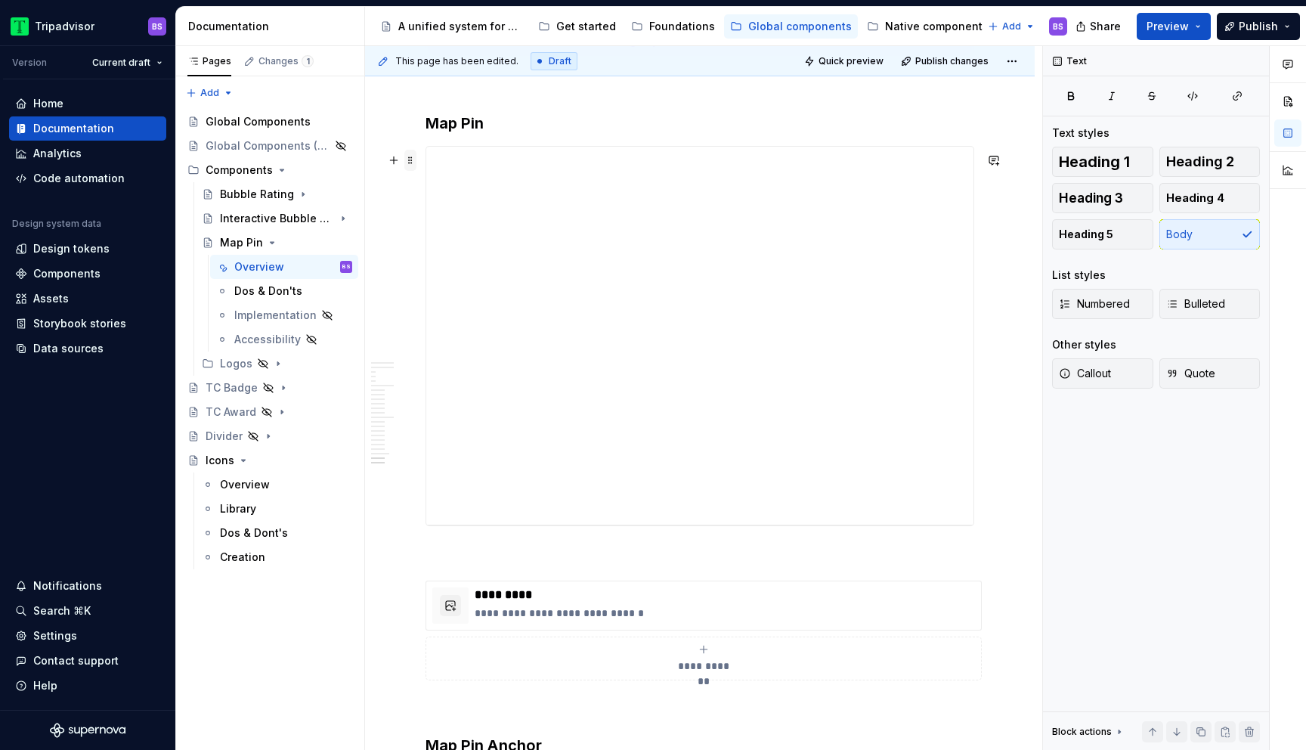
click at [412, 153] on span at bounding box center [410, 160] width 12 height 21
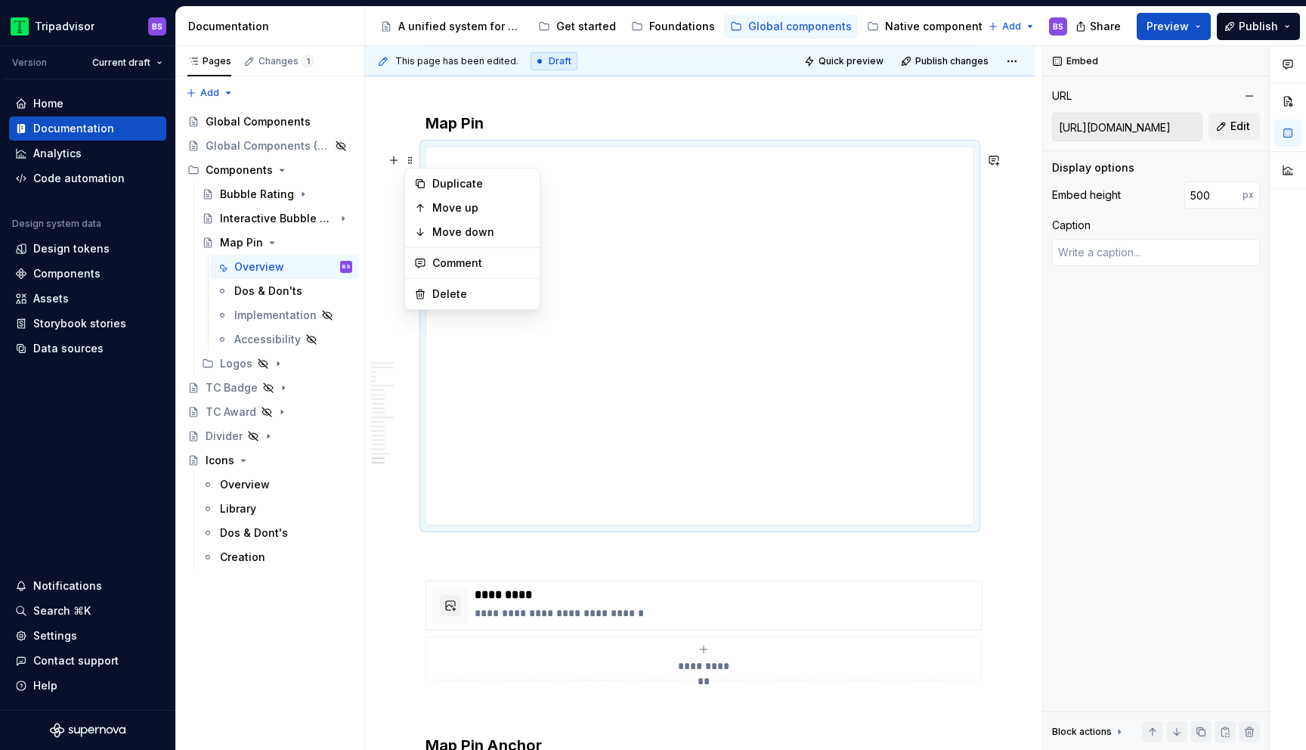
click at [450, 562] on p at bounding box center [700, 553] width 549 height 18
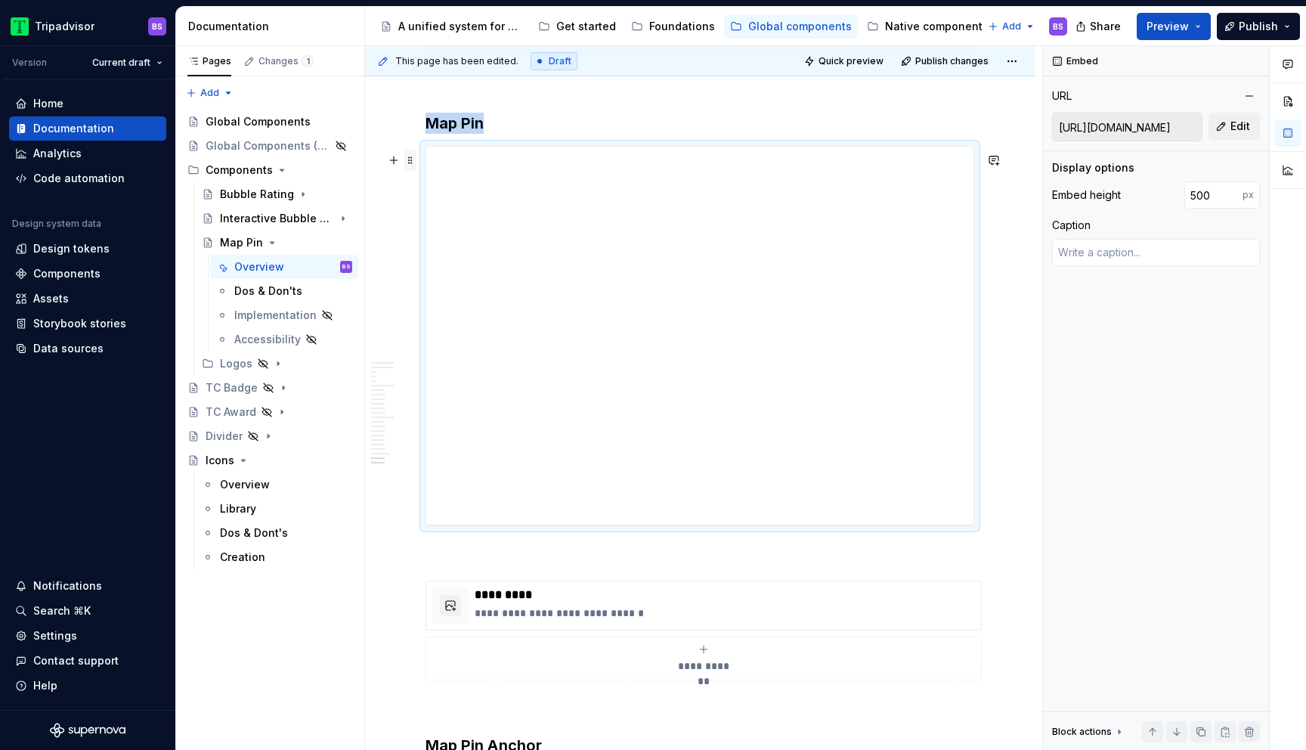
click at [415, 163] on span at bounding box center [410, 160] width 12 height 21
click at [409, 161] on span at bounding box center [410, 160] width 12 height 21
click at [454, 176] on div "Duplicate" at bounding box center [481, 183] width 98 height 15
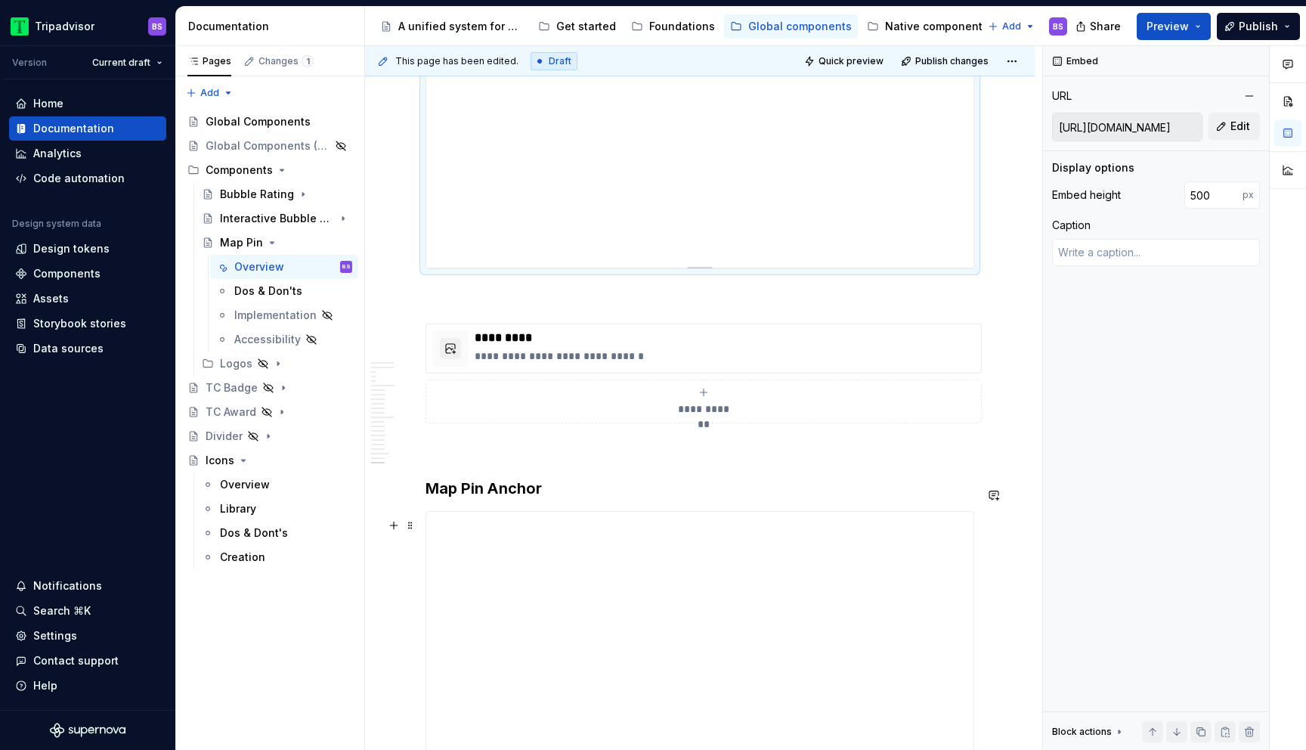
scroll to position [6544, 0]
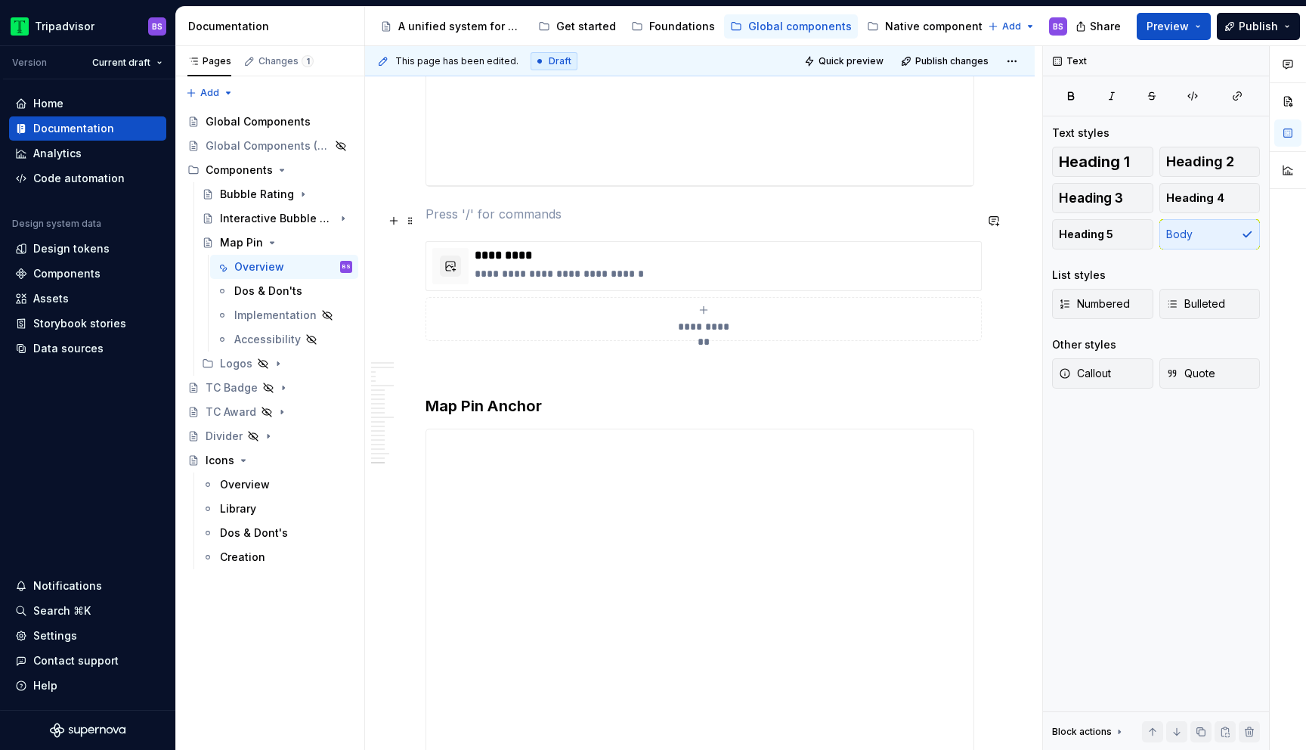
click at [432, 223] on p at bounding box center [700, 214] width 549 height 18
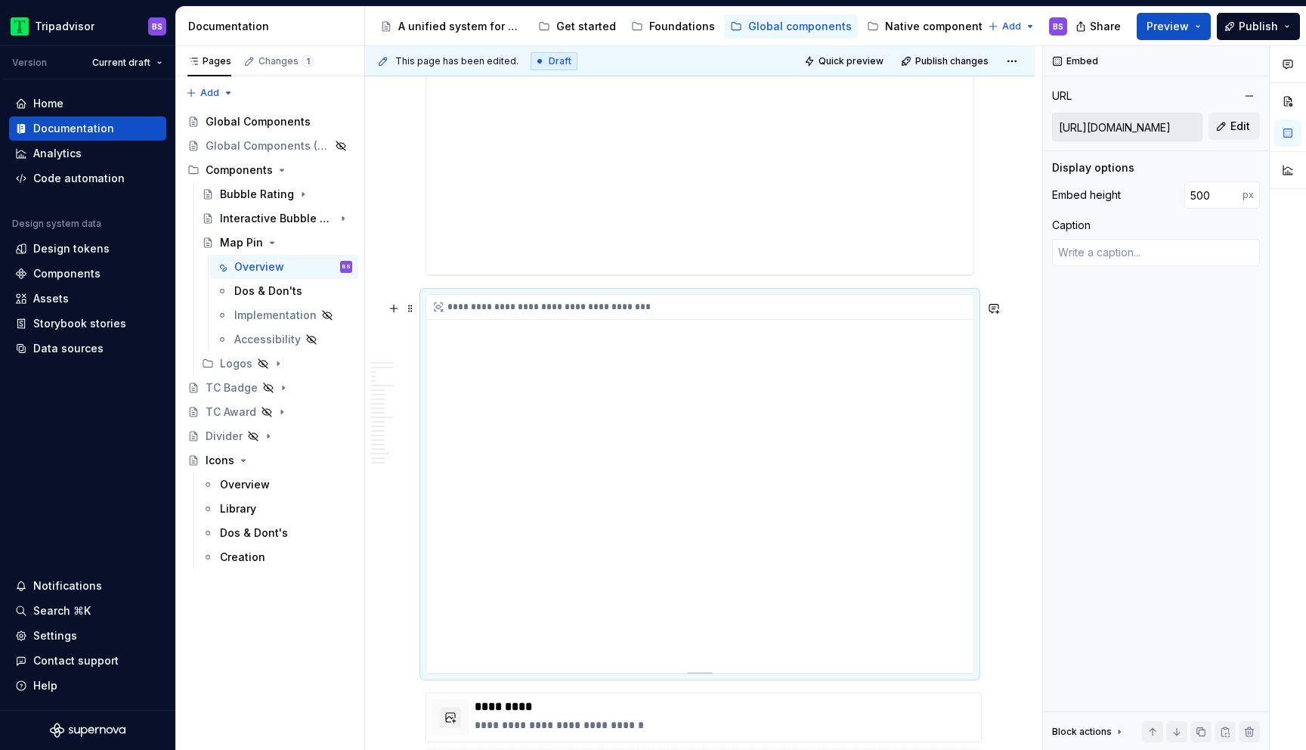
scroll to position [6047, 0]
click at [410, 320] on span at bounding box center [410, 317] width 12 height 21
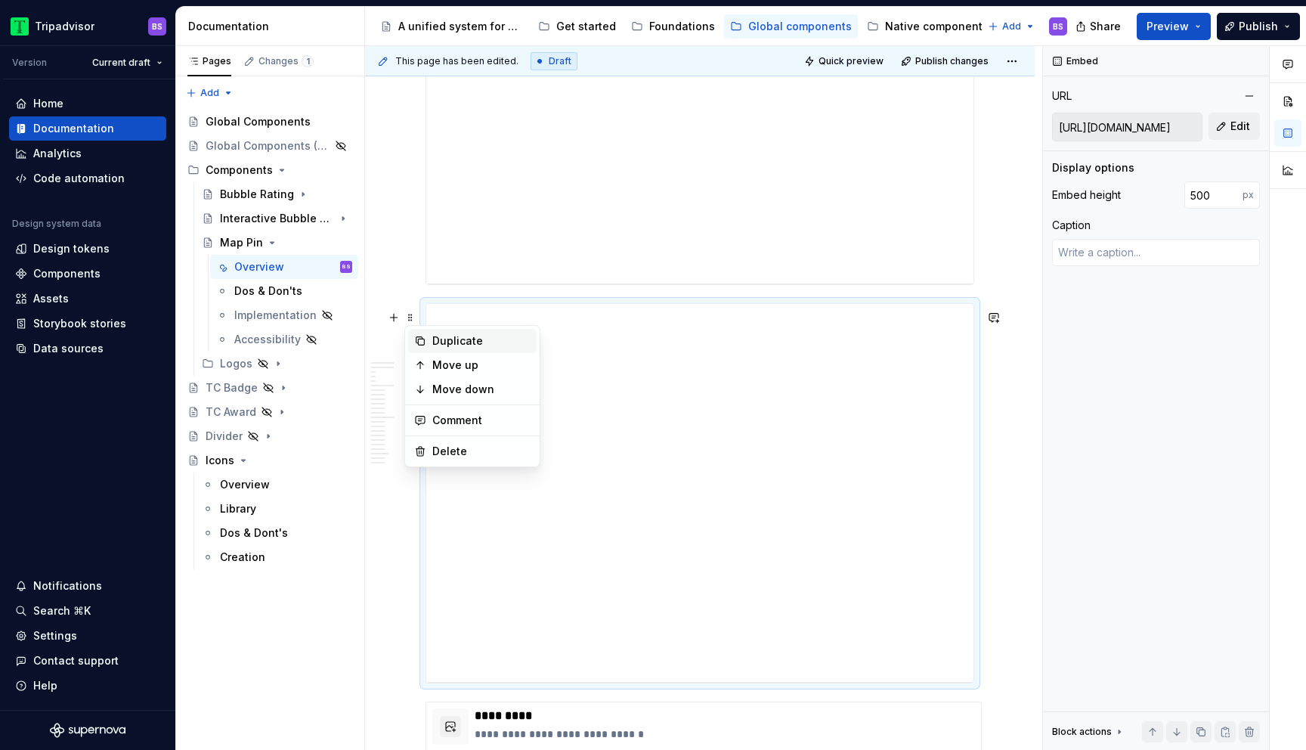
click at [463, 340] on div "Duplicate" at bounding box center [481, 340] width 98 height 15
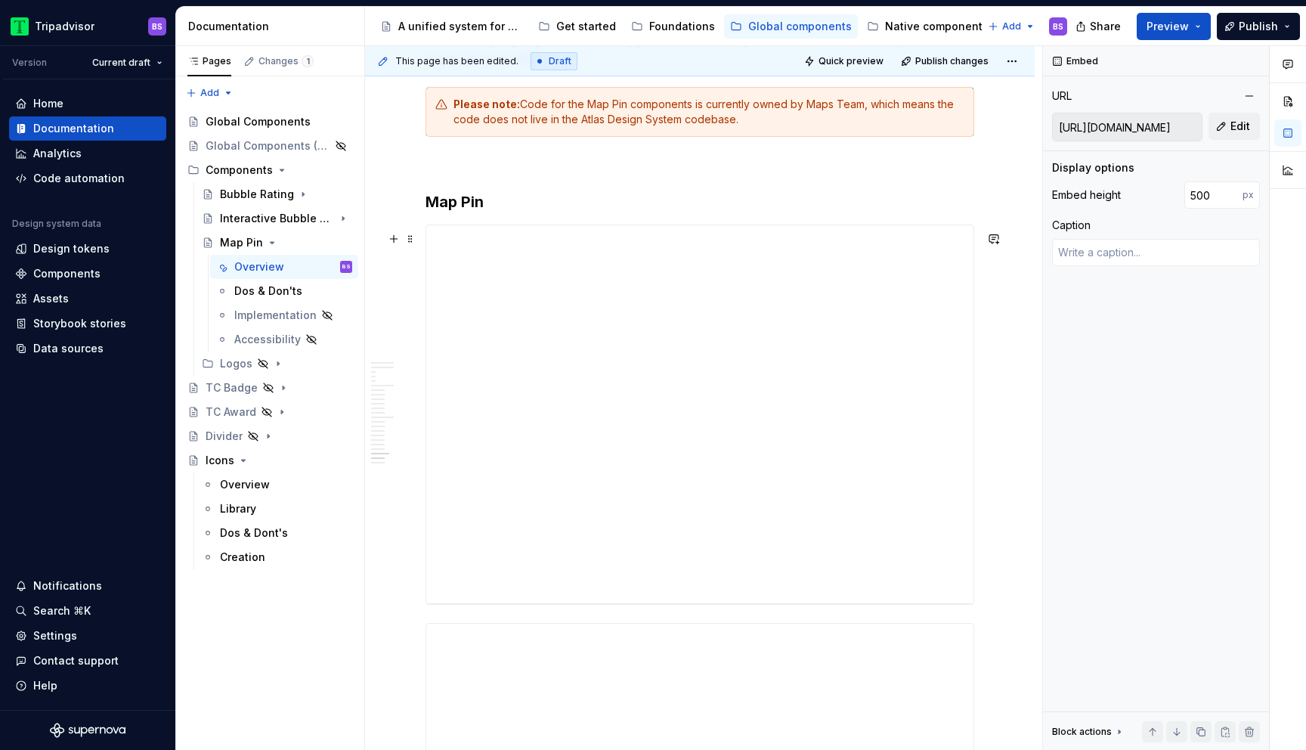
scroll to position [5545, 0]
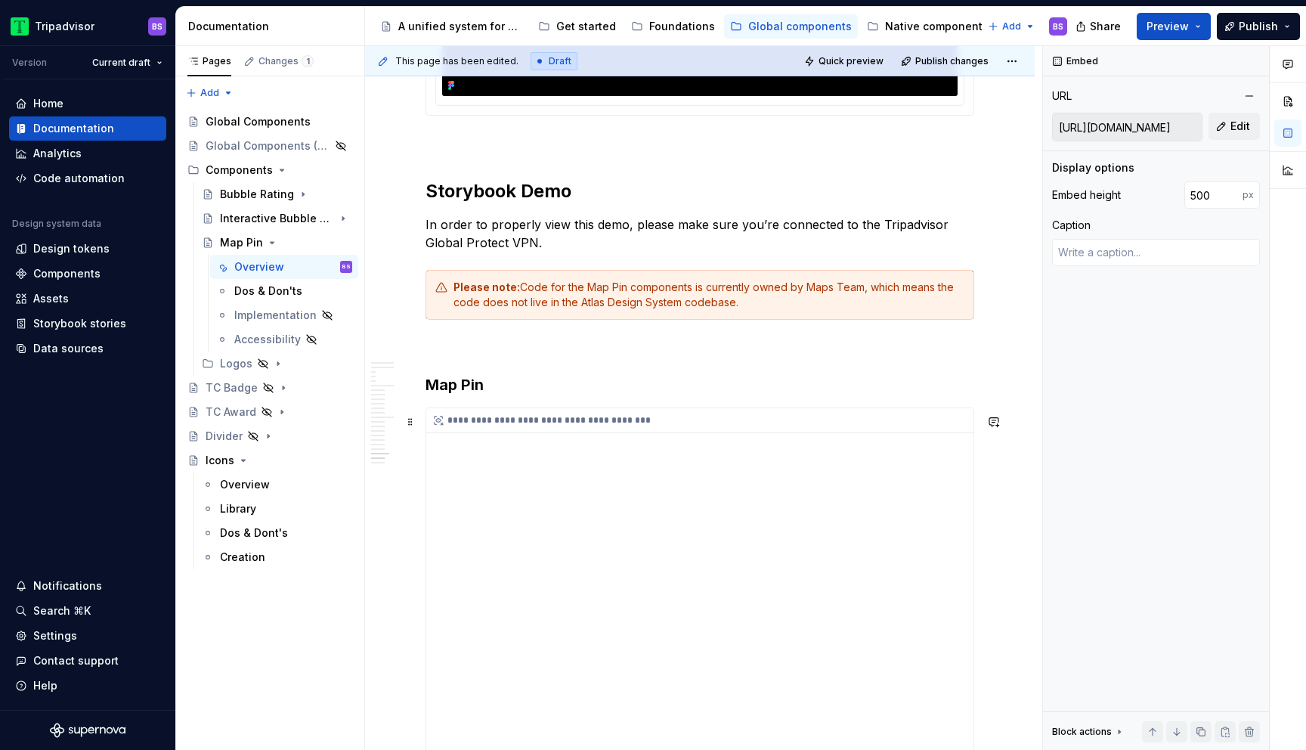
click at [756, 449] on div "**********" at bounding box center [699, 597] width 547 height 378
click at [509, 452] on div "**********" at bounding box center [699, 597] width 547 height 378
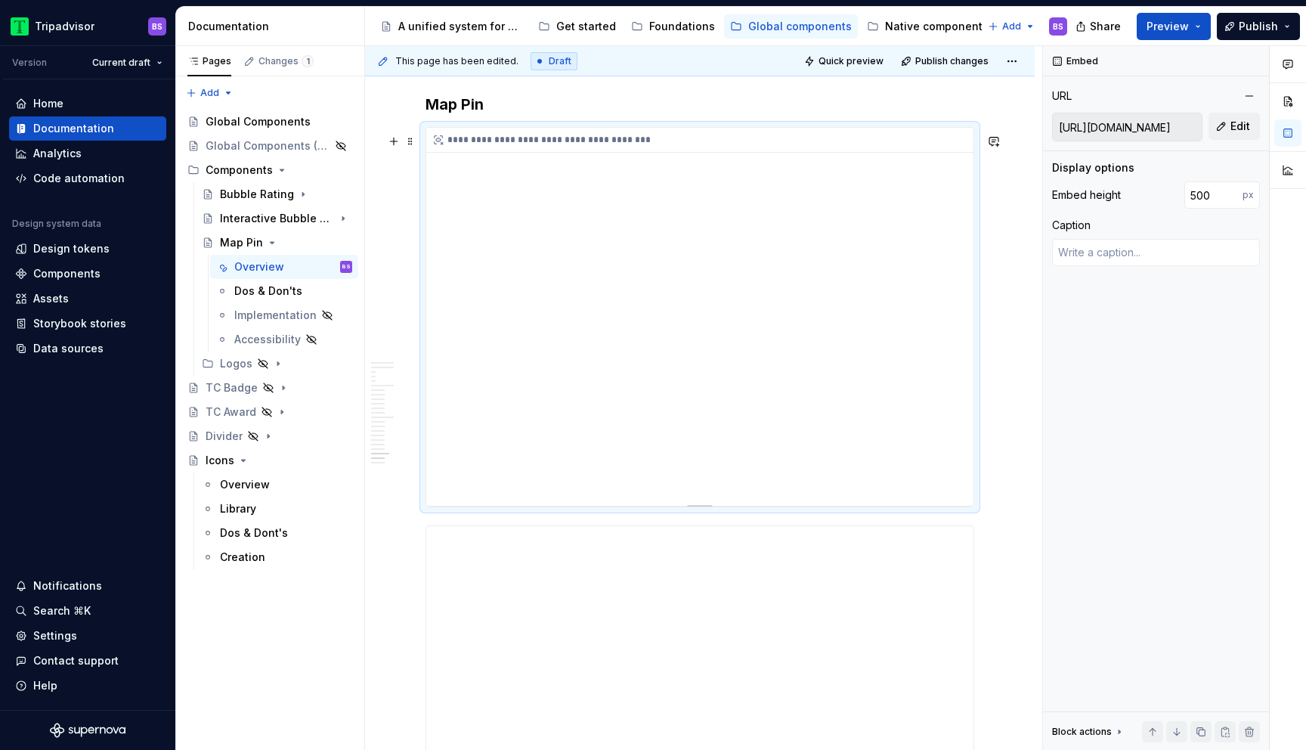
scroll to position [5889, 0]
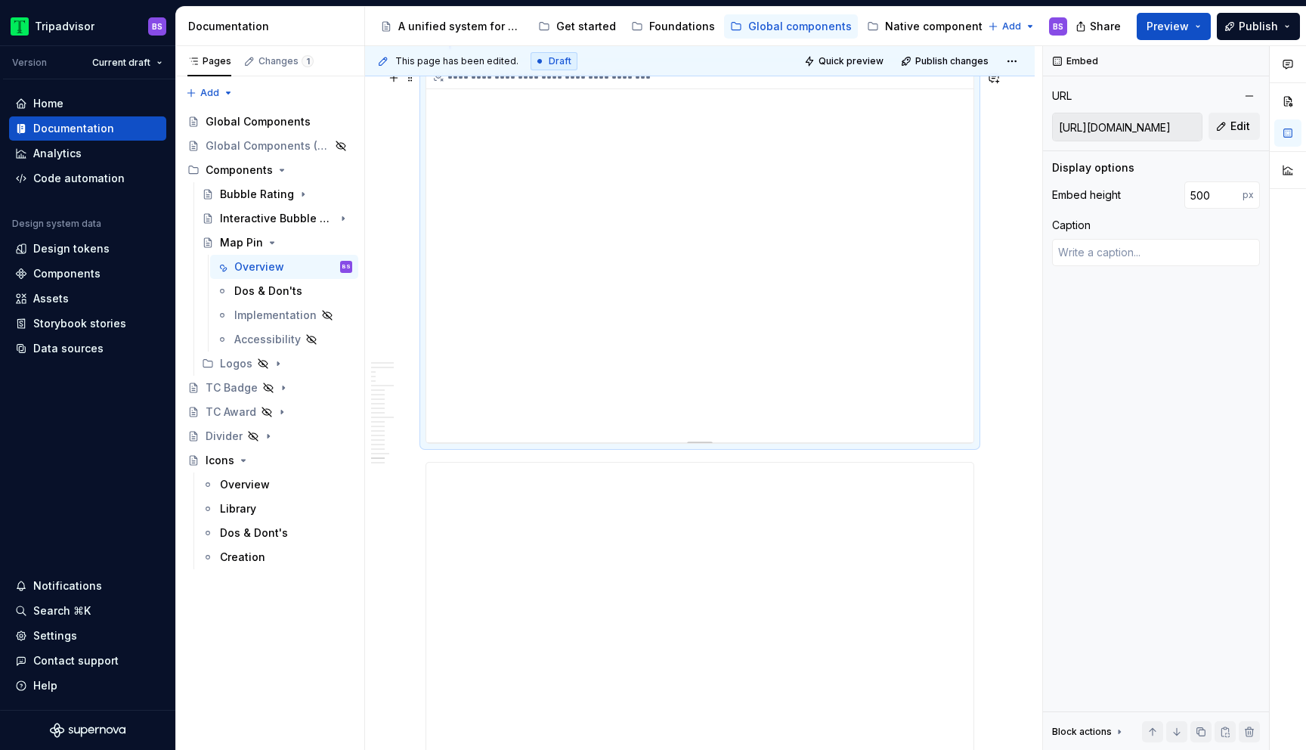
click at [549, 327] on div "**********" at bounding box center [699, 253] width 547 height 378
click at [1223, 124] on button "Edit" at bounding box center [1234, 126] width 51 height 27
type textarea "*"
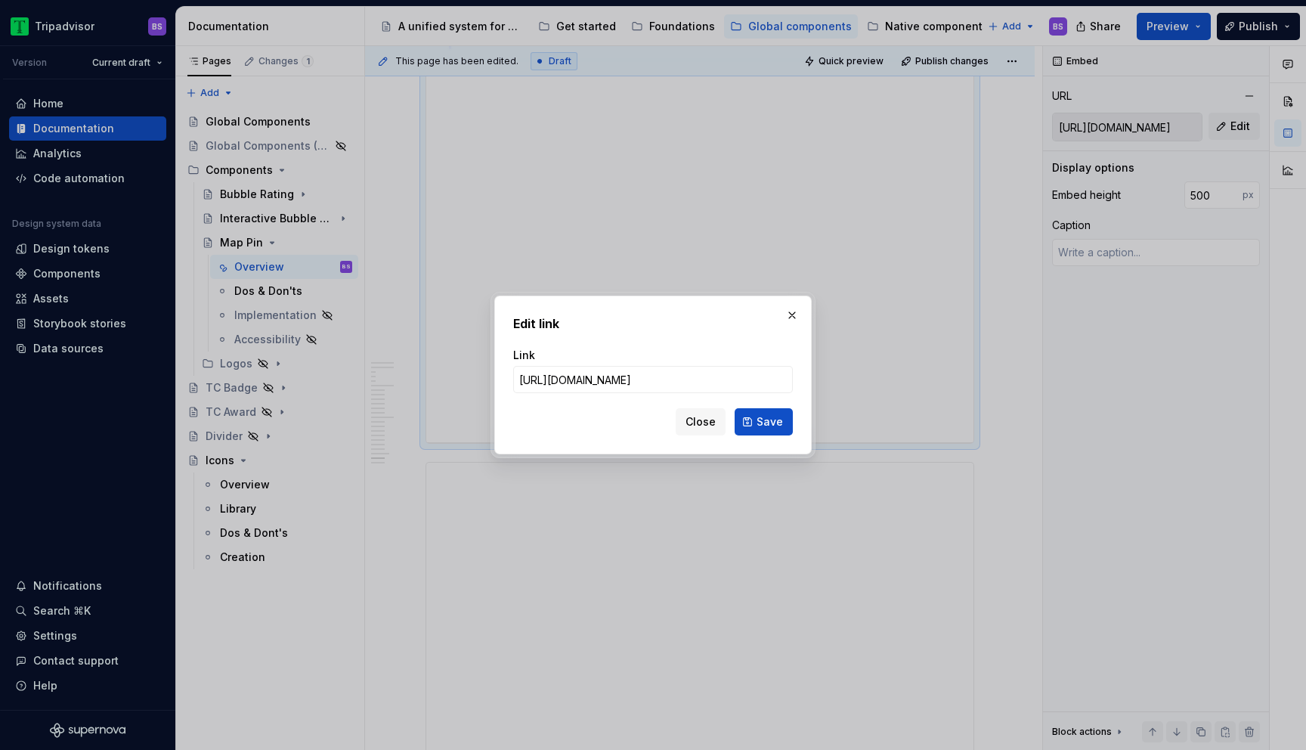
type input "[URL][DOMAIN_NAME]"
click button "Save" at bounding box center [764, 421] width 58 height 27
type textarea "*"
type input "[URL][DOMAIN_NAME]"
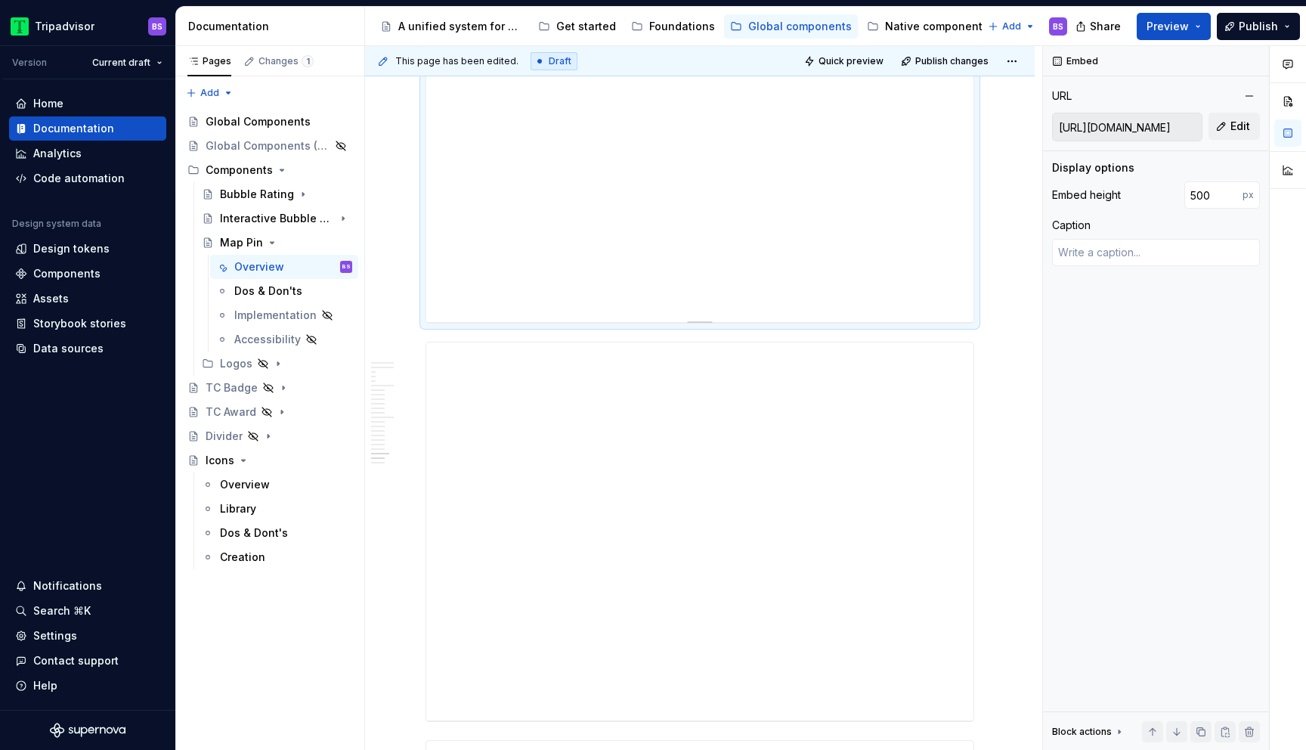
scroll to position [6081, 0]
type textarea "*"
type input "[URL][DOMAIN_NAME]"
click at [559, 355] on div "**********" at bounding box center [699, 459] width 547 height 378
click at [1243, 126] on span "Edit" at bounding box center [1240, 126] width 20 height 15
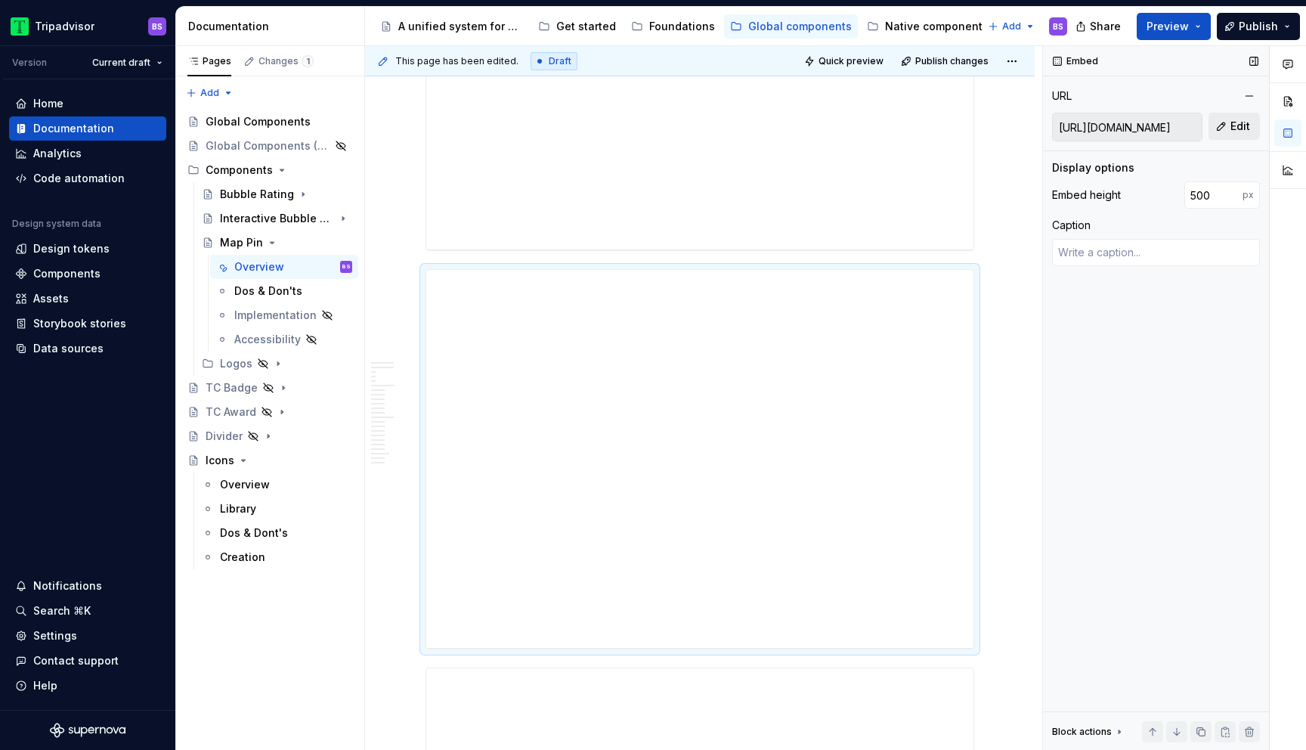
type textarea "*"
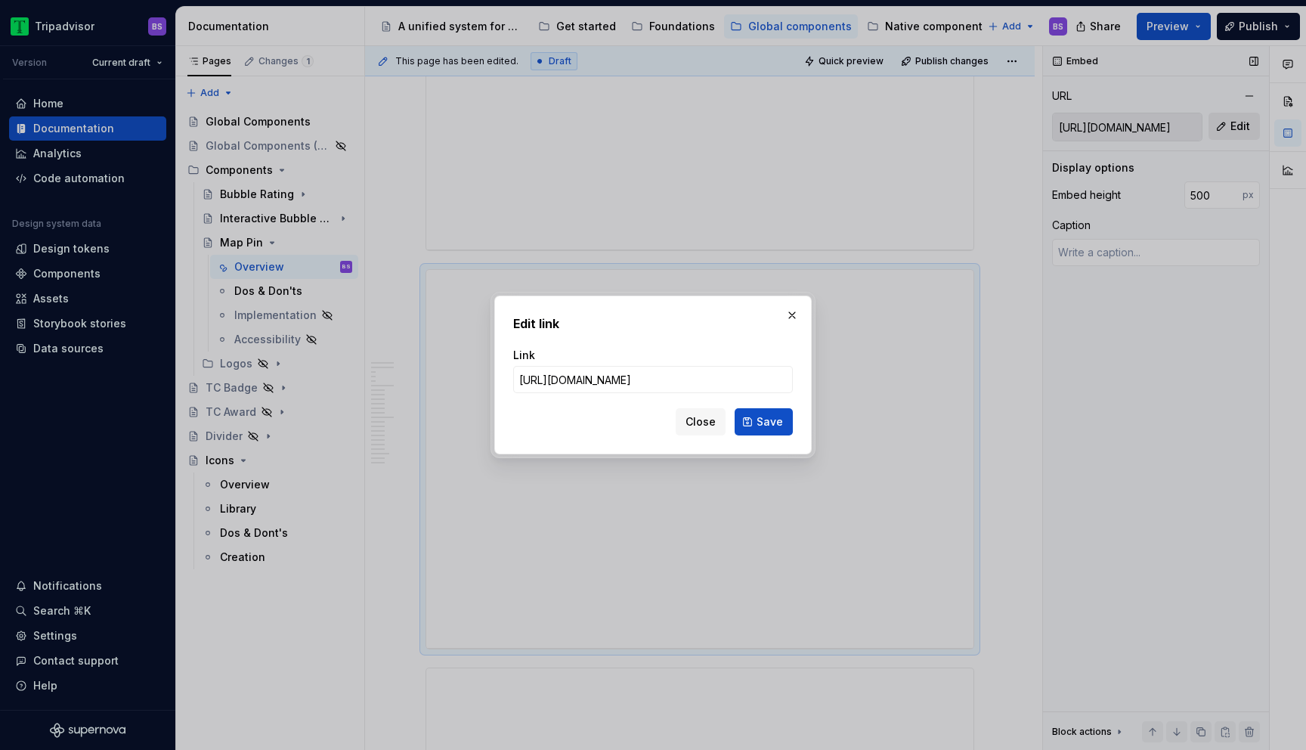
type input "[URL][DOMAIN_NAME]"
click button "Save" at bounding box center [764, 421] width 58 height 27
type textarea "*"
type input "[URL][DOMAIN_NAME]"
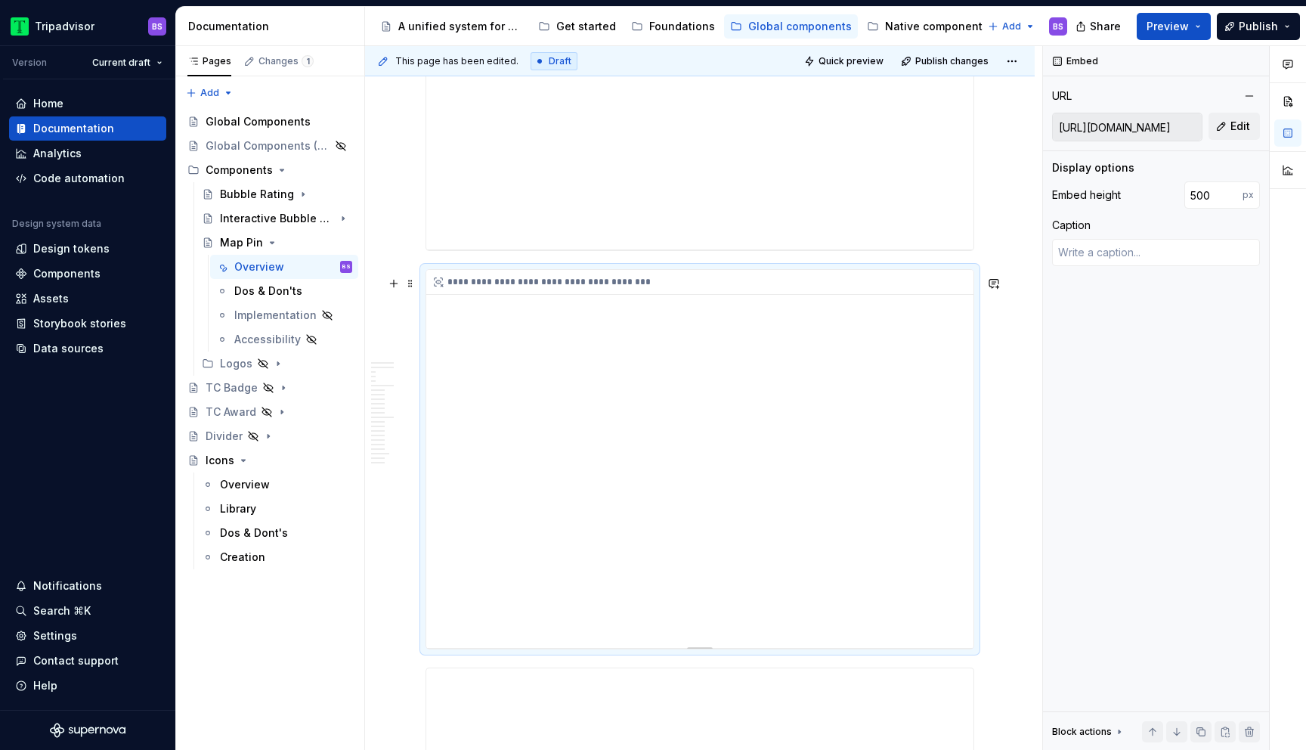
click at [569, 357] on div "**********" at bounding box center [699, 459] width 547 height 378
type textarea "*"
type input "[URL][DOMAIN_NAME]"
click at [838, 351] on div "**********" at bounding box center [699, 456] width 547 height 378
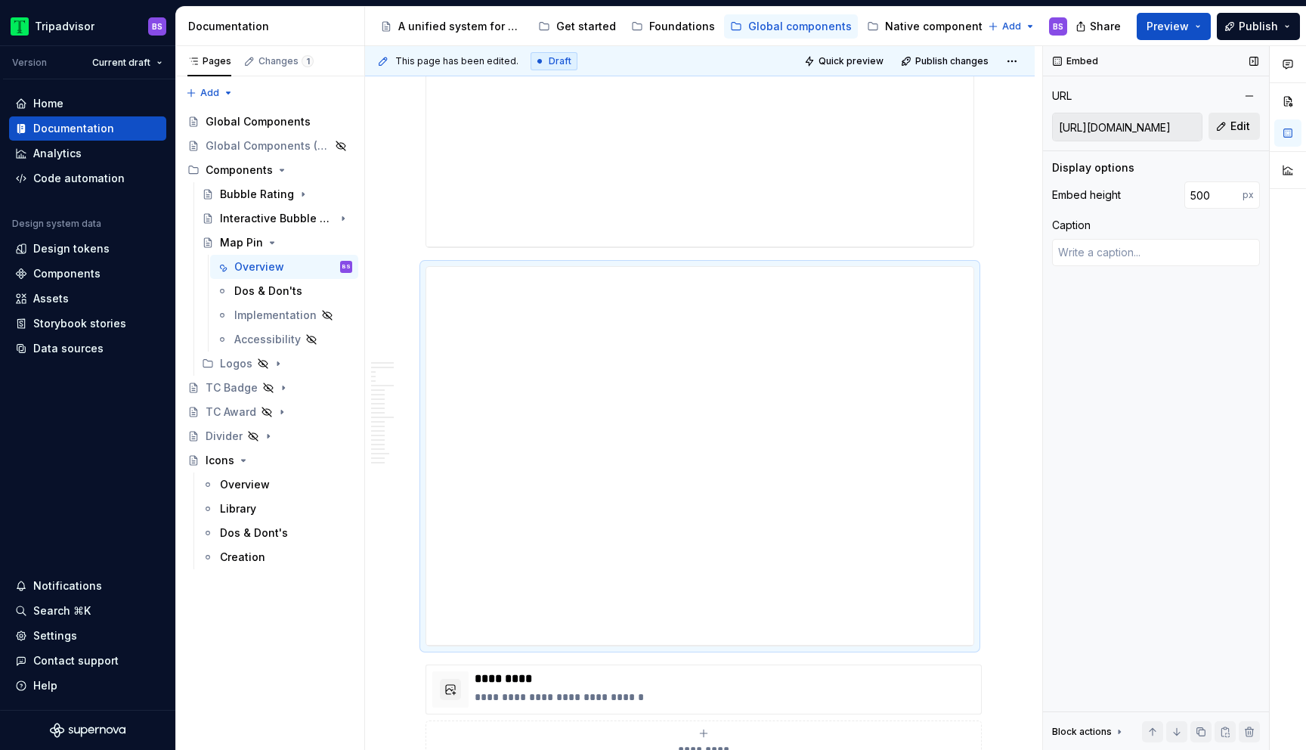
click at [1221, 125] on button "Edit" at bounding box center [1234, 126] width 51 height 27
type textarea "*"
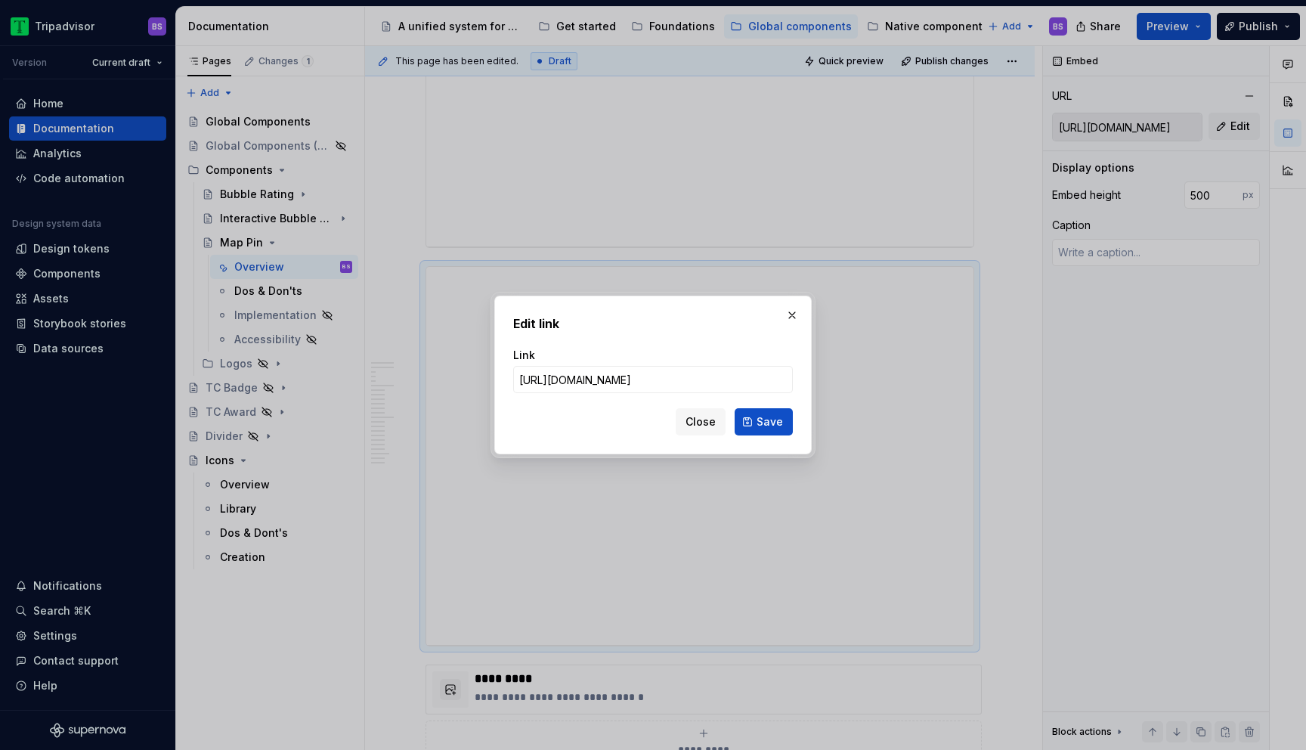
scroll to position [0, 238]
type input "[URL][DOMAIN_NAME]"
click at [773, 421] on span "Save" at bounding box center [770, 421] width 26 height 15
type textarea "*"
type input "[URL][DOMAIN_NAME]"
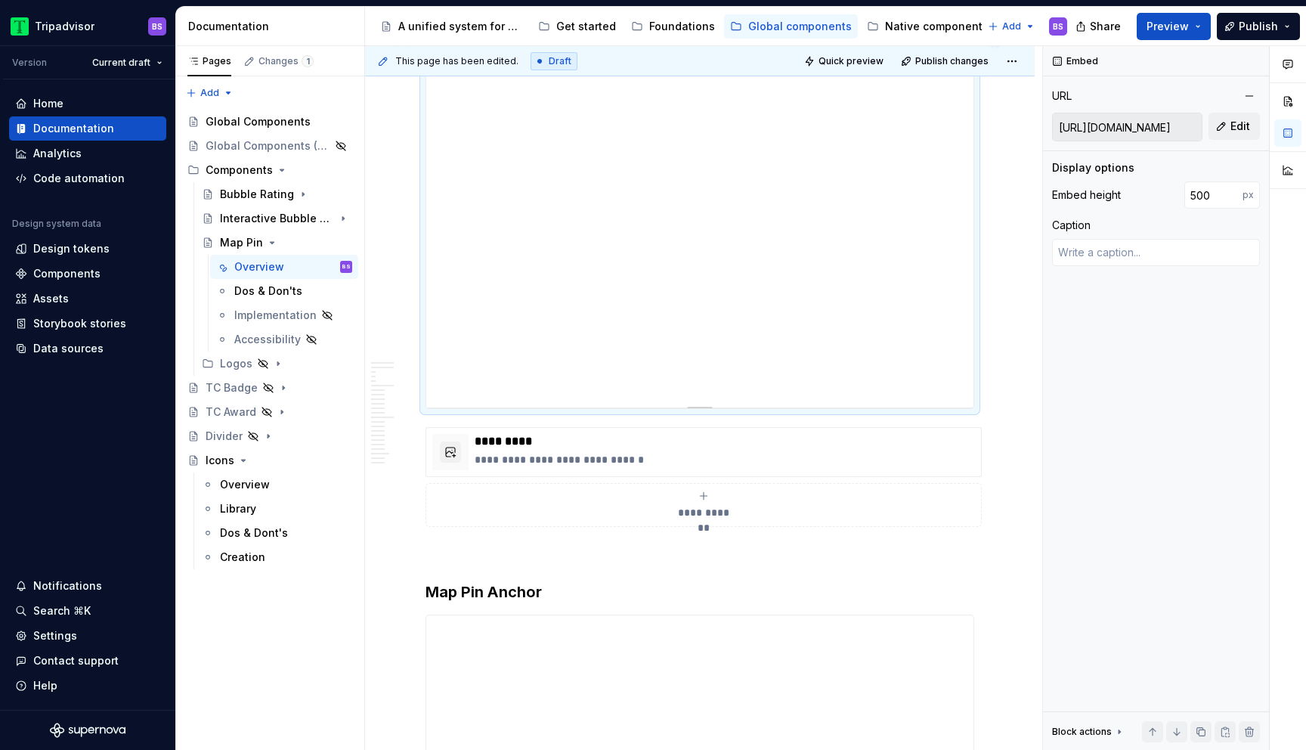
scroll to position [6830, 0]
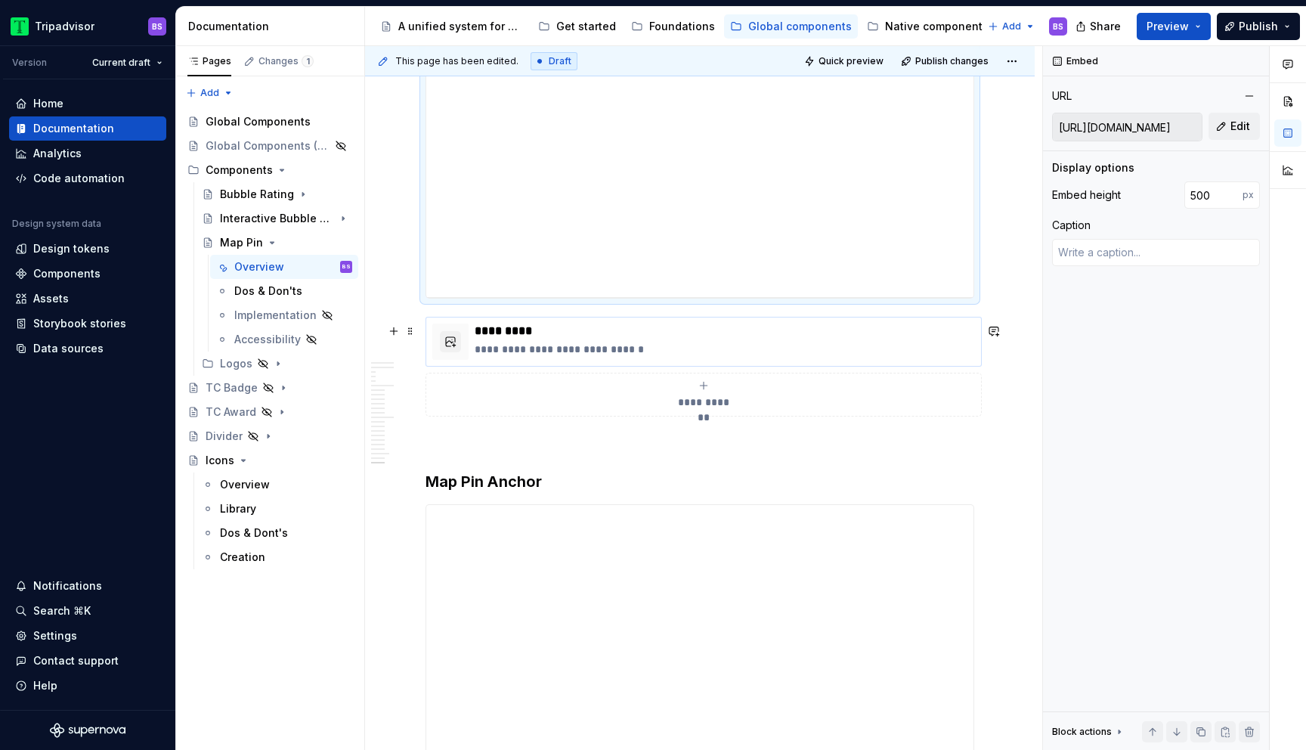
click at [606, 366] on div "**********" at bounding box center [704, 342] width 556 height 50
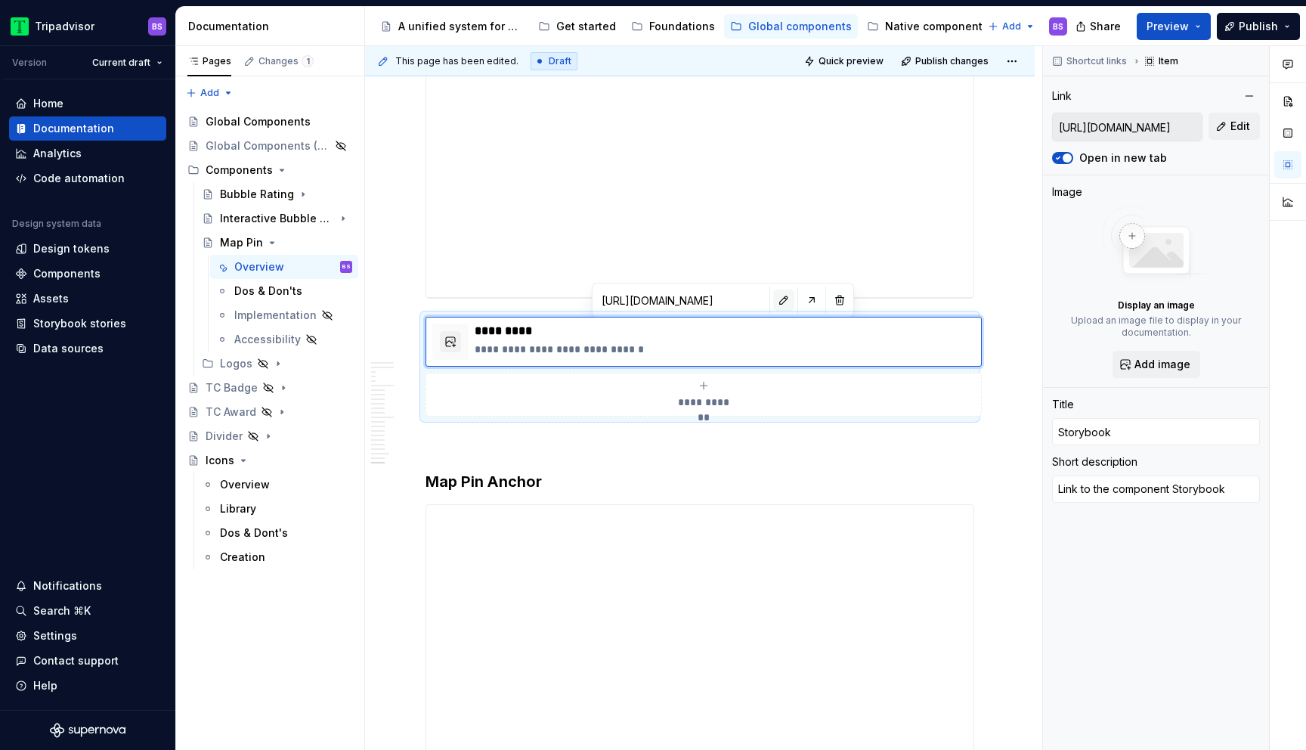
click at [773, 305] on button "button" at bounding box center [783, 299] width 21 height 21
type textarea "*"
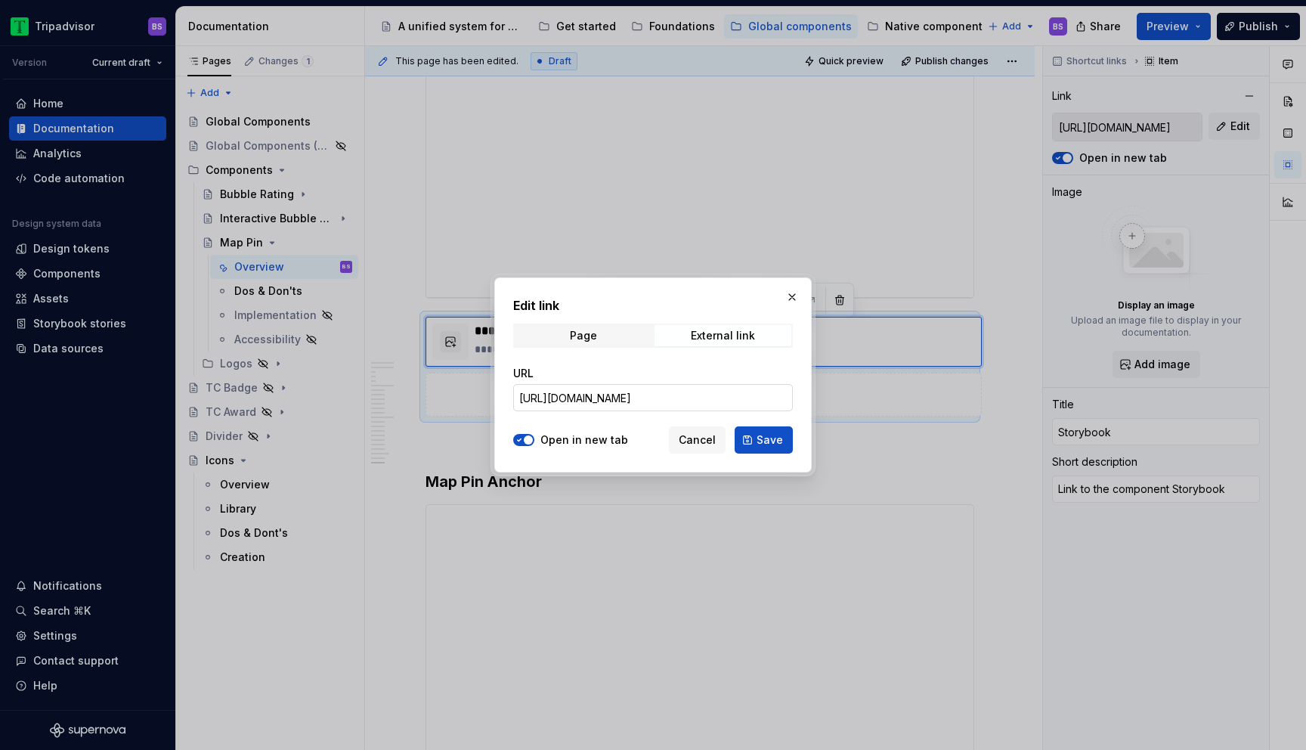
click at [744, 397] on input "[URL][DOMAIN_NAME]" at bounding box center [653, 397] width 280 height 27
paste input "public.maps_packages_public_maps_collision-detection_CollapsibleIconPinMarker"
type input "[URL][DOMAIN_NAME]"
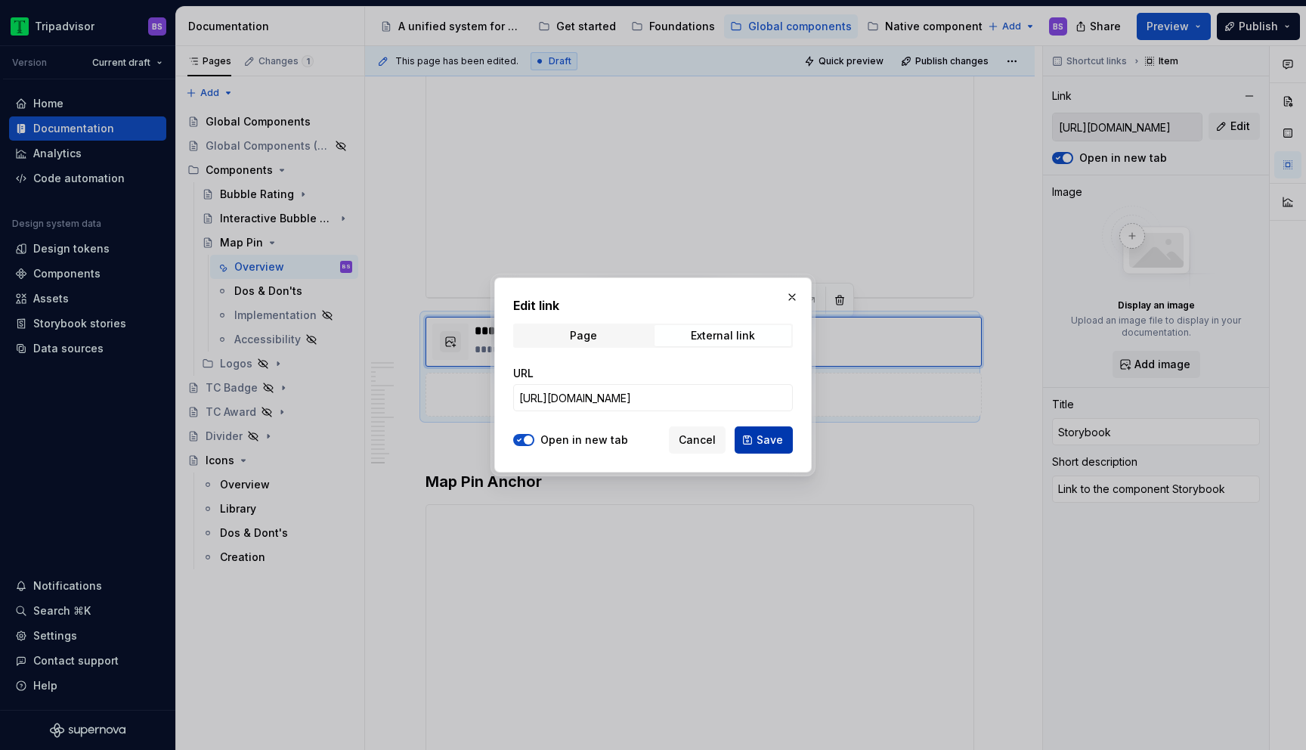
click at [760, 433] on span "Save" at bounding box center [770, 439] width 26 height 15
type textarea "*"
type input "[URL][DOMAIN_NAME]"
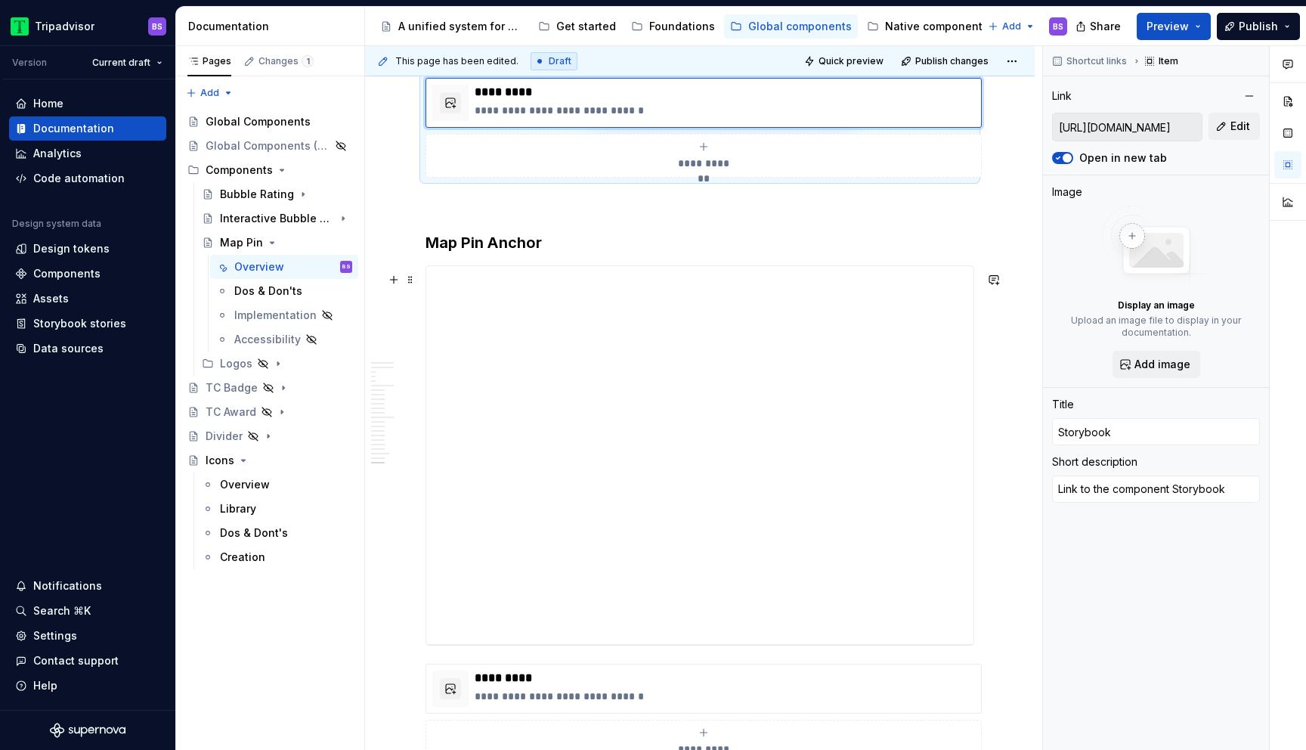
scroll to position [7253, 0]
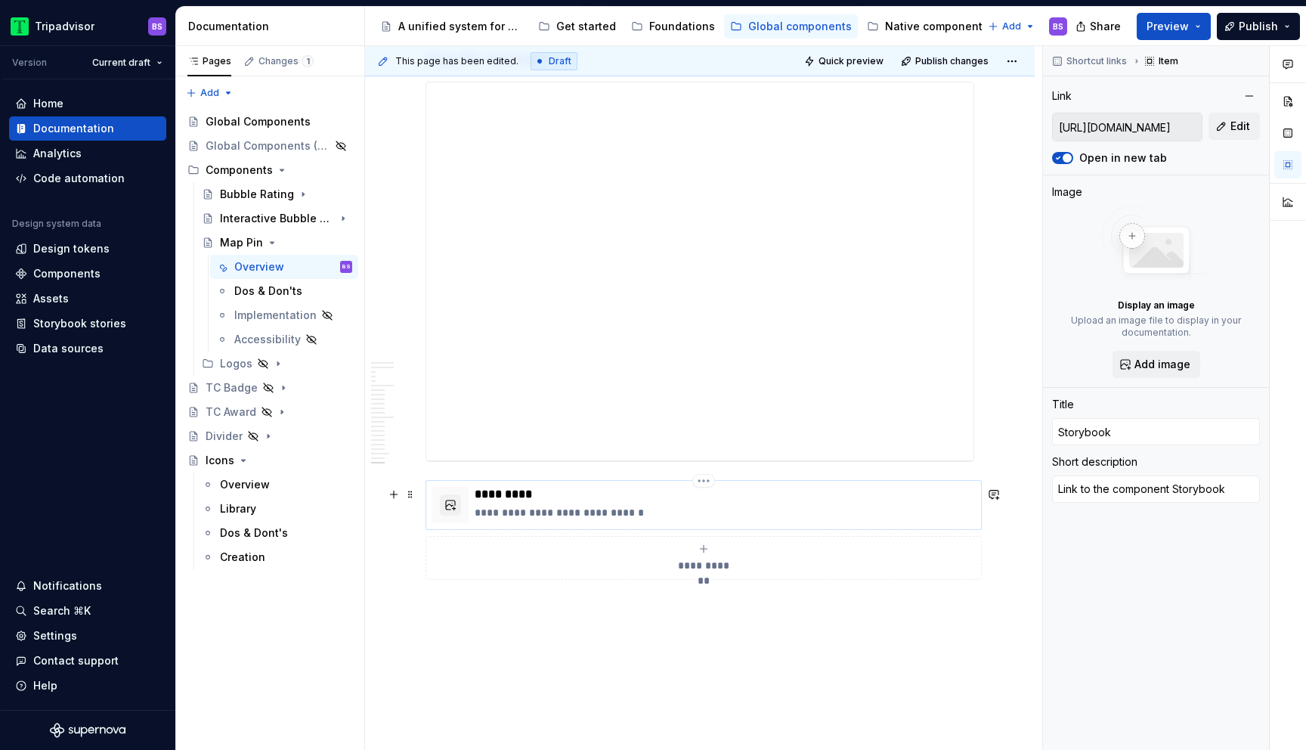
click at [615, 518] on p "**********" at bounding box center [725, 512] width 500 height 15
type textarea "*"
type input "[URL][DOMAIN_NAME]"
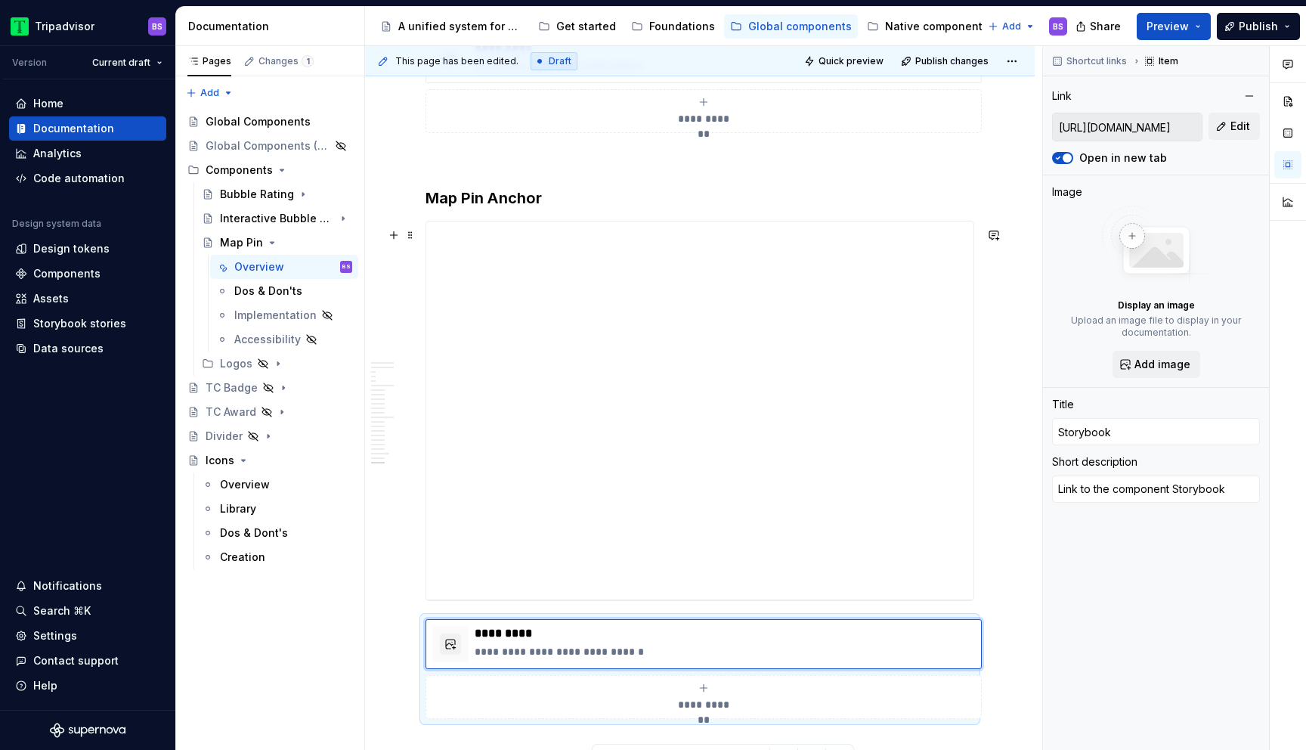
scroll to position [7368, 0]
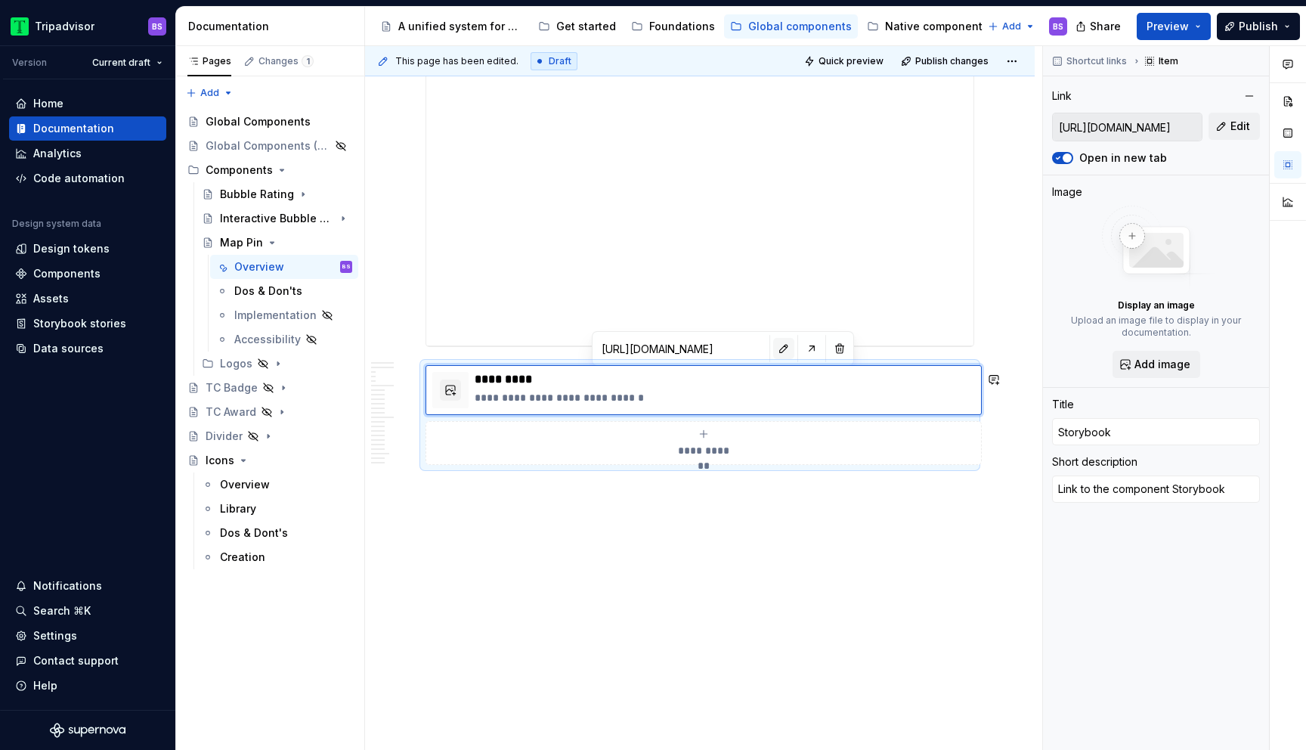
click at [773, 355] on button "button" at bounding box center [783, 348] width 21 height 21
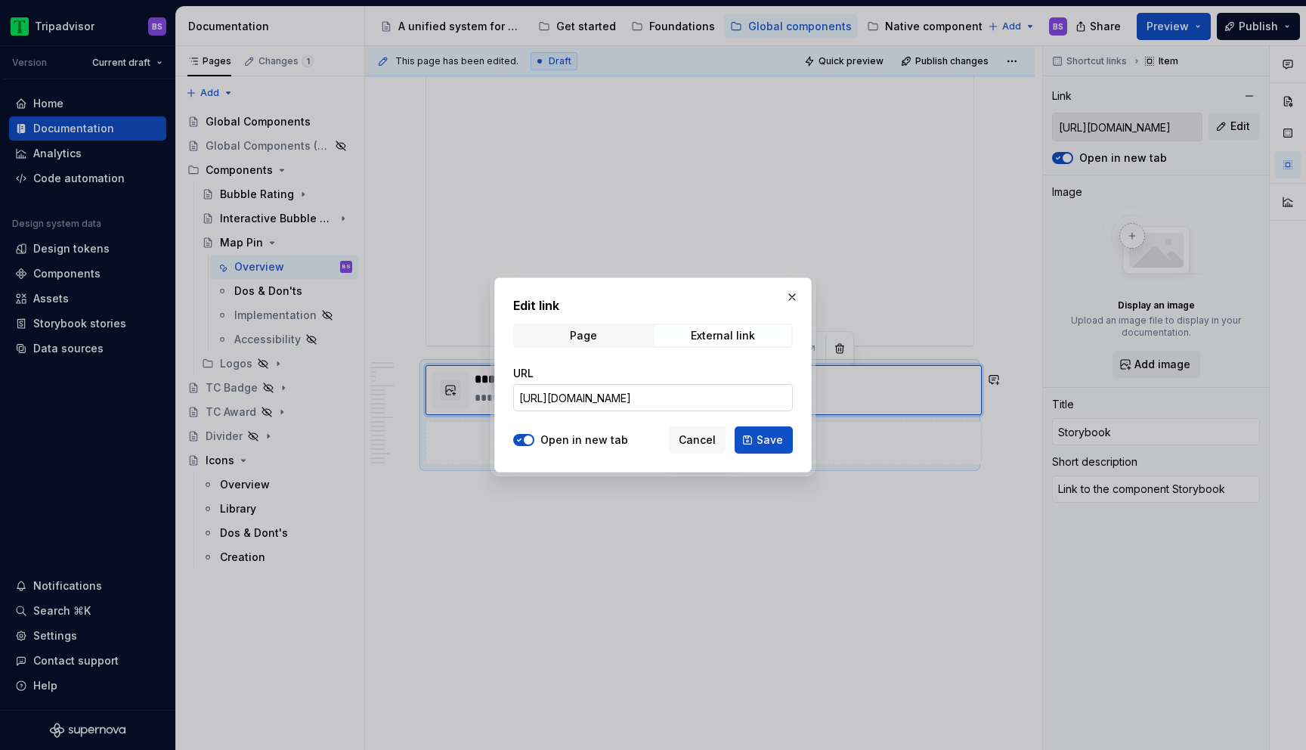
click at [730, 402] on input "[URL][DOMAIN_NAME]" at bounding box center [653, 397] width 280 height 27
click at [763, 441] on span "Save" at bounding box center [770, 439] width 26 height 15
type textarea "*"
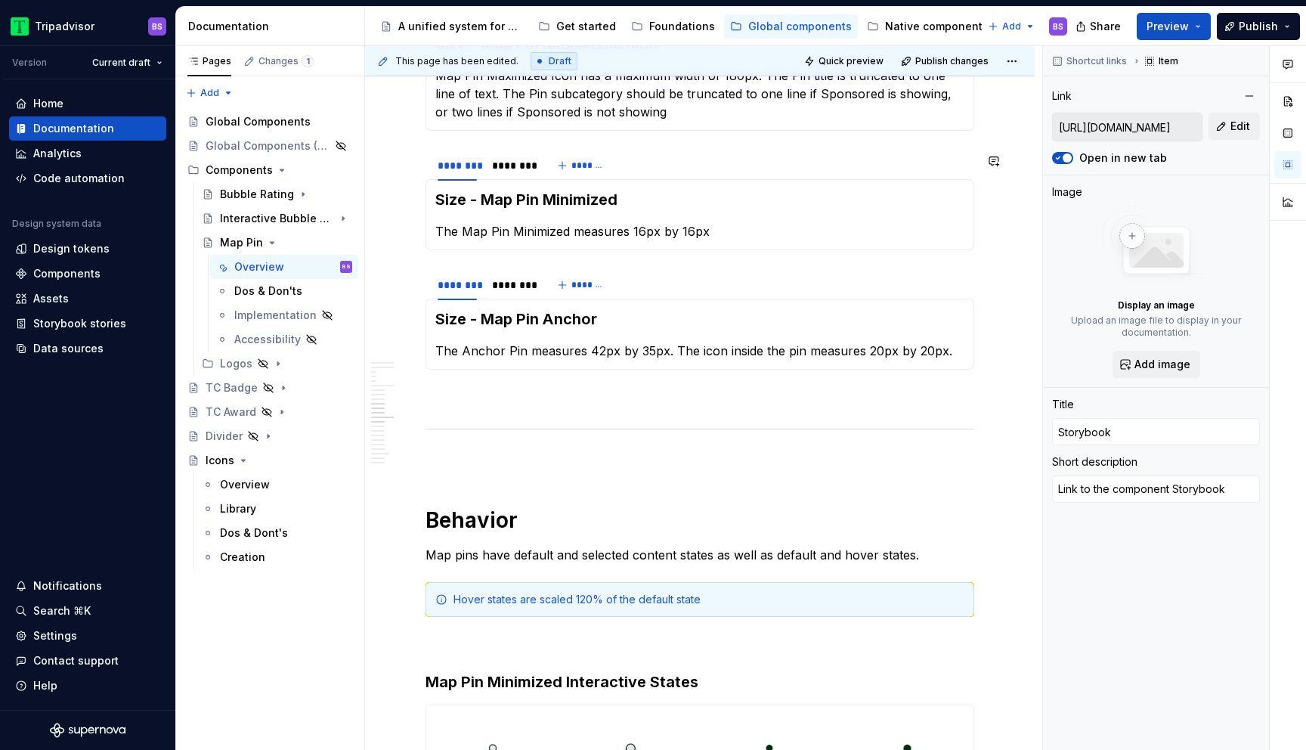
scroll to position [3177, 0]
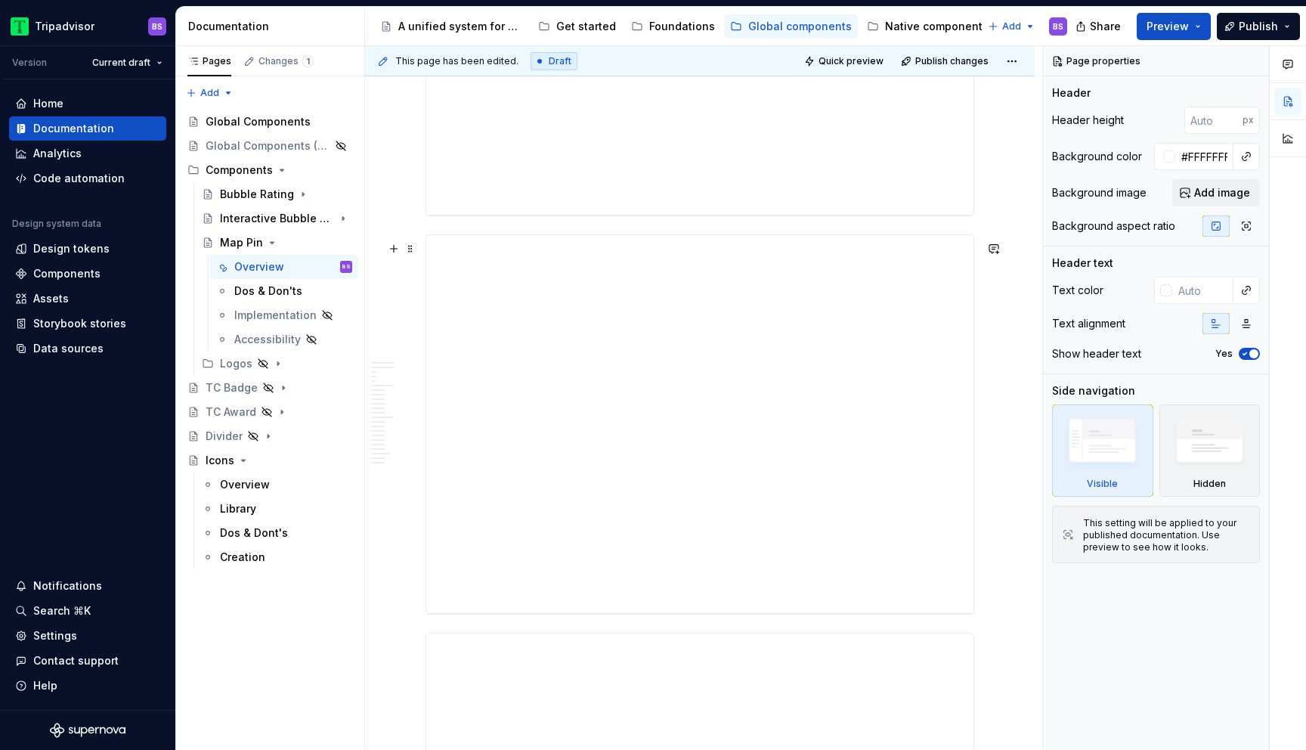
scroll to position [5979, 0]
click at [521, 237] on div "**********" at bounding box center [699, 254] width 547 height 378
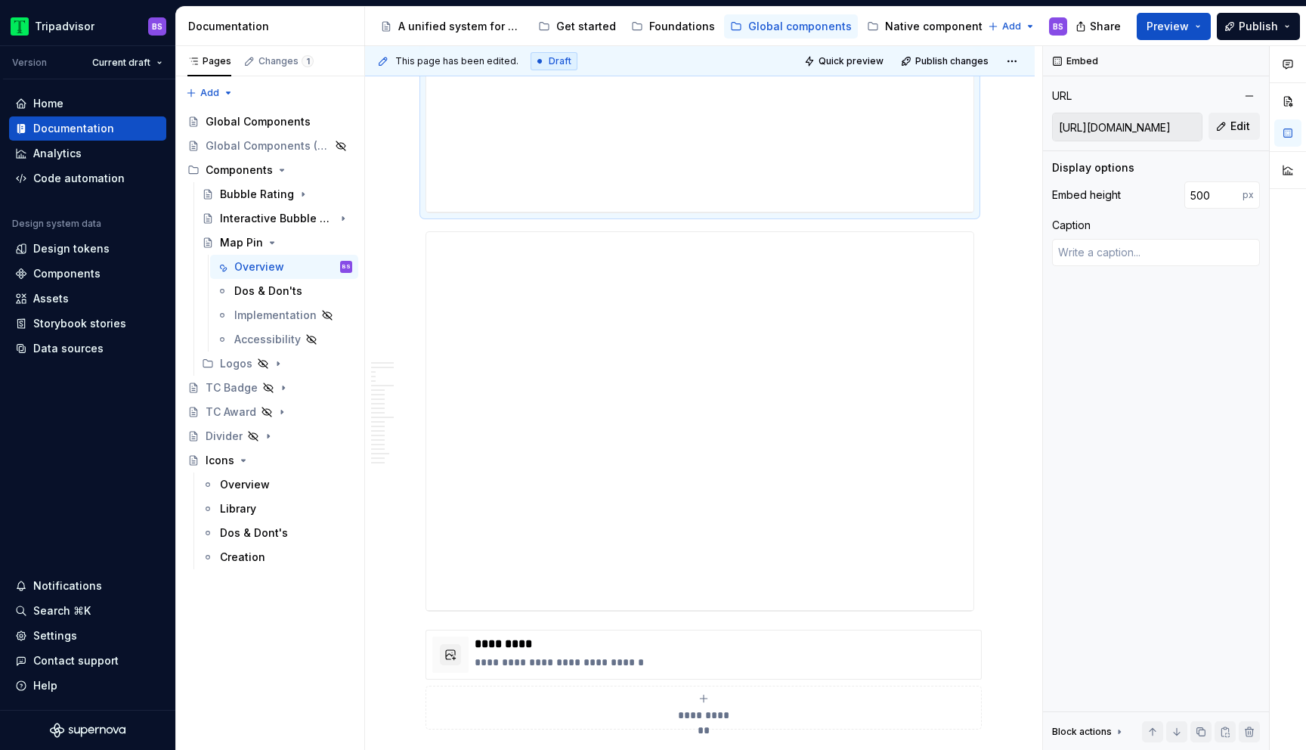
scroll to position [6544, 0]
drag, startPoint x: 410, startPoint y: 218, endPoint x: 419, endPoint y: 110, distance: 108.5
type textarea "*"
type input "[URL][DOMAIN_NAME]"
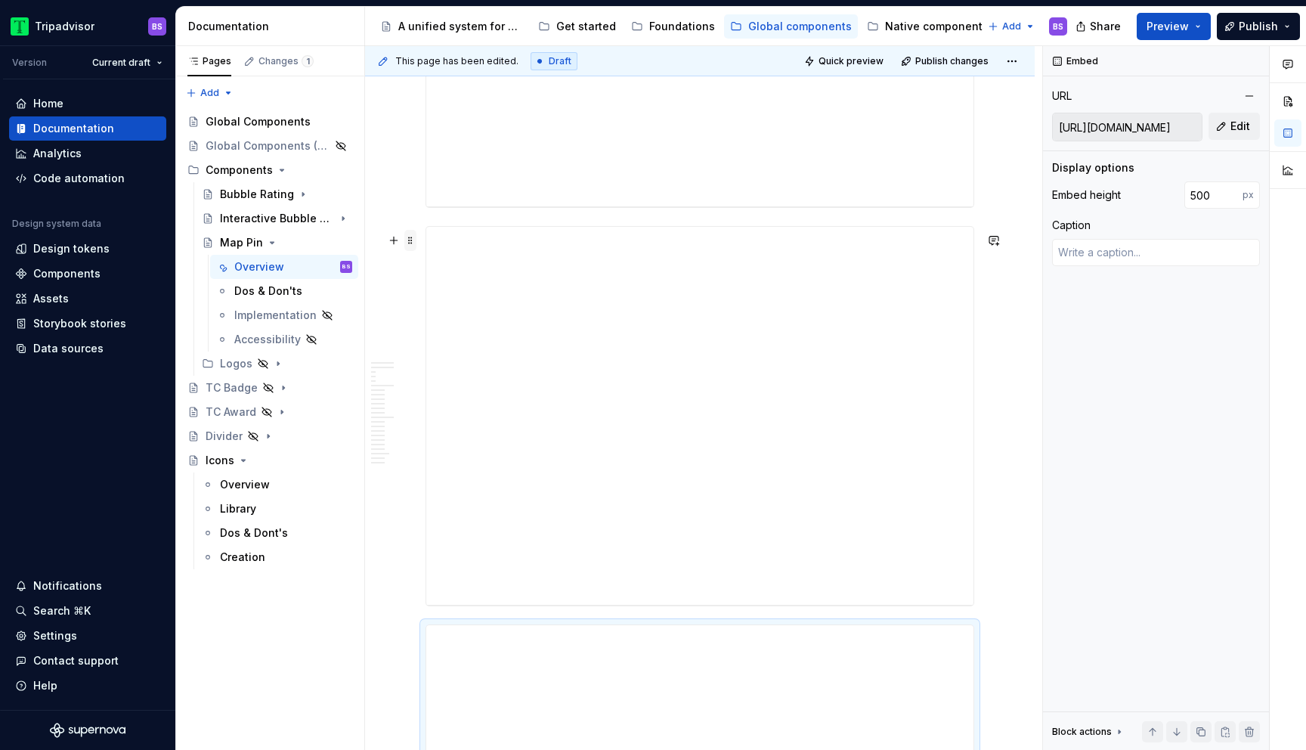
type textarea "*"
type input "[URL][DOMAIN_NAME]"
type textarea "*"
type input "[URL][DOMAIN_NAME]"
click at [413, 242] on span at bounding box center [410, 240] width 12 height 21
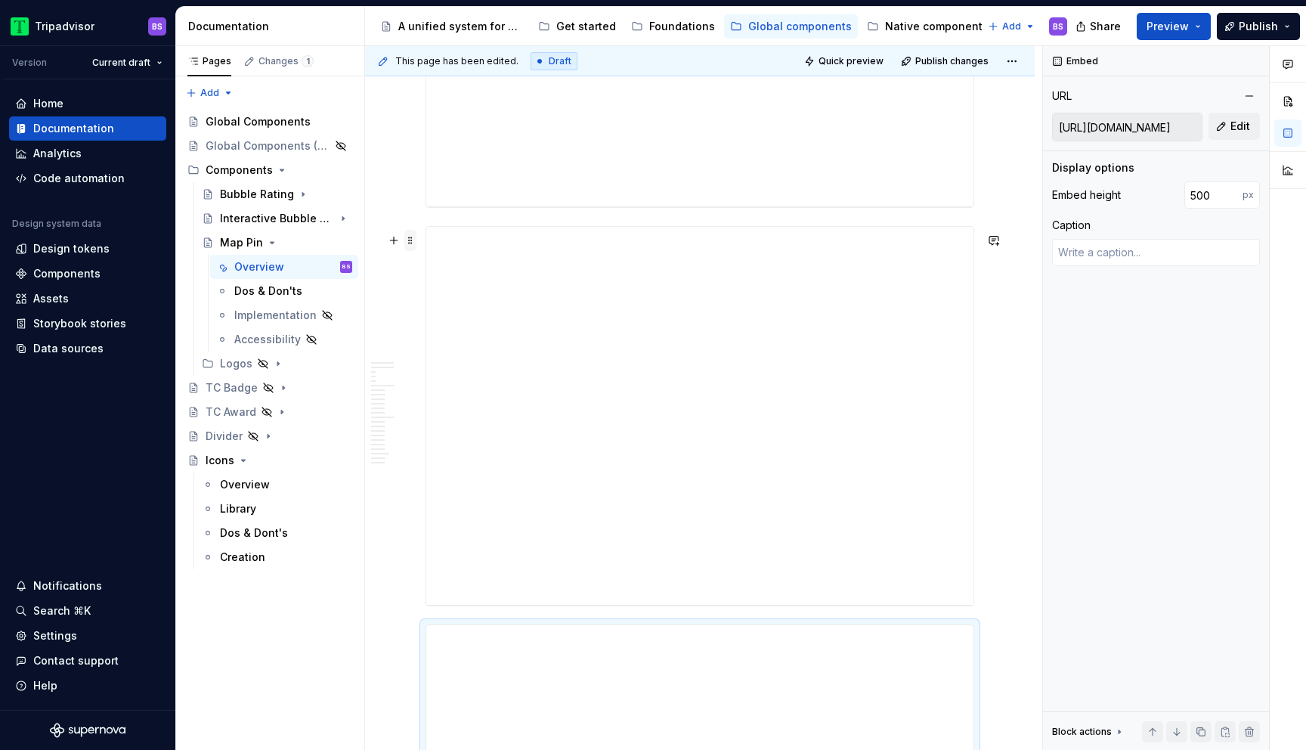
type textarea "*"
type input "[URL][DOMAIN_NAME]"
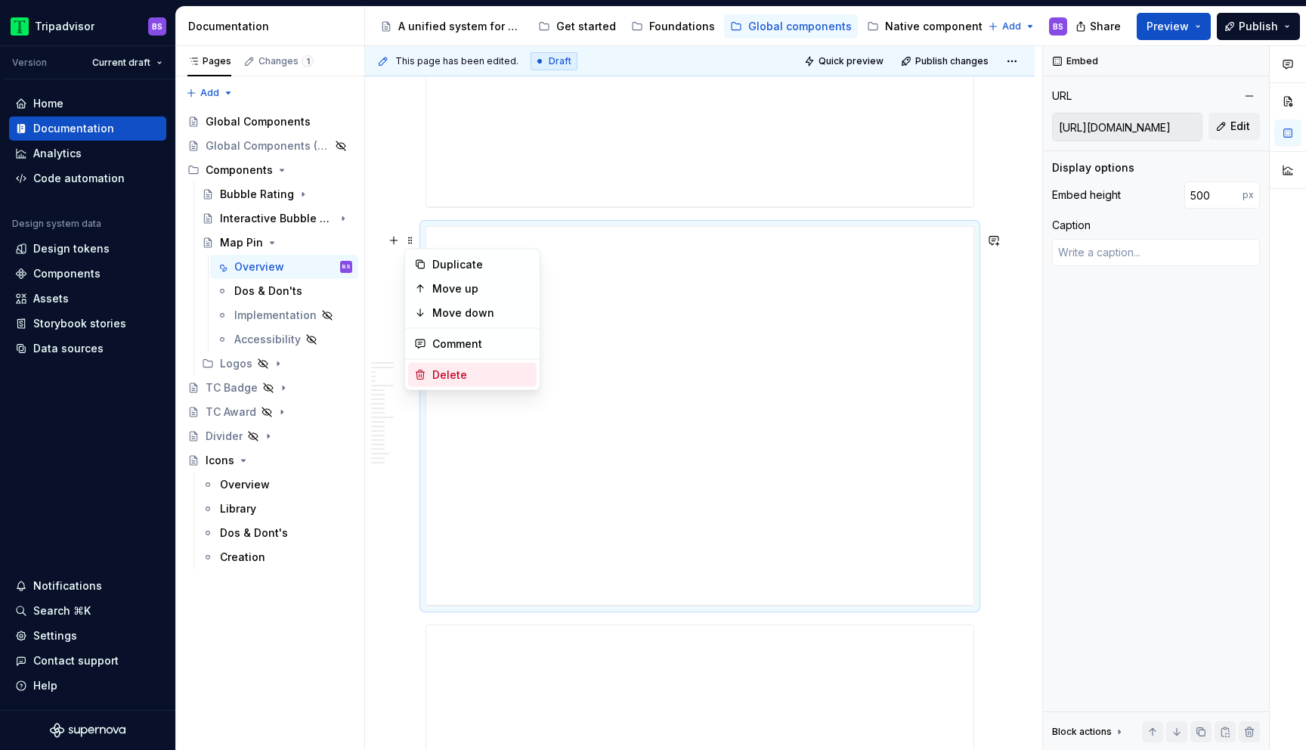
click at [465, 375] on div "Delete" at bounding box center [481, 374] width 98 height 15
type textarea "*"
type input "[URL][DOMAIN_NAME]"
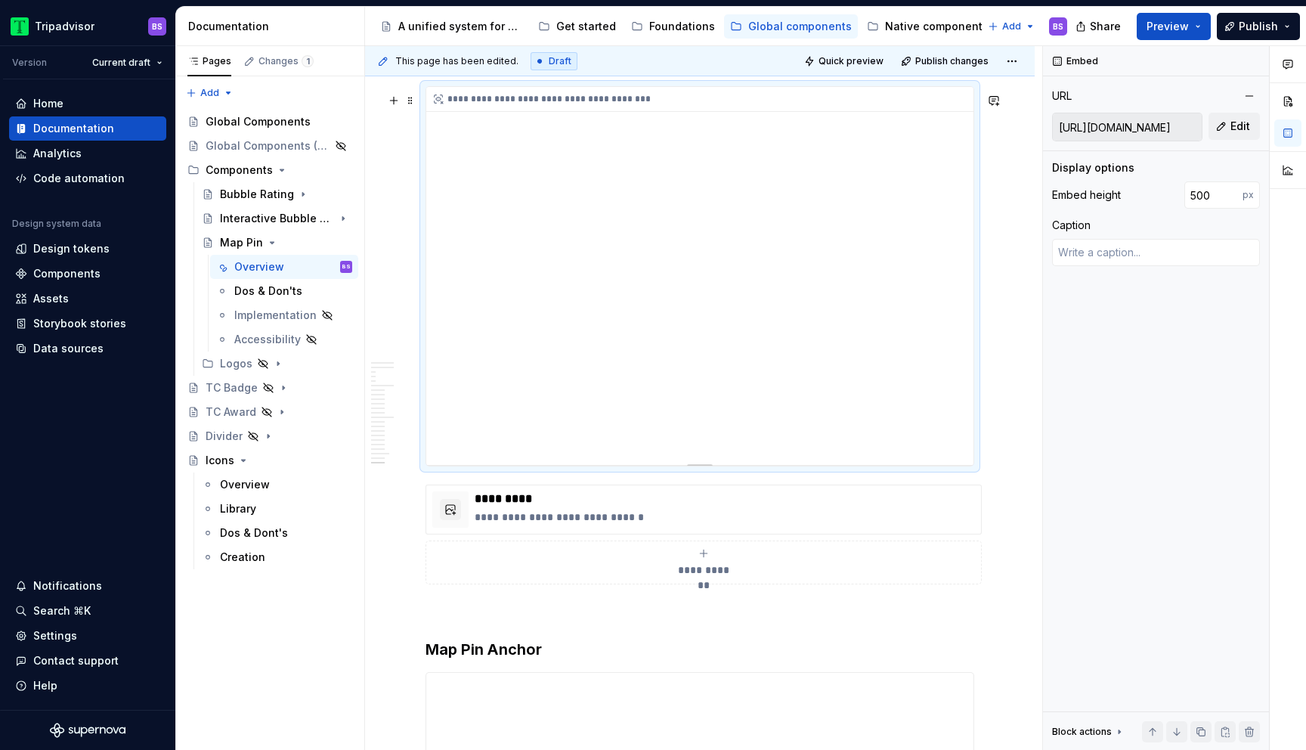
scroll to position [6239, 0]
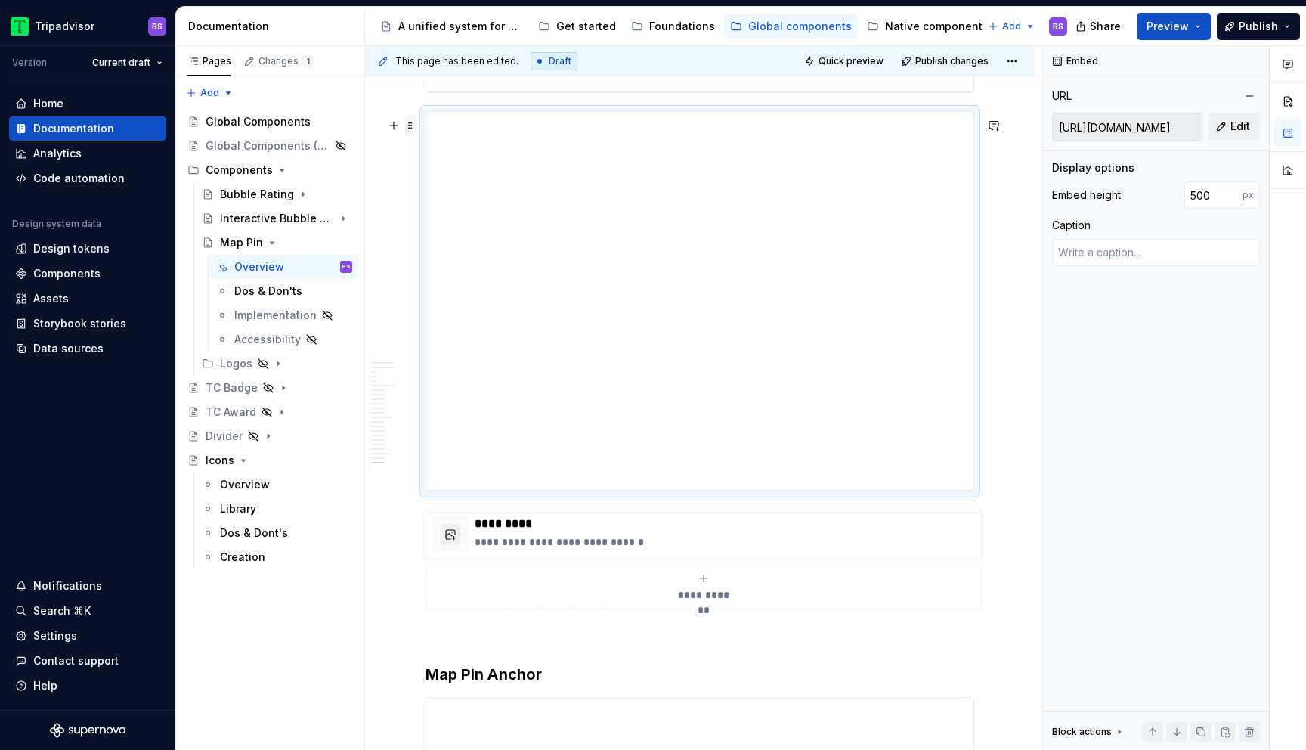
click at [407, 127] on span at bounding box center [410, 125] width 12 height 21
click at [465, 156] on div "Duplicate" at bounding box center [481, 149] width 98 height 15
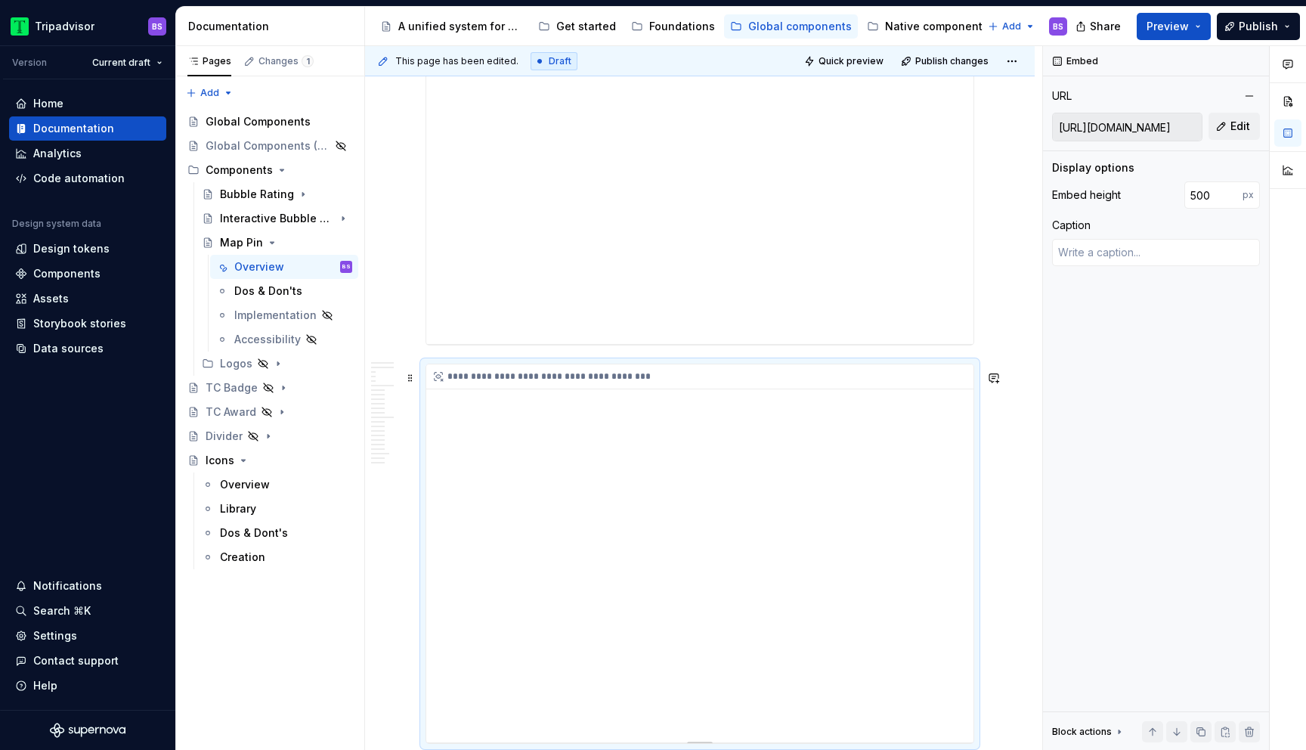
scroll to position [6218, 0]
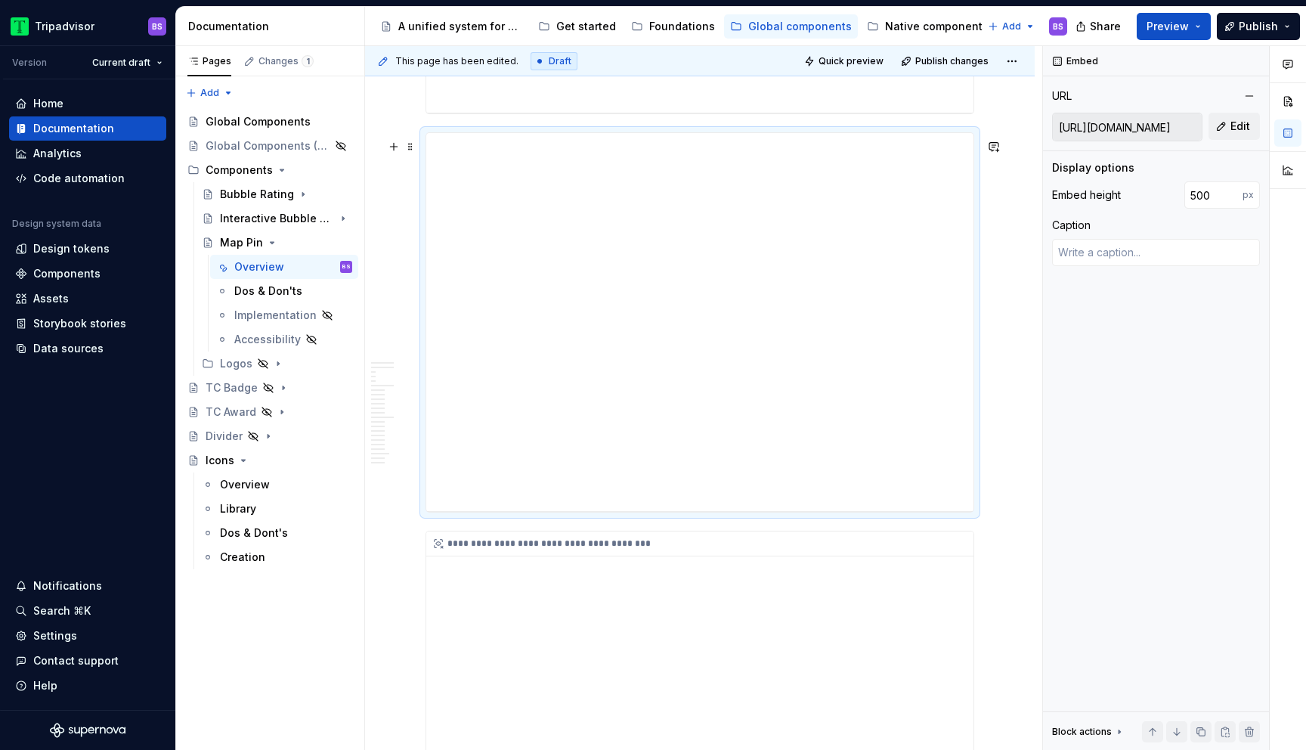
click at [605, 378] on div "**********" at bounding box center [699, 322] width 547 height 378
click at [1224, 126] on button "Edit" at bounding box center [1234, 126] width 51 height 27
type textarea "*"
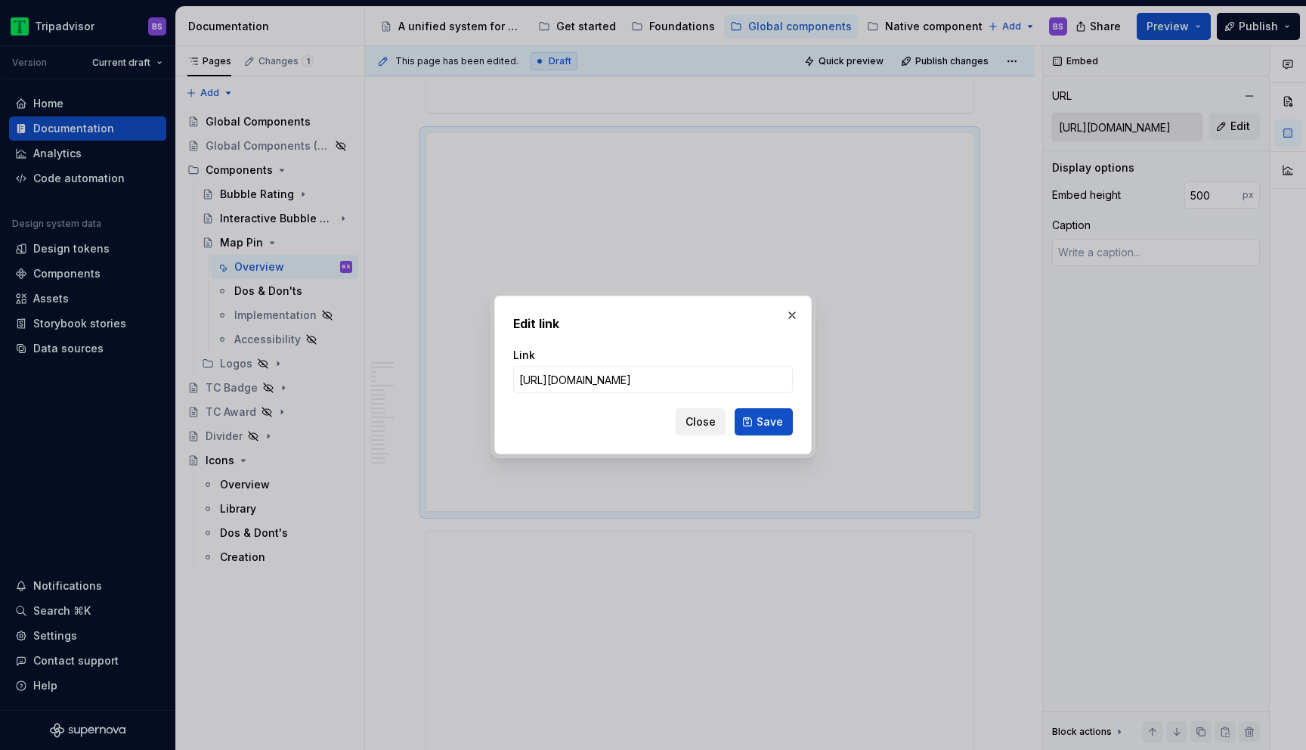
scroll to position [0, 348]
type input "https://webml.dev.tripadvisor.com/Storybook#@ta-public.maps_packages_public_map…"
click at [760, 420] on span "Save" at bounding box center [770, 421] width 26 height 15
type textarea "*"
type input "https://webml.dev.tripadvisor.com/Storybook#@ta-public.maps_packages_public_map…"
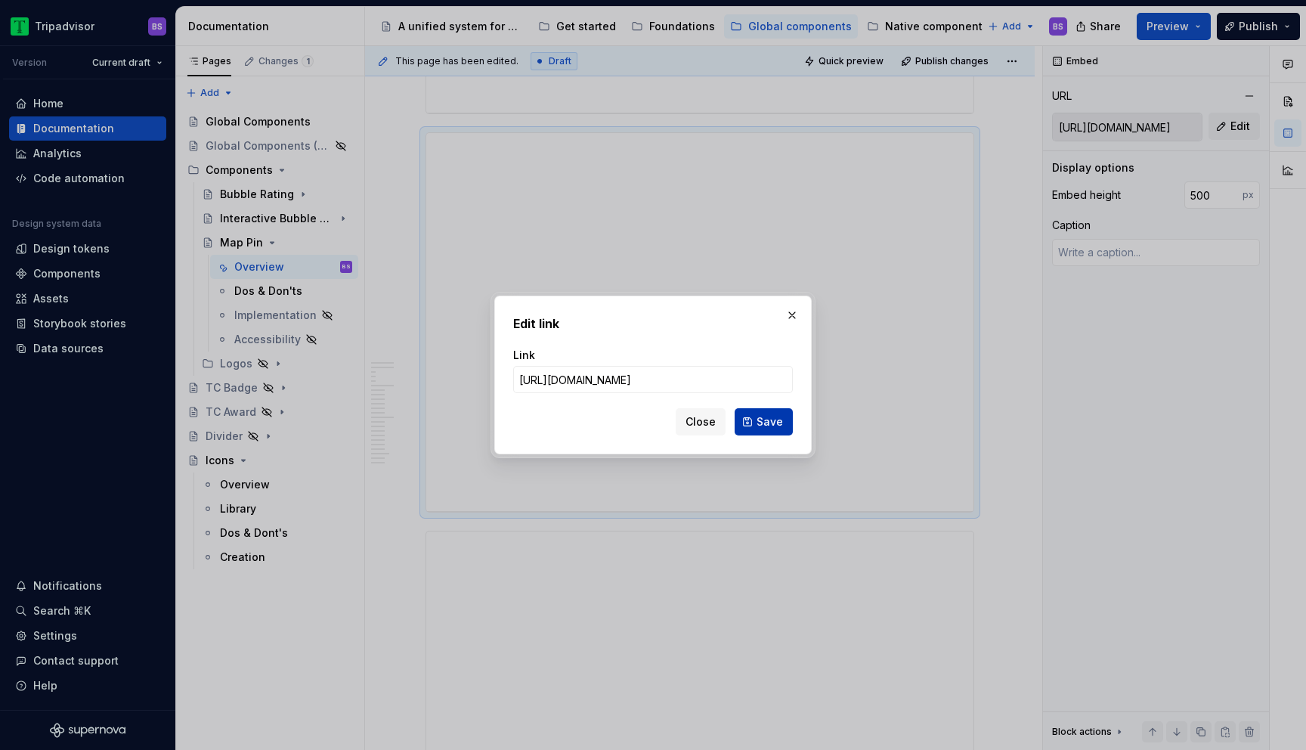
scroll to position [0, 0]
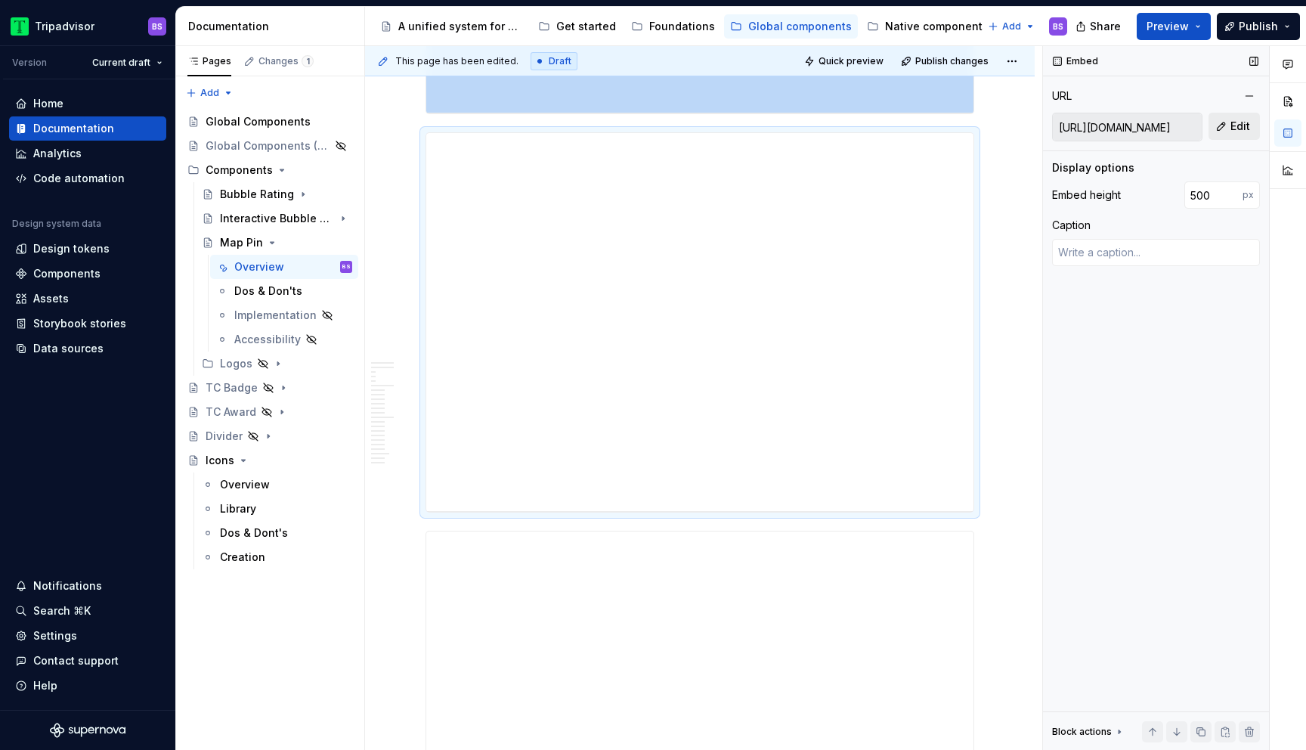
click at [1219, 128] on button "Edit" at bounding box center [1234, 126] width 51 height 27
type textarea "*"
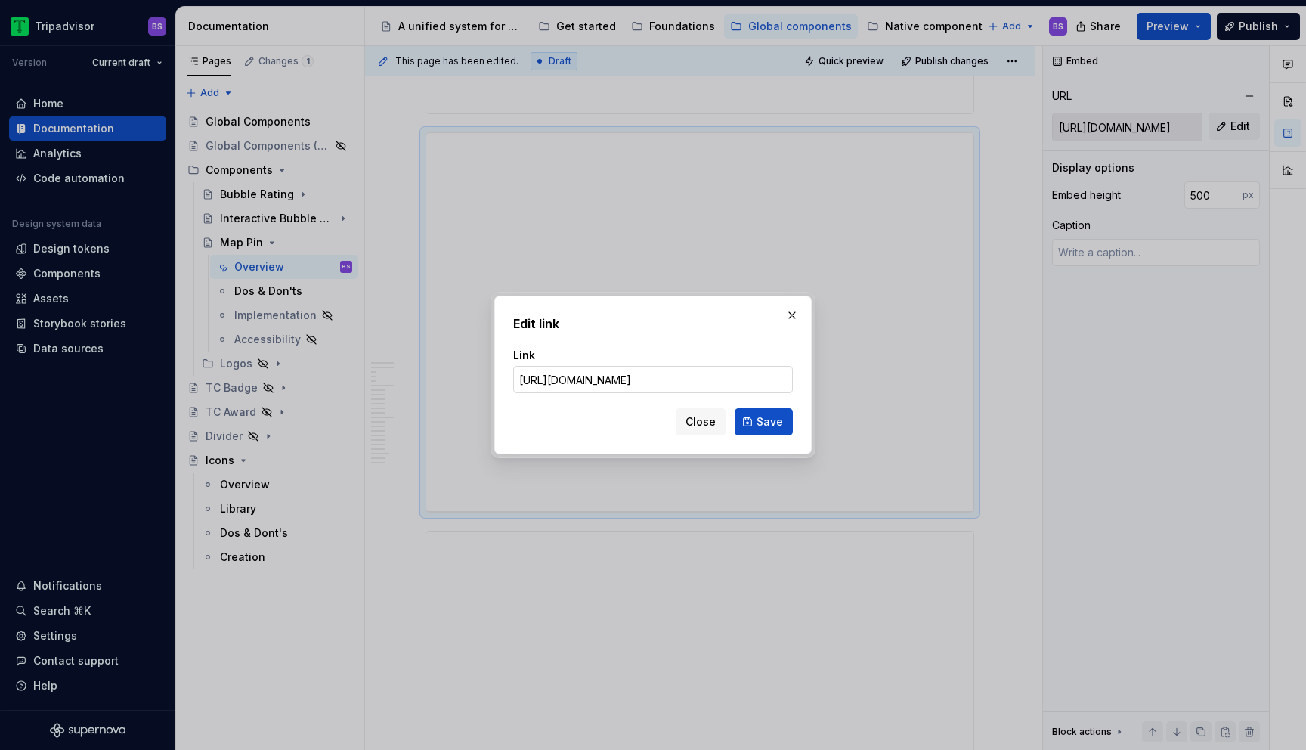
type input "https://webml.dev.tripadvisor.com/Story#@ta-public.maps_packages_public_maps_pi…"
click button "Save" at bounding box center [764, 421] width 58 height 27
type textarea "*"
type input "https://webml.dev.tripadvisor.com/Story#@ta-public.maps_packages_public_maps_pi…"
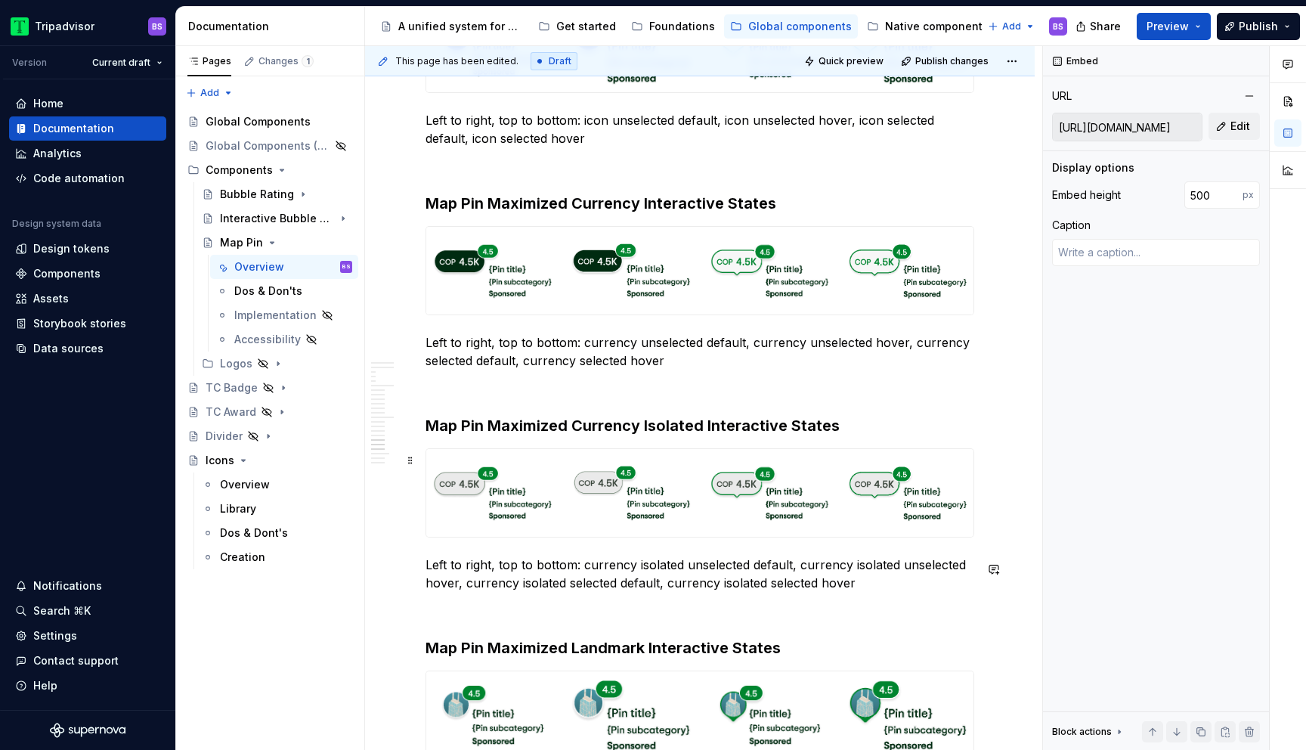
scroll to position [3953, 0]
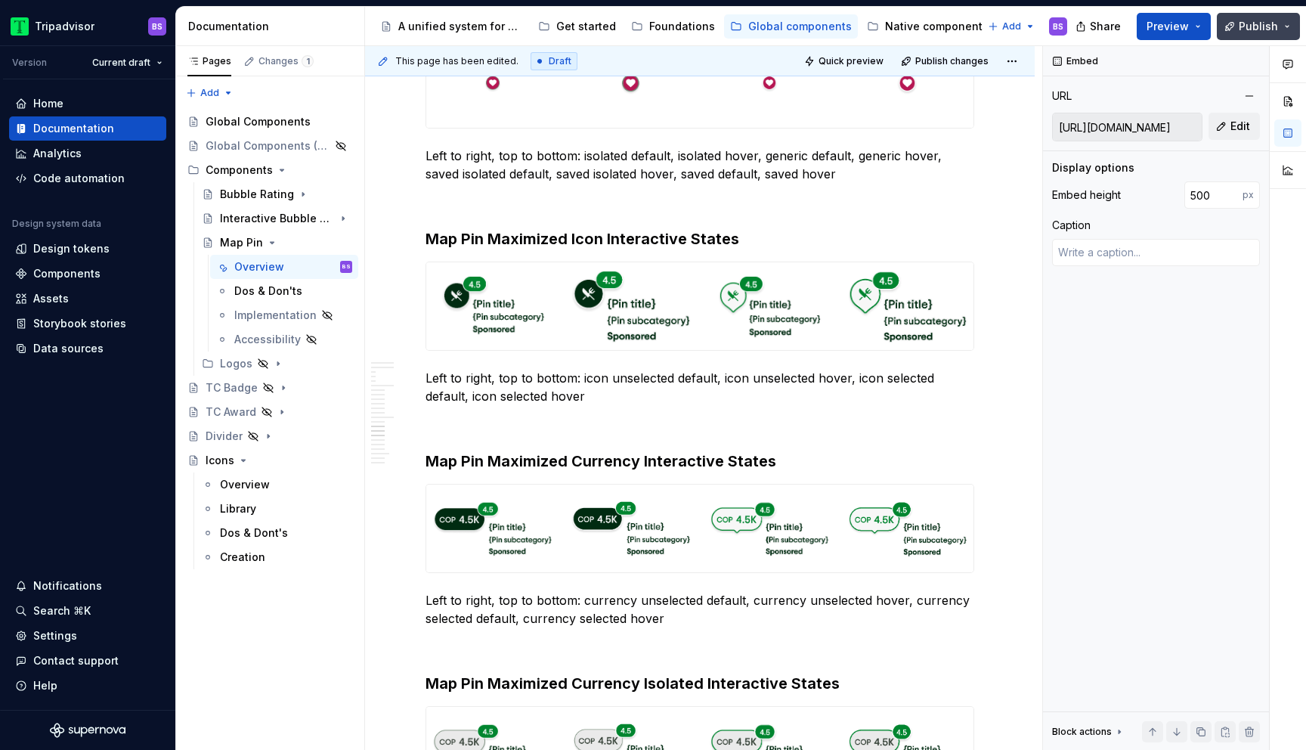
click at [1257, 29] on span "Publish" at bounding box center [1258, 26] width 39 height 15
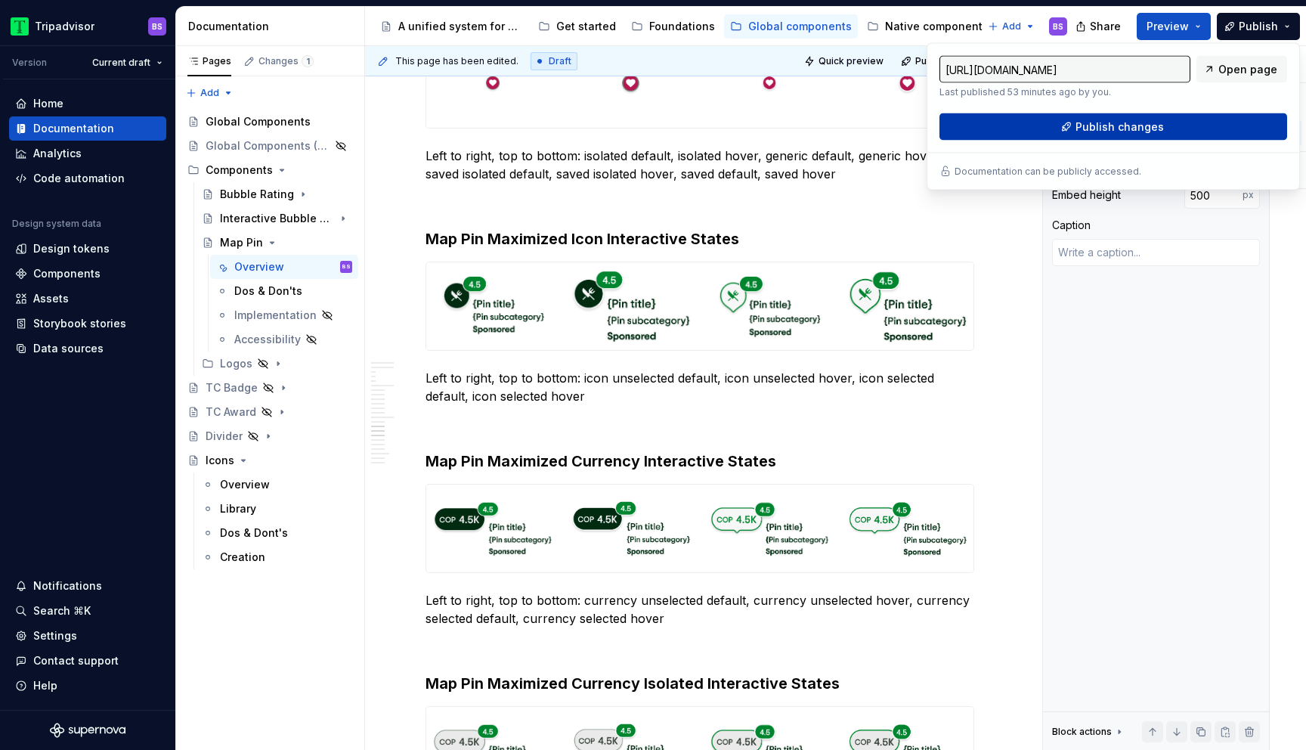
click at [1083, 139] on button "Publish changes" at bounding box center [1113, 126] width 348 height 27
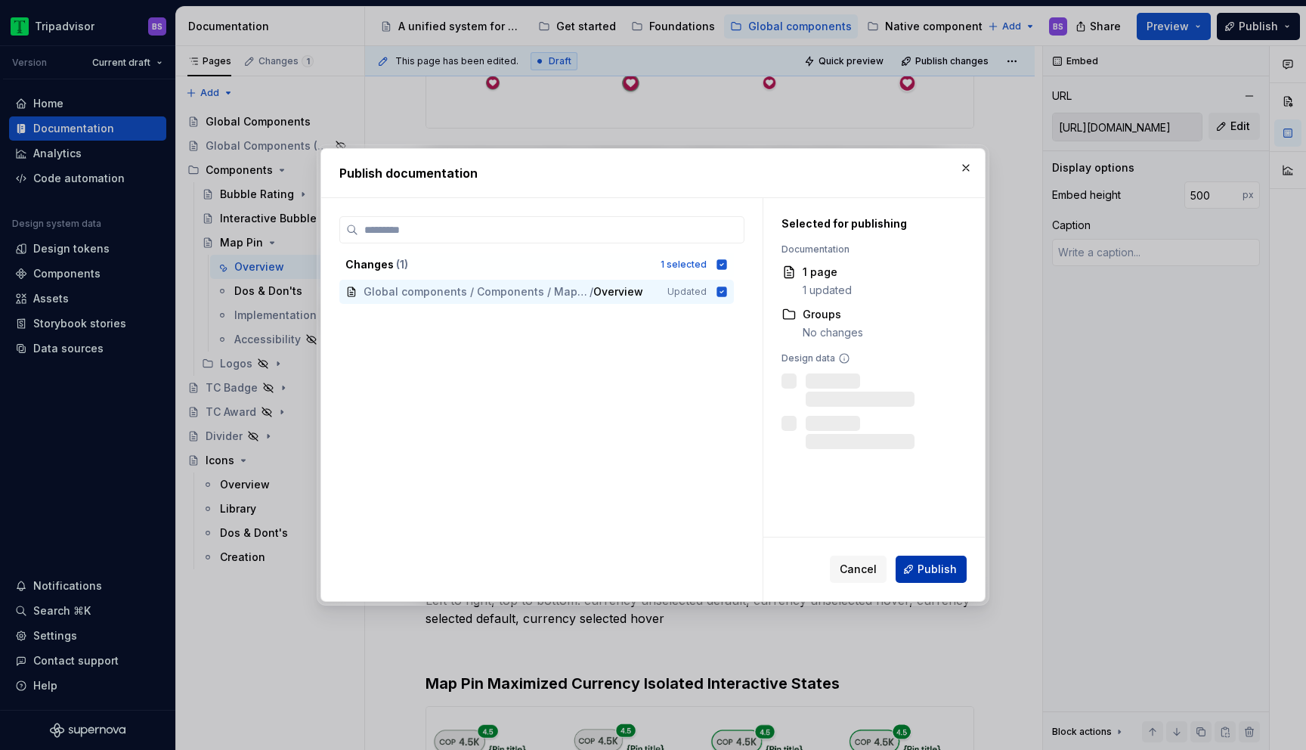
click at [930, 566] on span "Publish" at bounding box center [937, 569] width 39 height 15
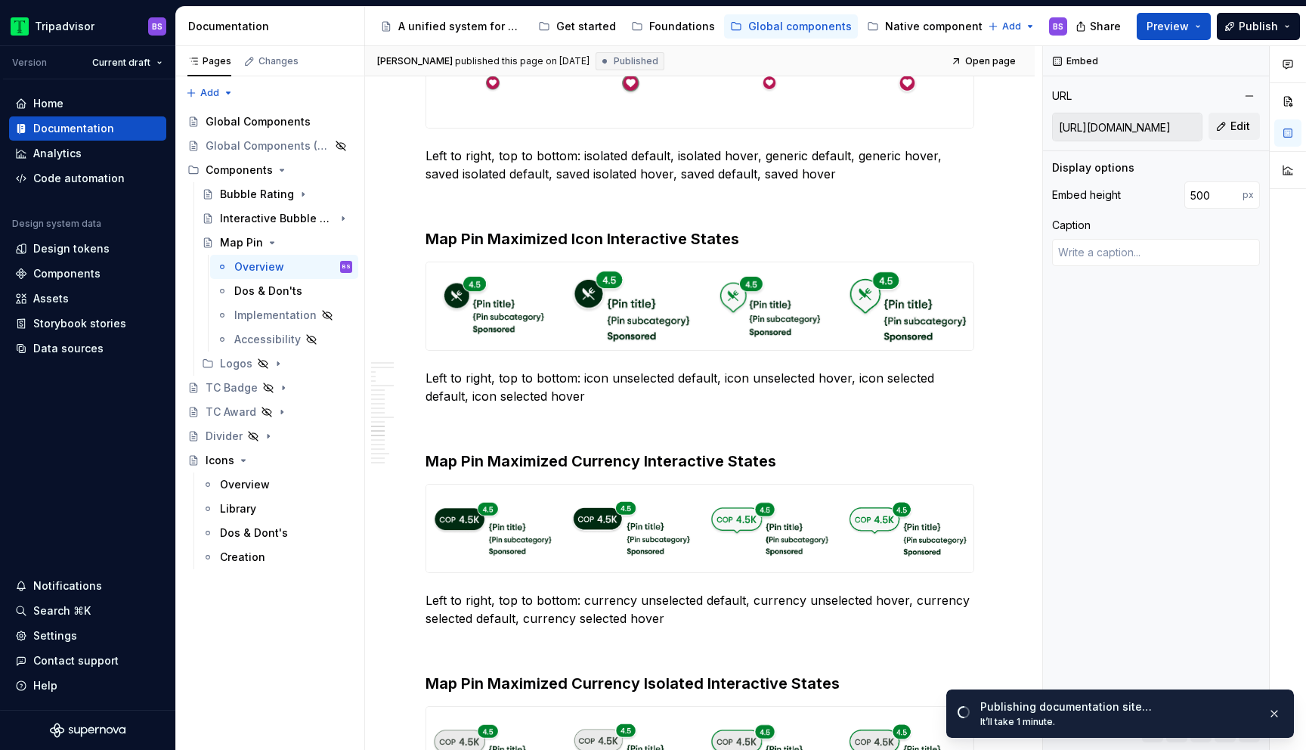
type textarea "*"
